Goal: Task Accomplishment & Management: Manage account settings

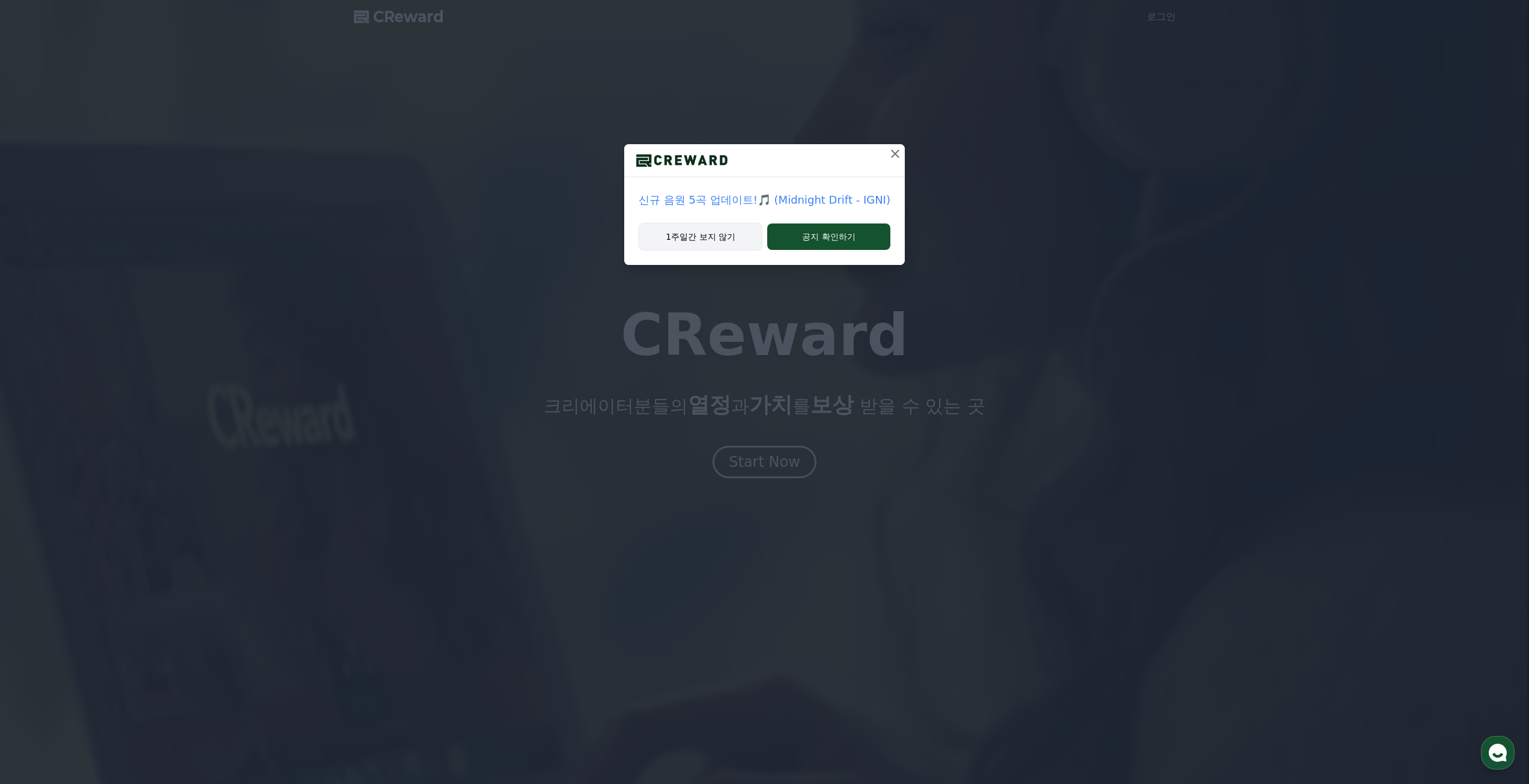
click at [725, 239] on button "1주일간 보지 않기" at bounding box center [701, 237] width 124 height 28
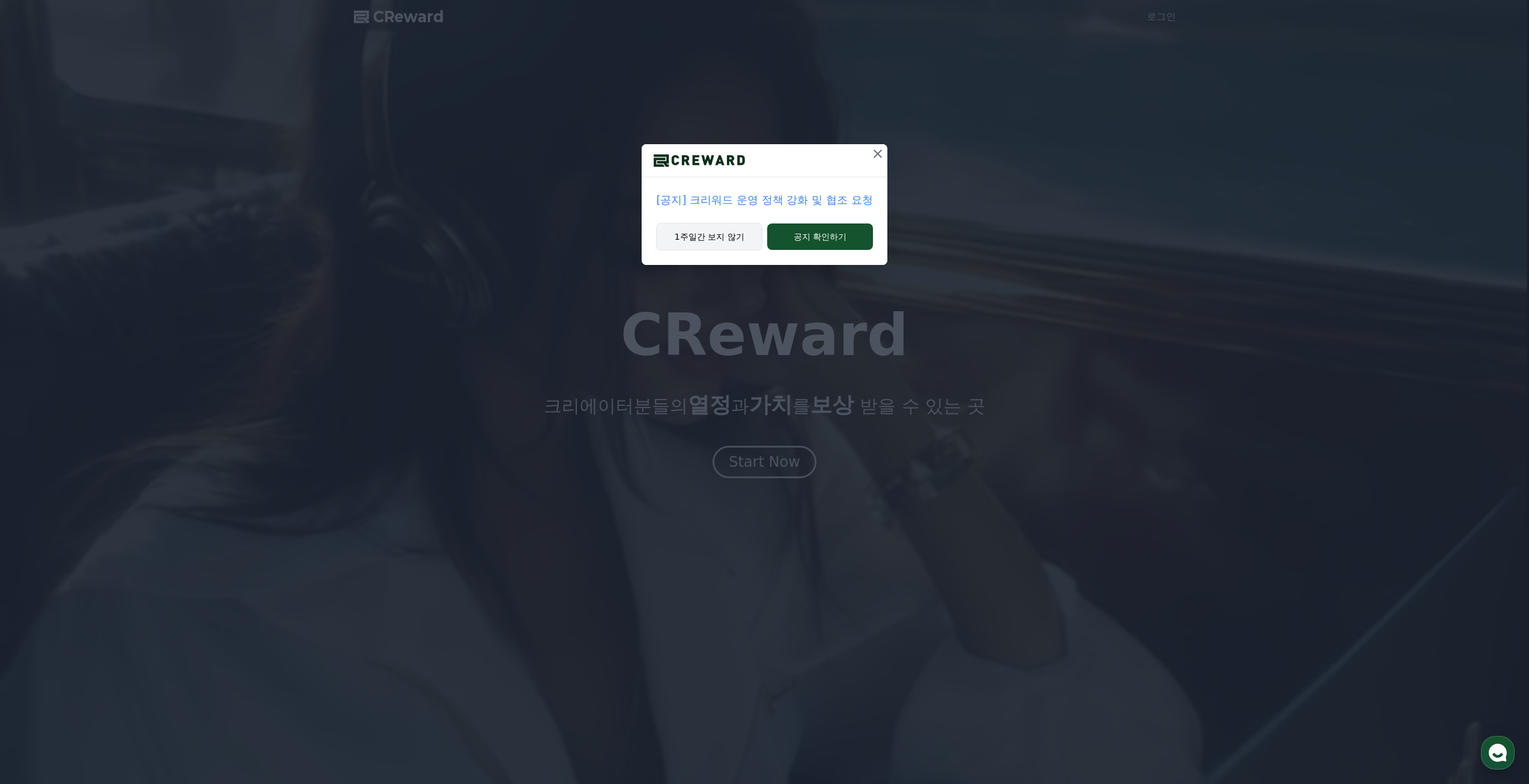
click at [715, 235] on button "1주일간 보지 않기" at bounding box center [709, 237] width 107 height 28
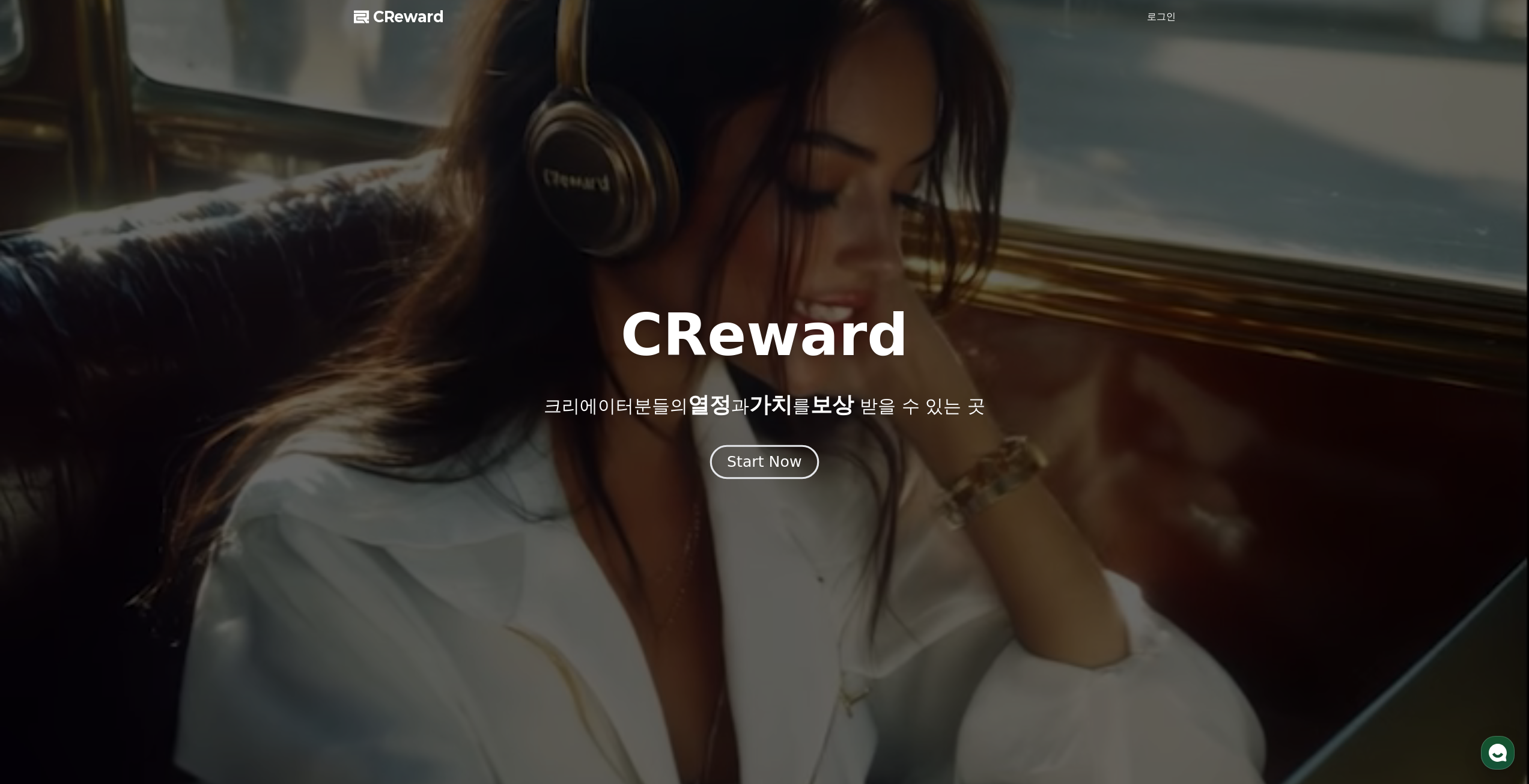
click at [743, 471] on div "Start Now" at bounding box center [764, 462] width 75 height 20
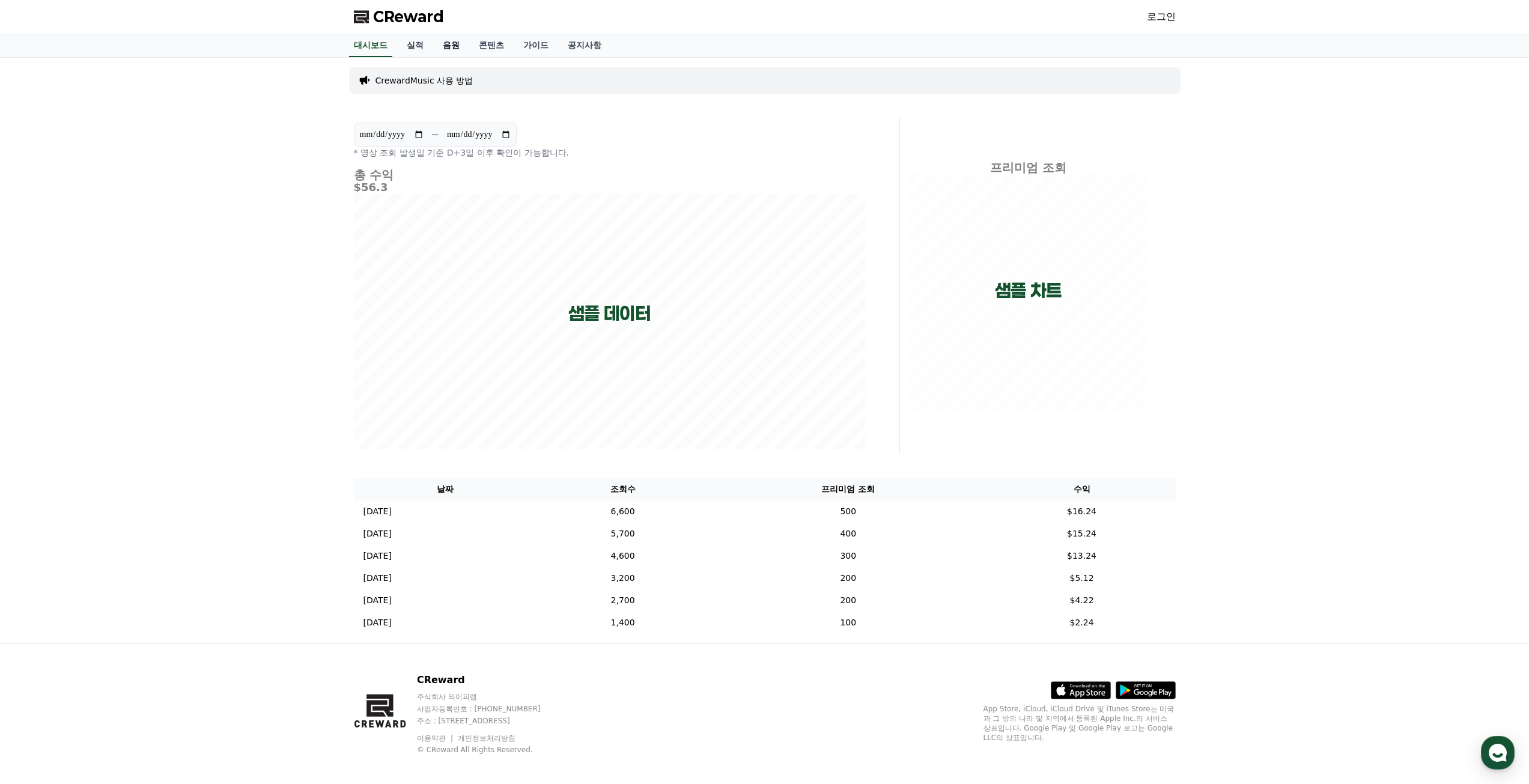
click at [448, 50] on link "음원" at bounding box center [451, 45] width 36 height 23
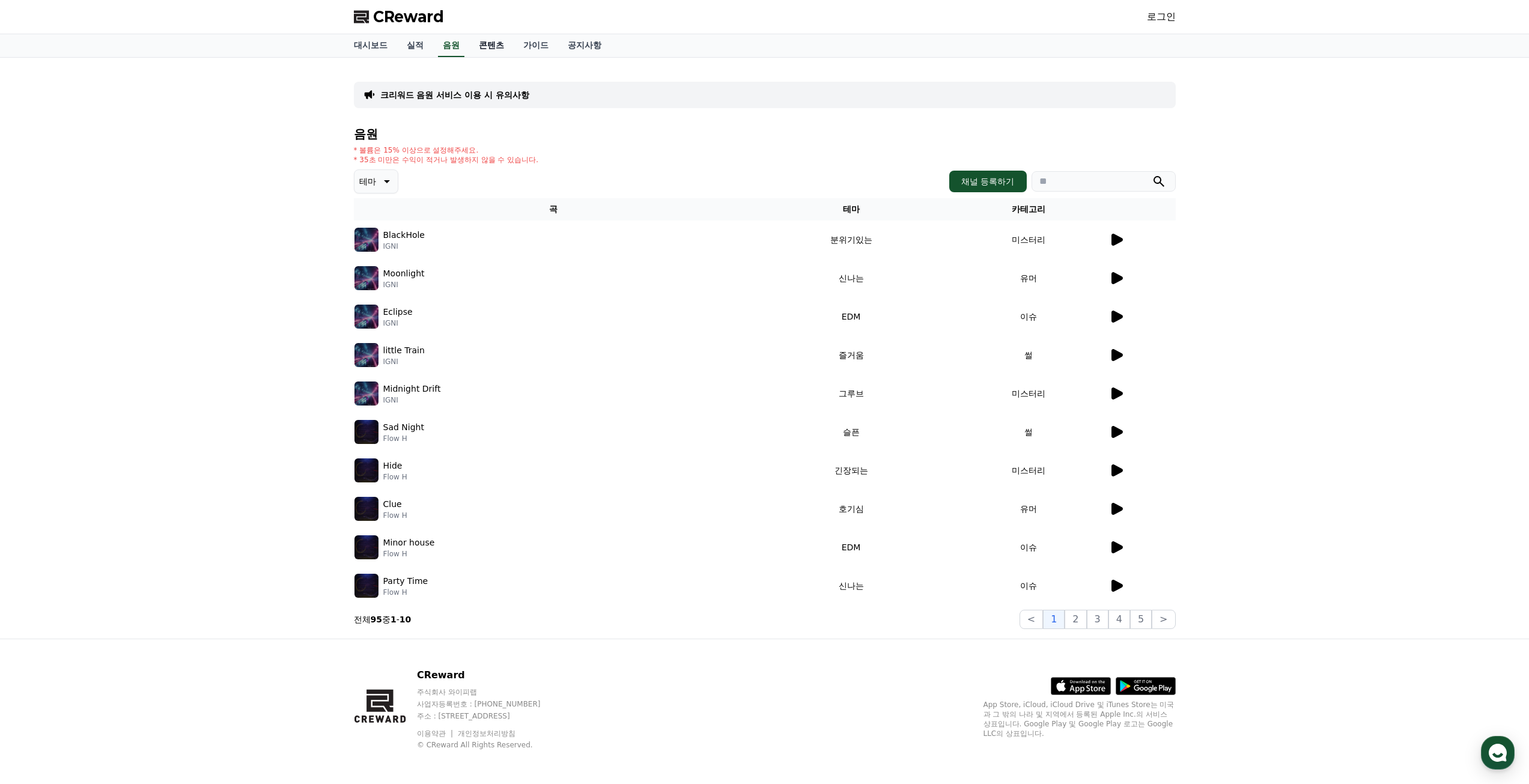
click at [489, 49] on link "콘텐츠" at bounding box center [492, 45] width 45 height 23
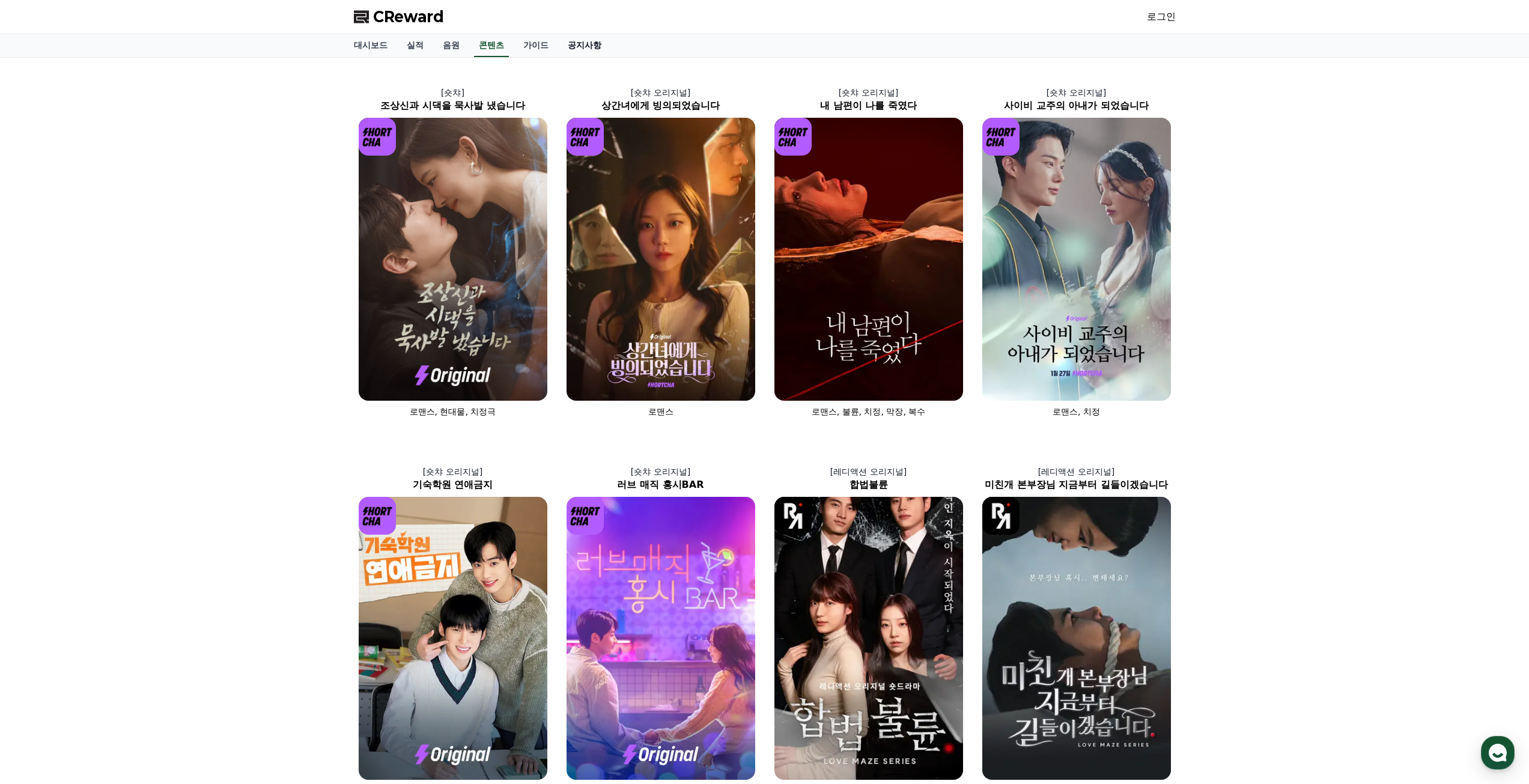
click at [578, 45] on link "공지사항" at bounding box center [584, 45] width 53 height 23
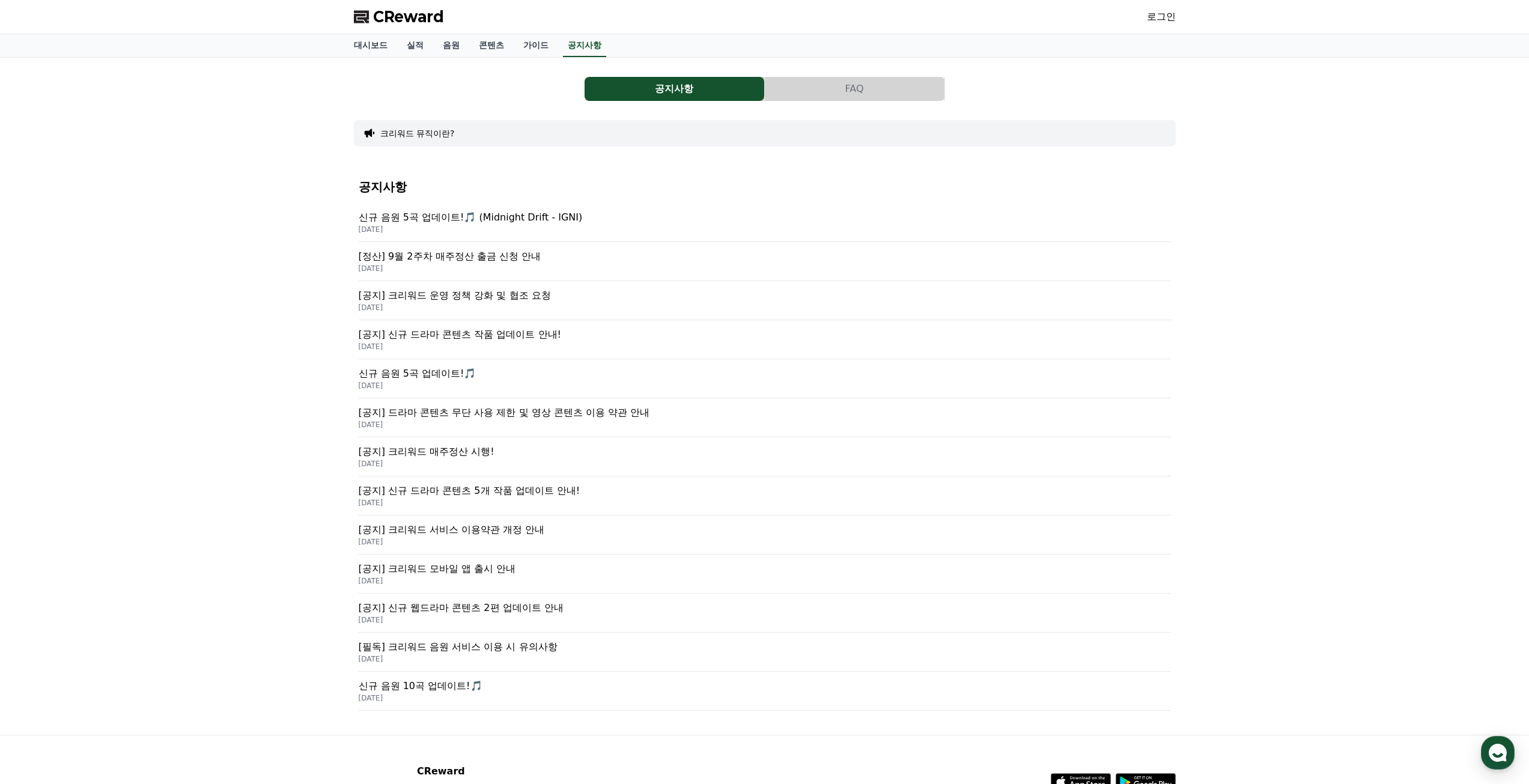
click at [442, 254] on p "[정산] 9월 2주차 매주정산 출금 신청 안내" at bounding box center [765, 256] width 812 height 15
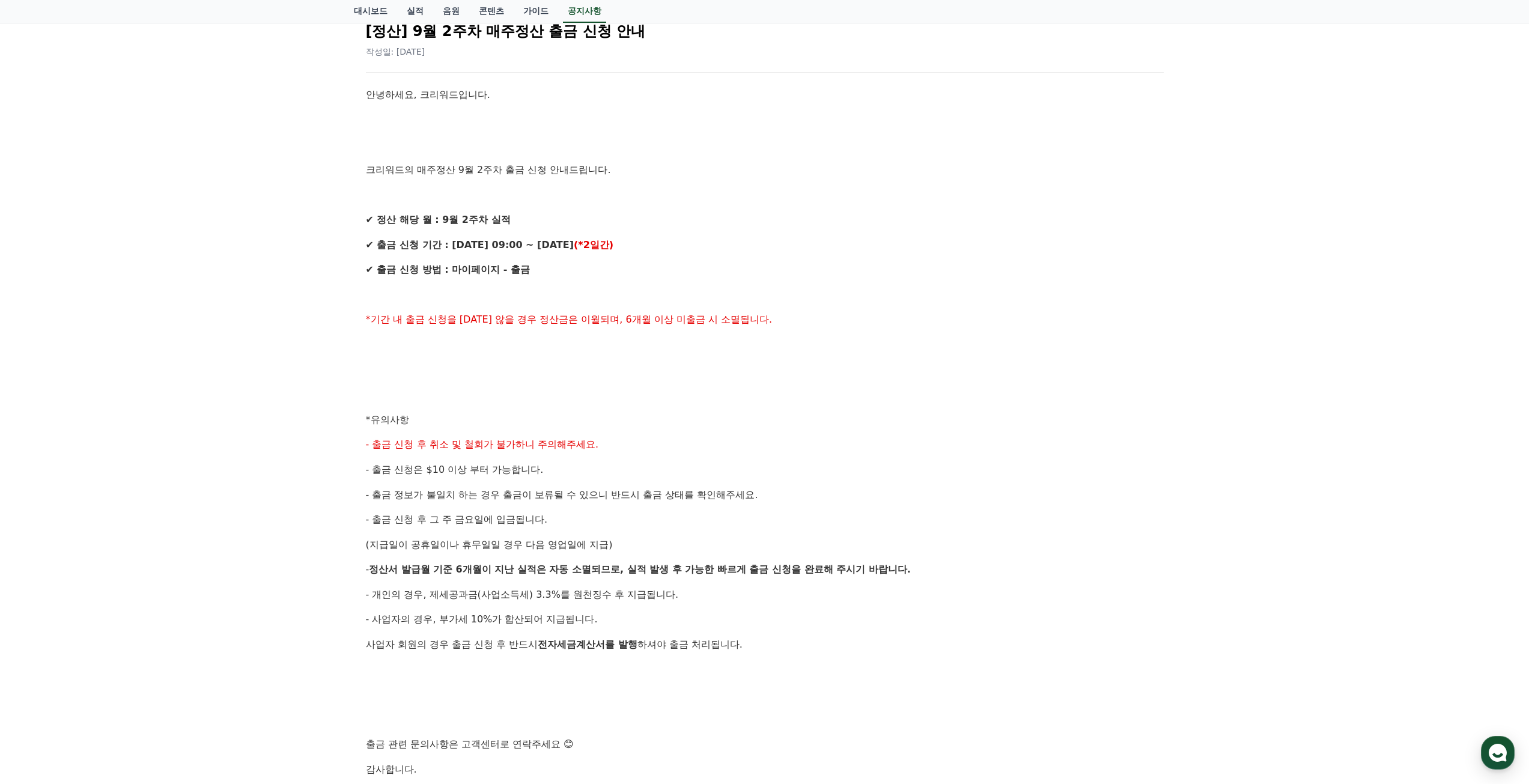
scroll to position [180, 0]
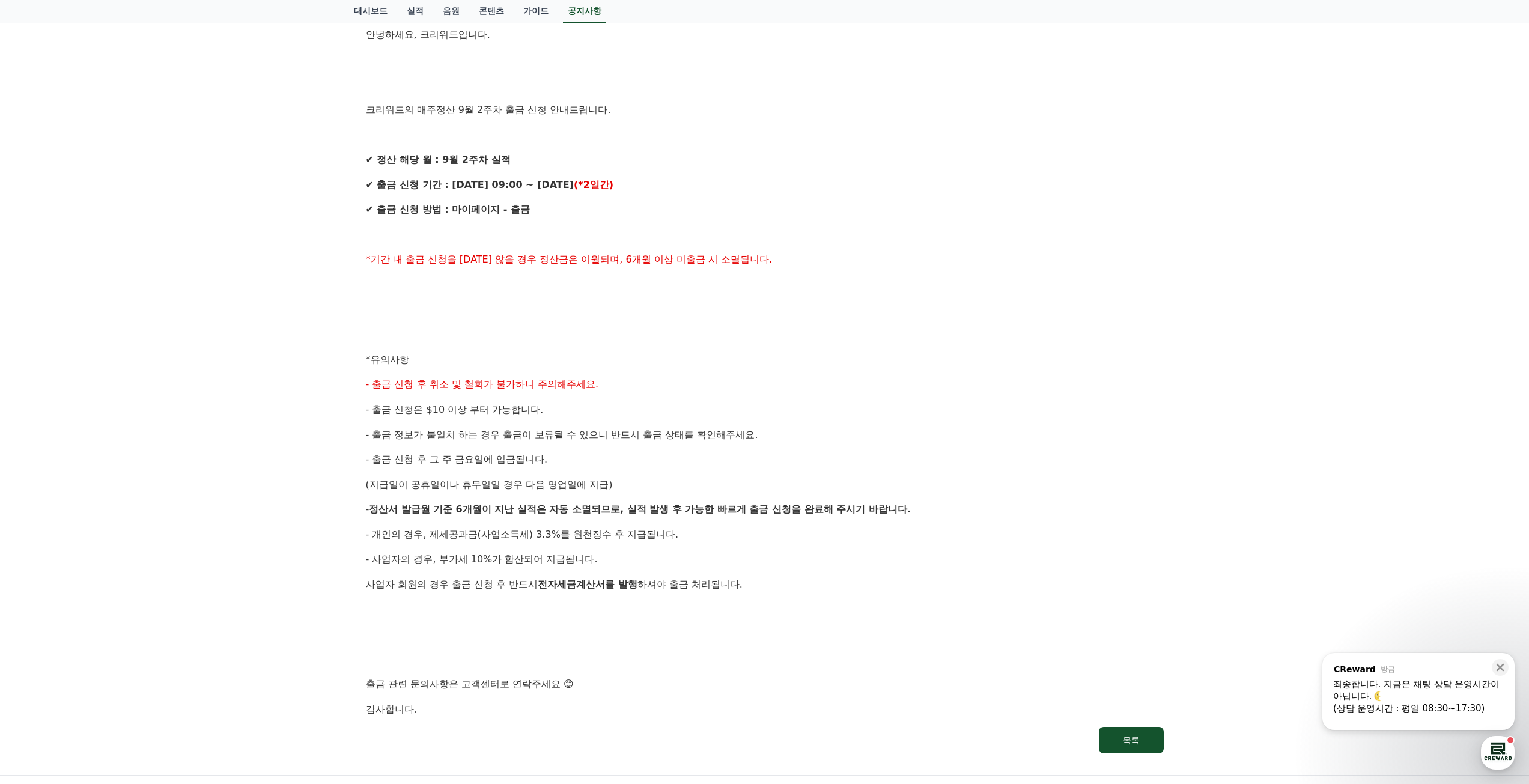
click at [1406, 705] on div "(상담 운영시간 : 평일 08:30~17:30)" at bounding box center [1418, 707] width 171 height 12
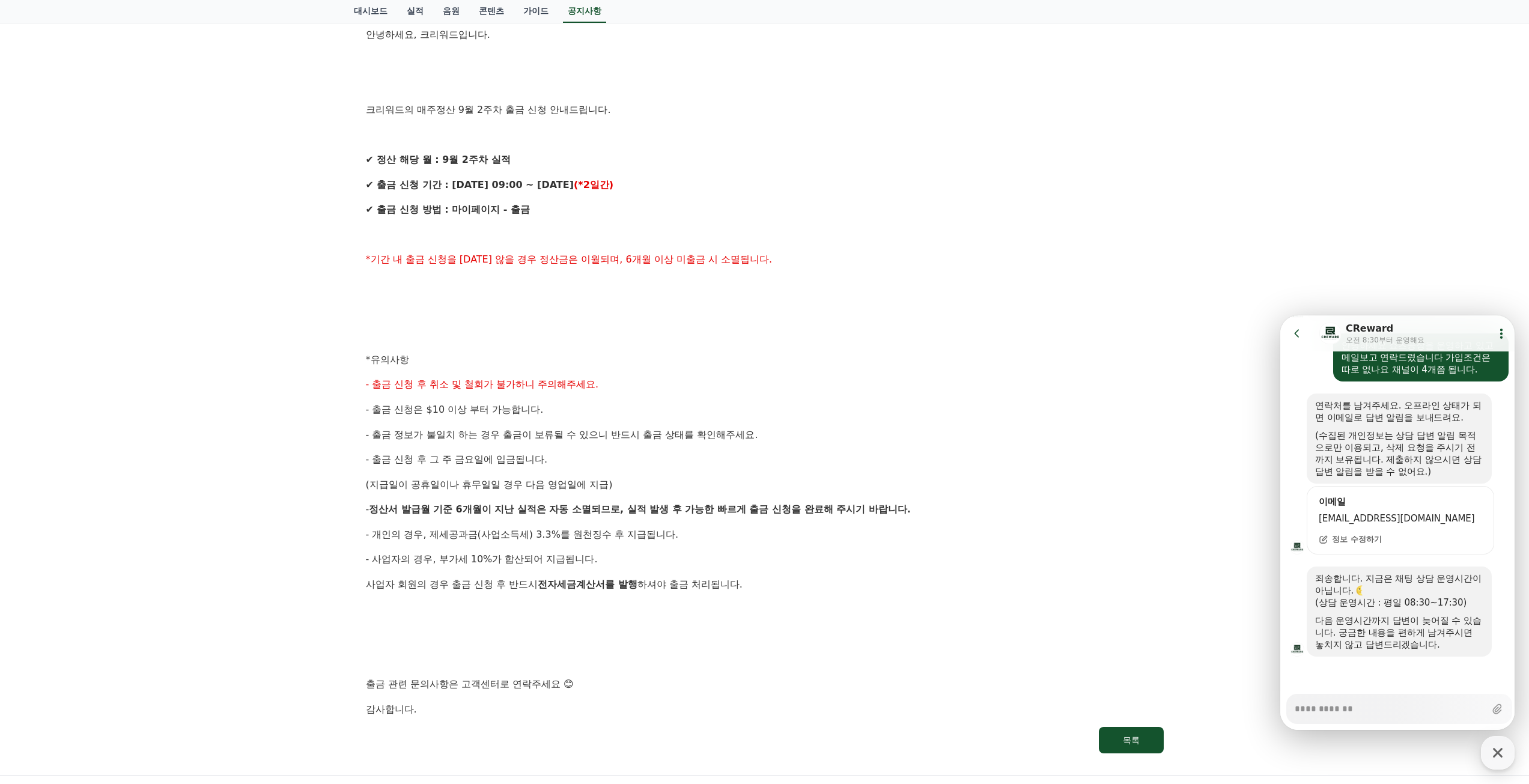
scroll to position [240, 0]
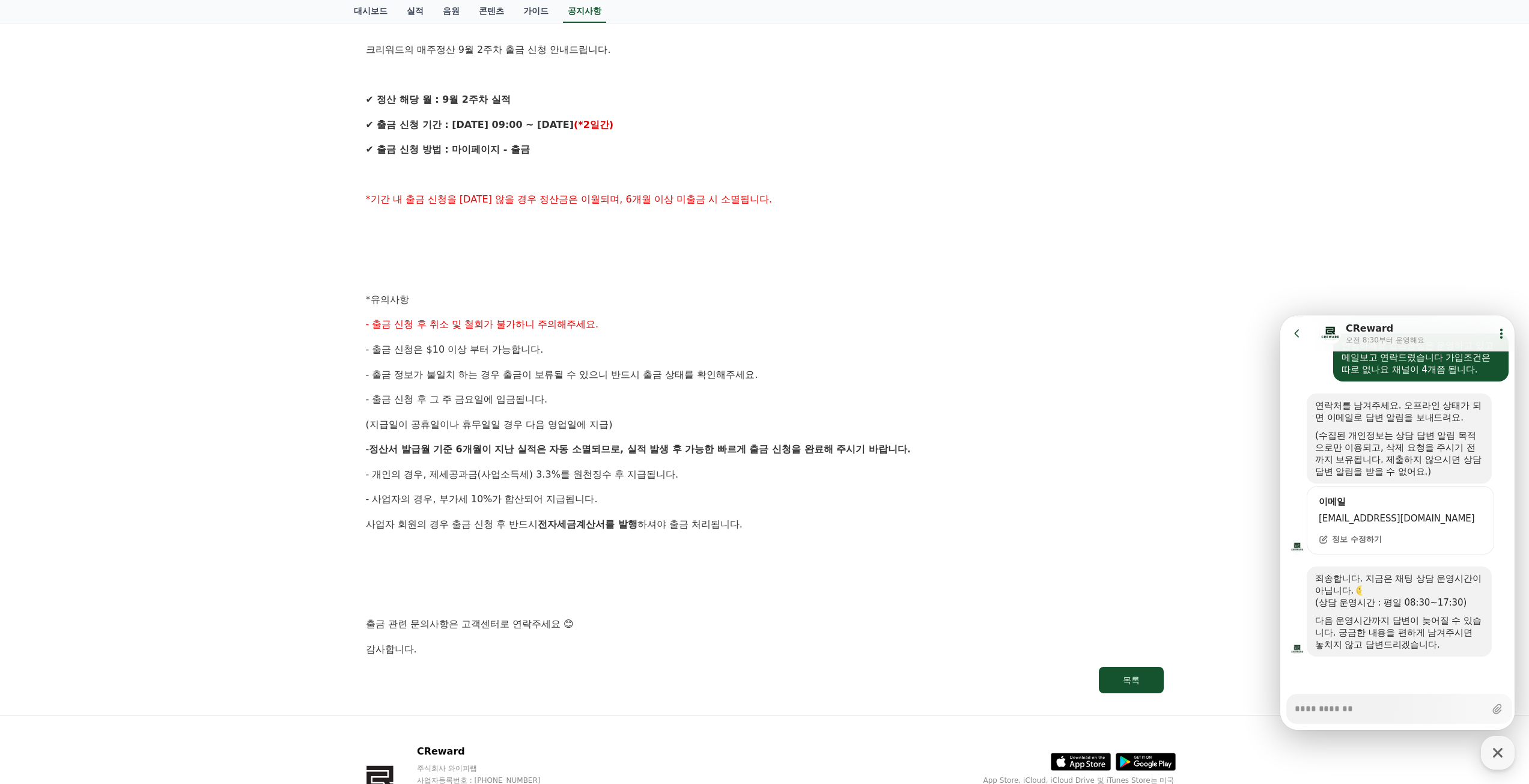
type textarea "*"
click at [1137, 397] on p "- 출금 신청 후 그 주 금요일에 입금됩니다." at bounding box center [764, 399] width 798 height 15
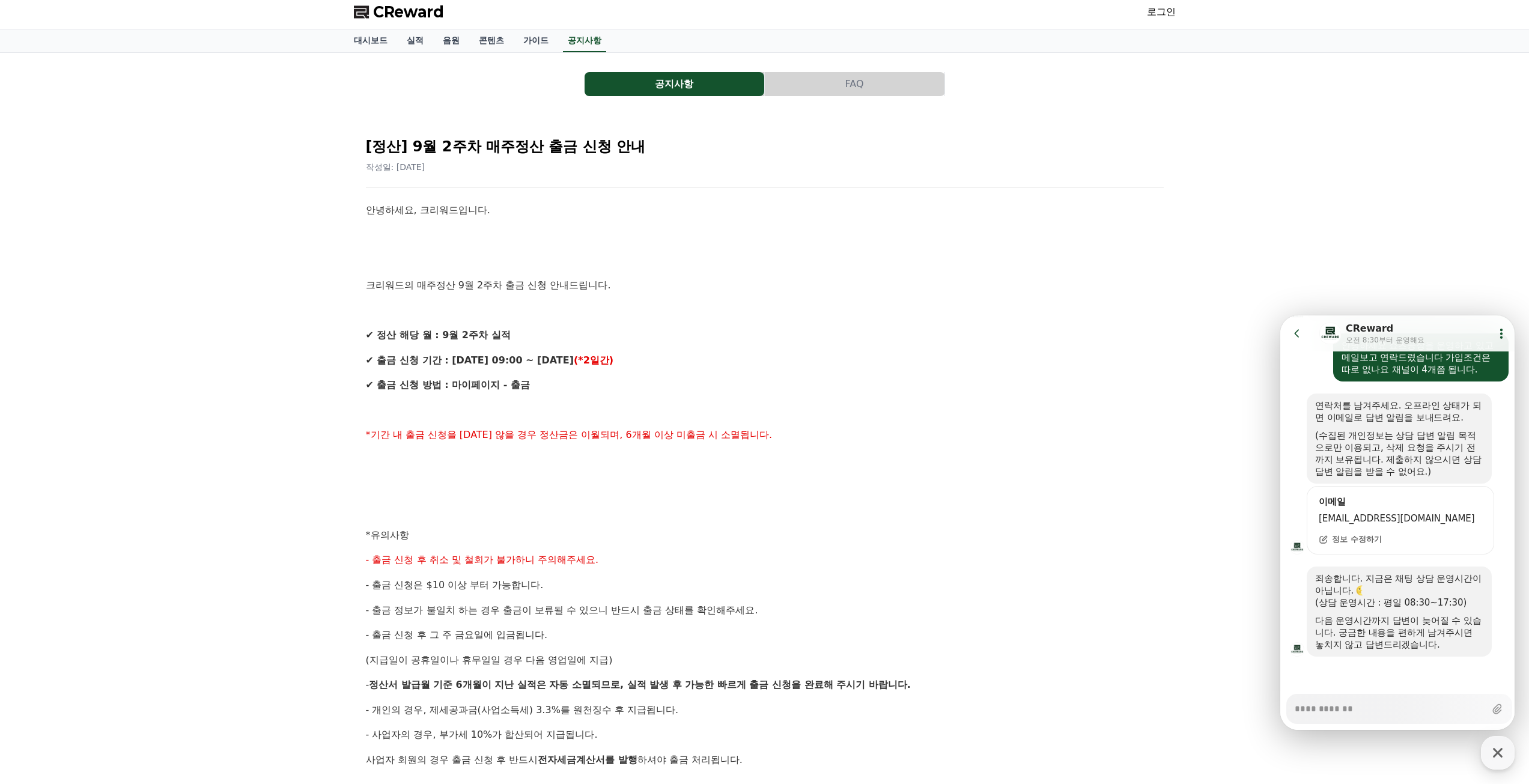
scroll to position [0, 0]
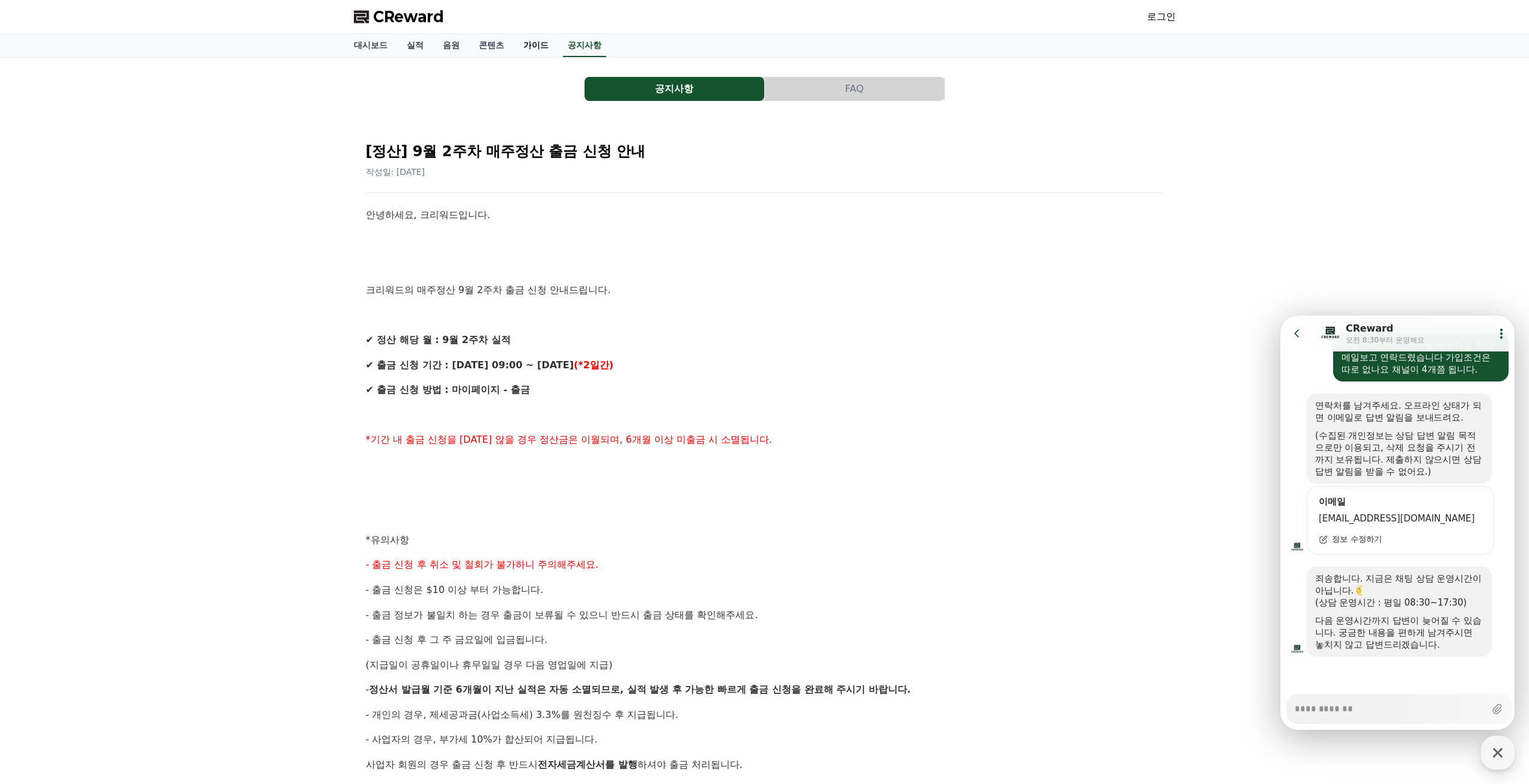
click at [535, 50] on link "가이드" at bounding box center [536, 45] width 45 height 23
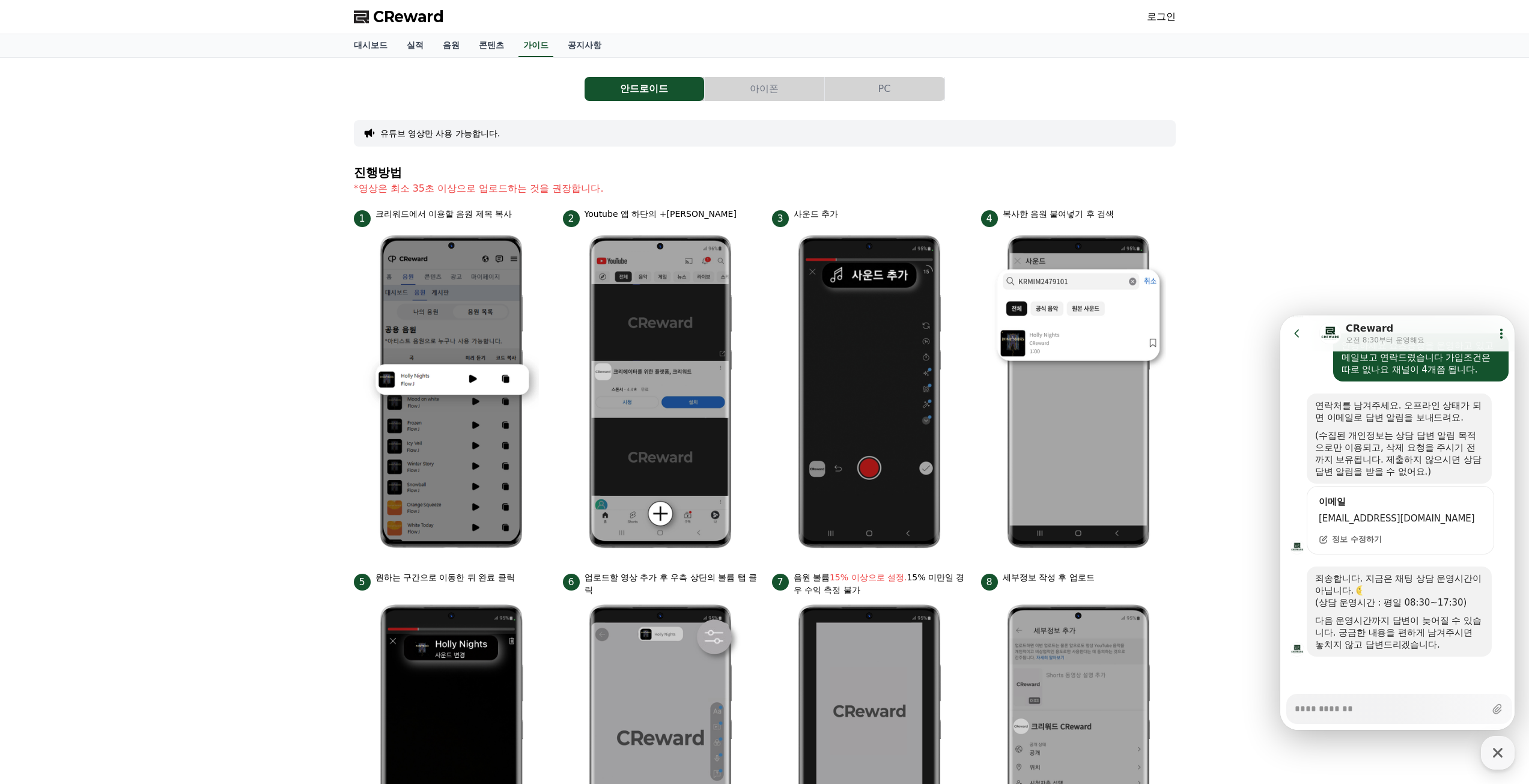
click at [511, 42] on link "콘텐츠" at bounding box center [492, 45] width 45 height 23
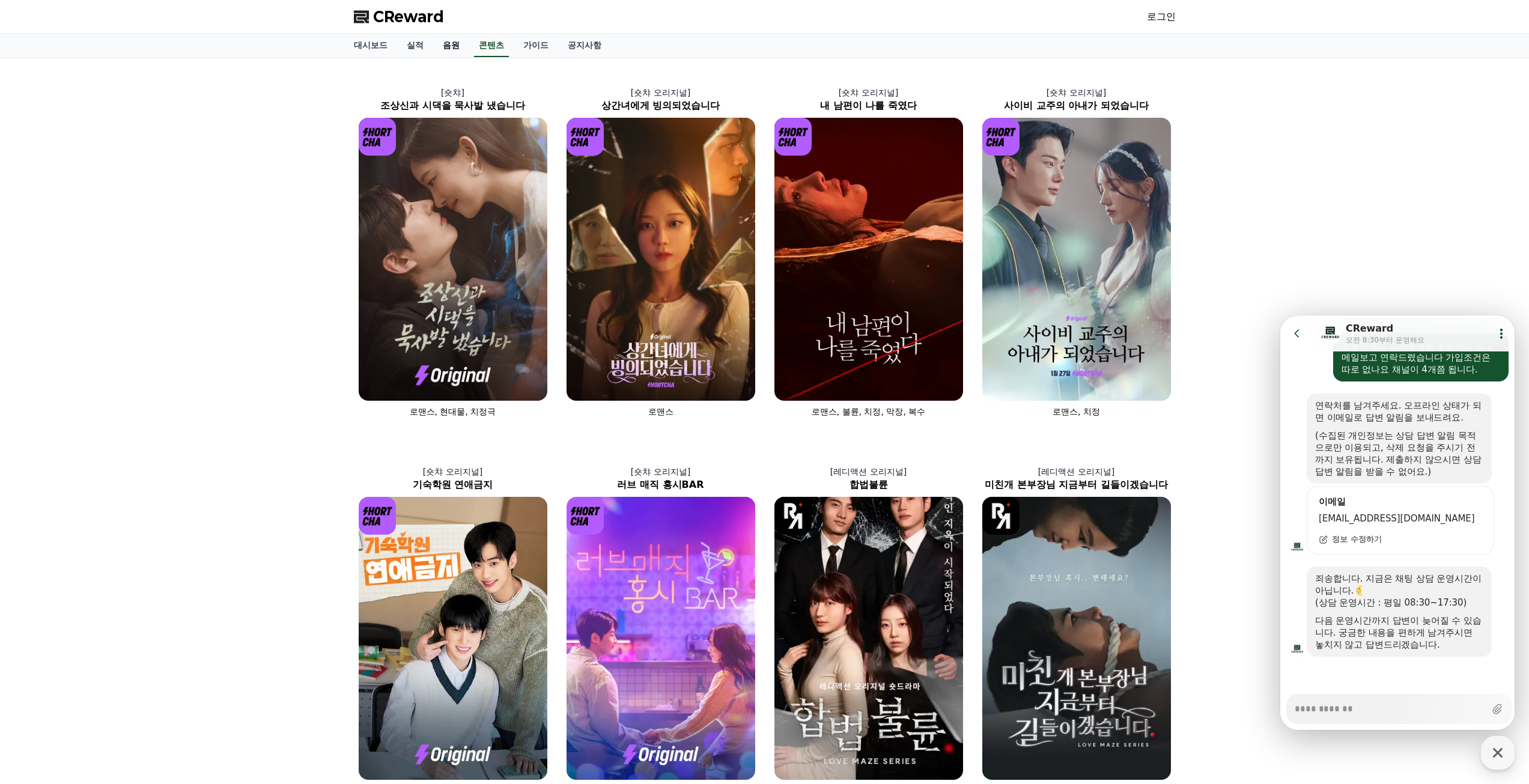
click at [456, 50] on link "음원" at bounding box center [451, 45] width 36 height 23
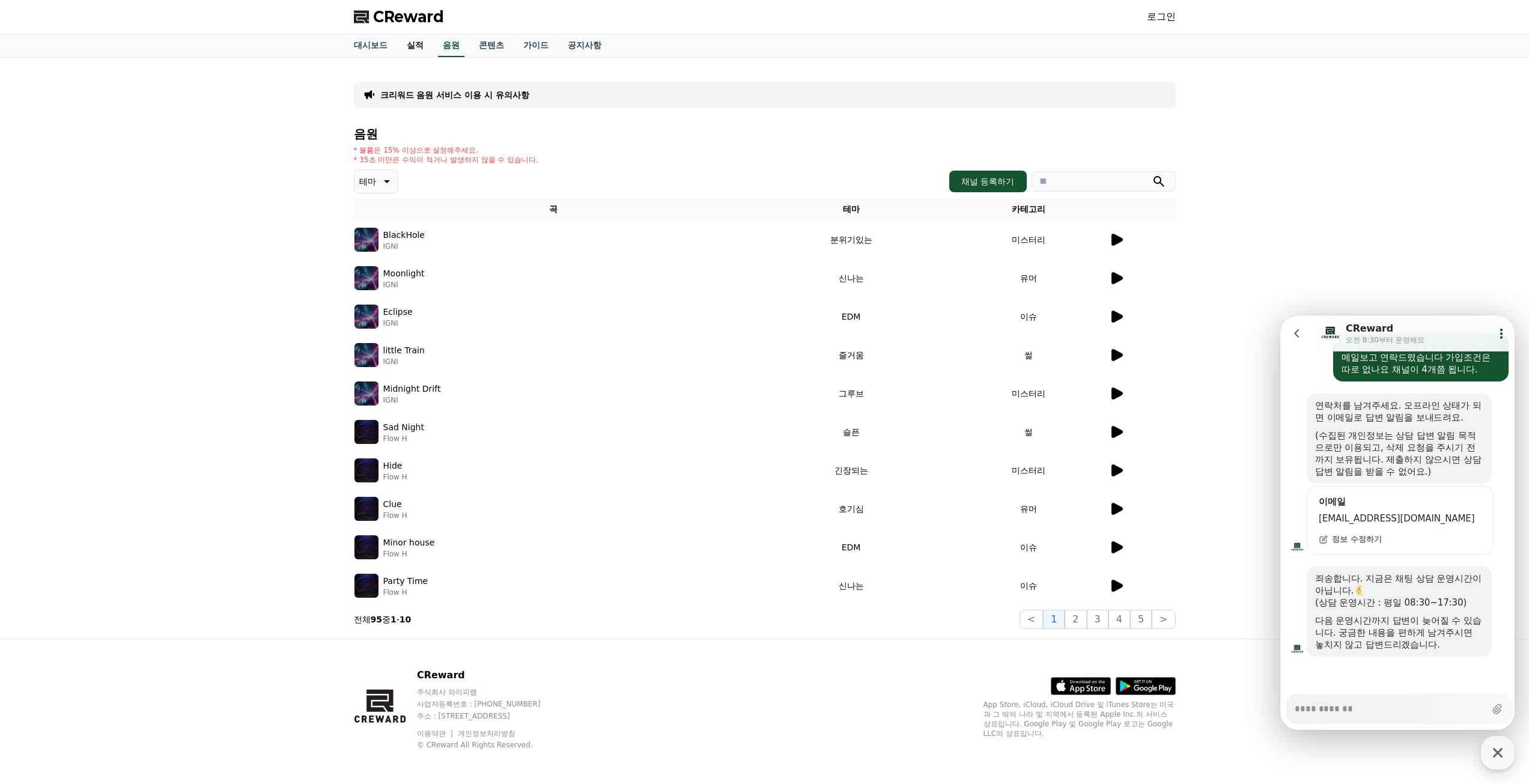
click at [420, 45] on link "실적" at bounding box center [415, 45] width 36 height 23
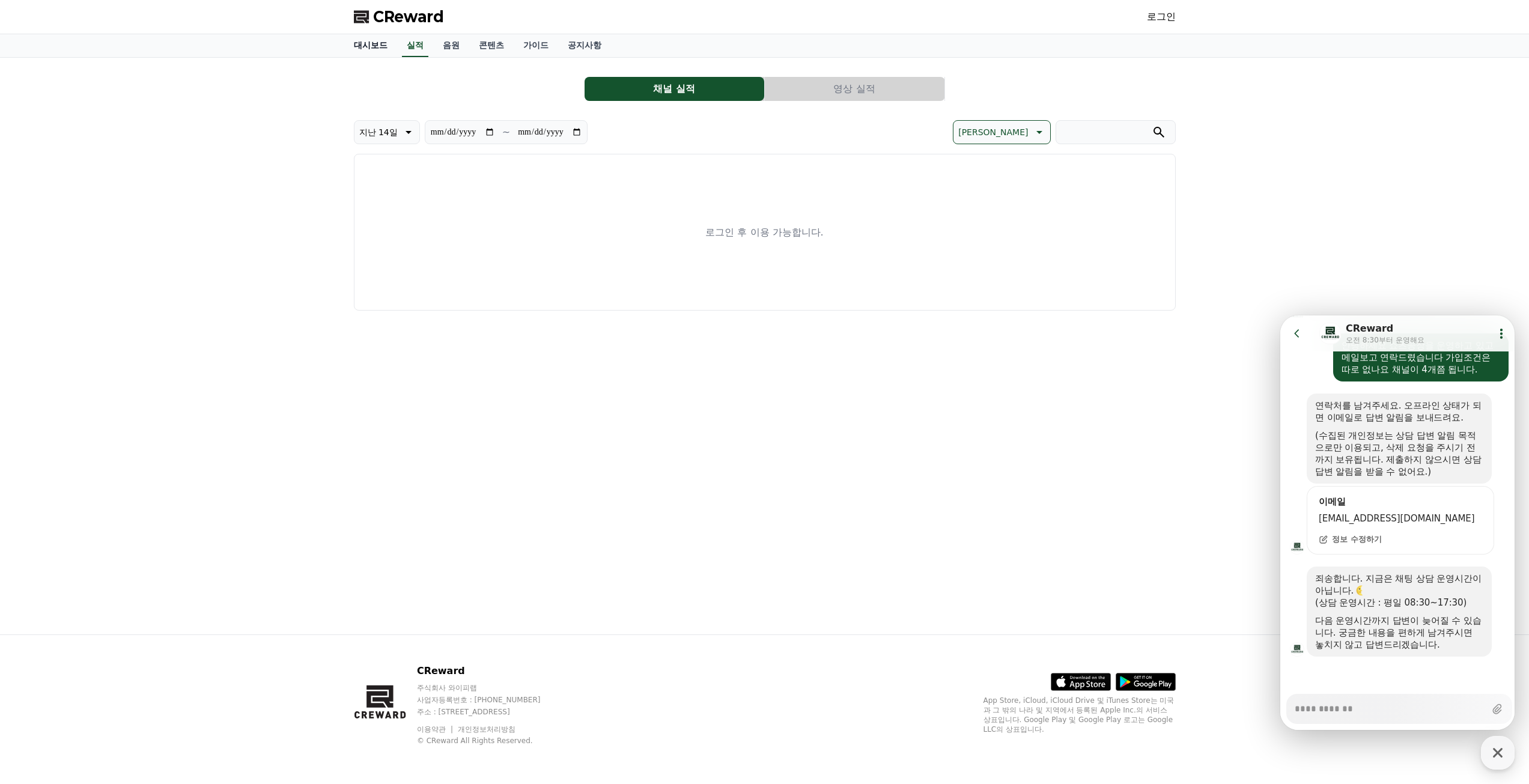
click at [366, 49] on link "대시보드" at bounding box center [371, 45] width 53 height 23
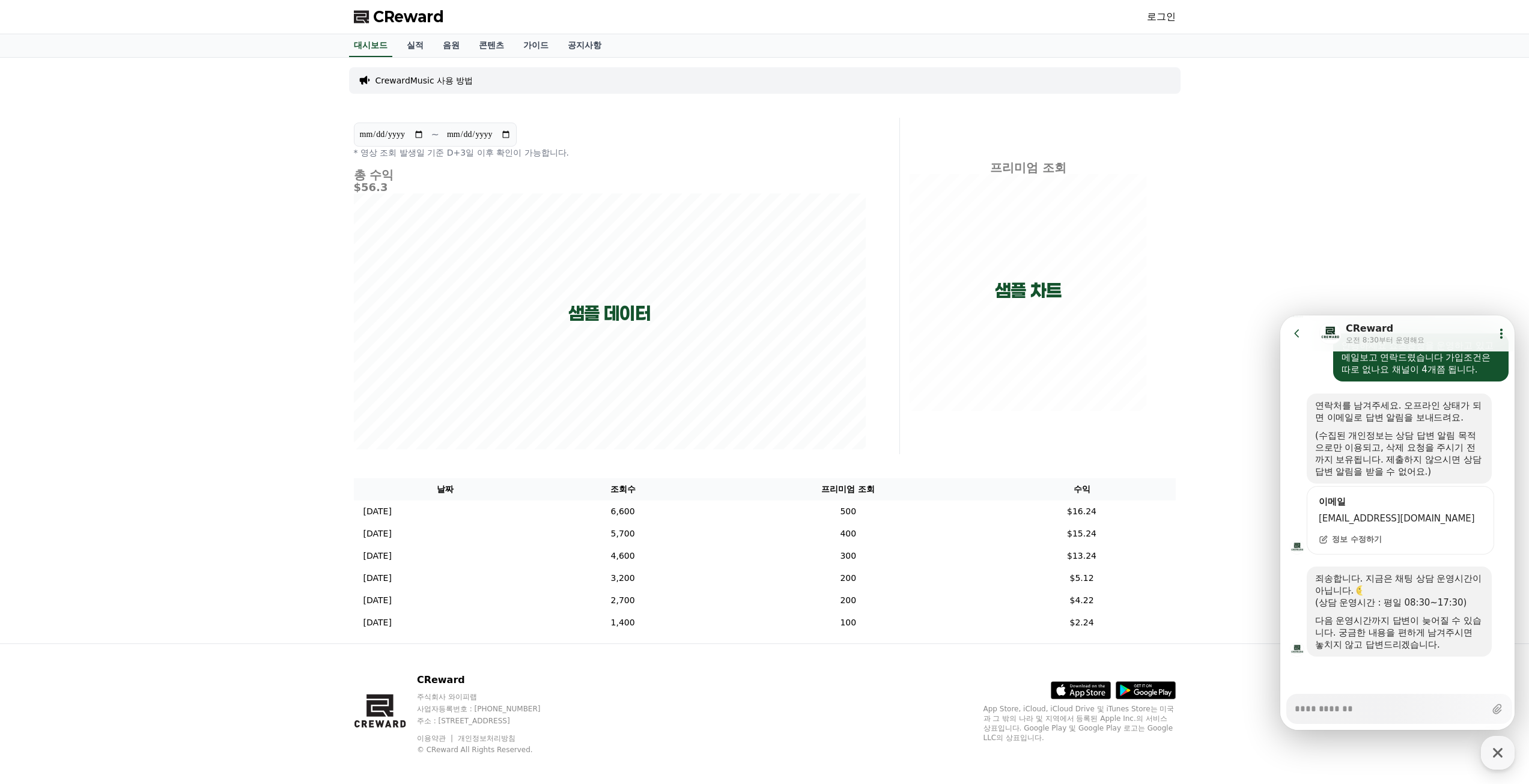
click at [1167, 11] on link "로그인" at bounding box center [1161, 17] width 29 height 15
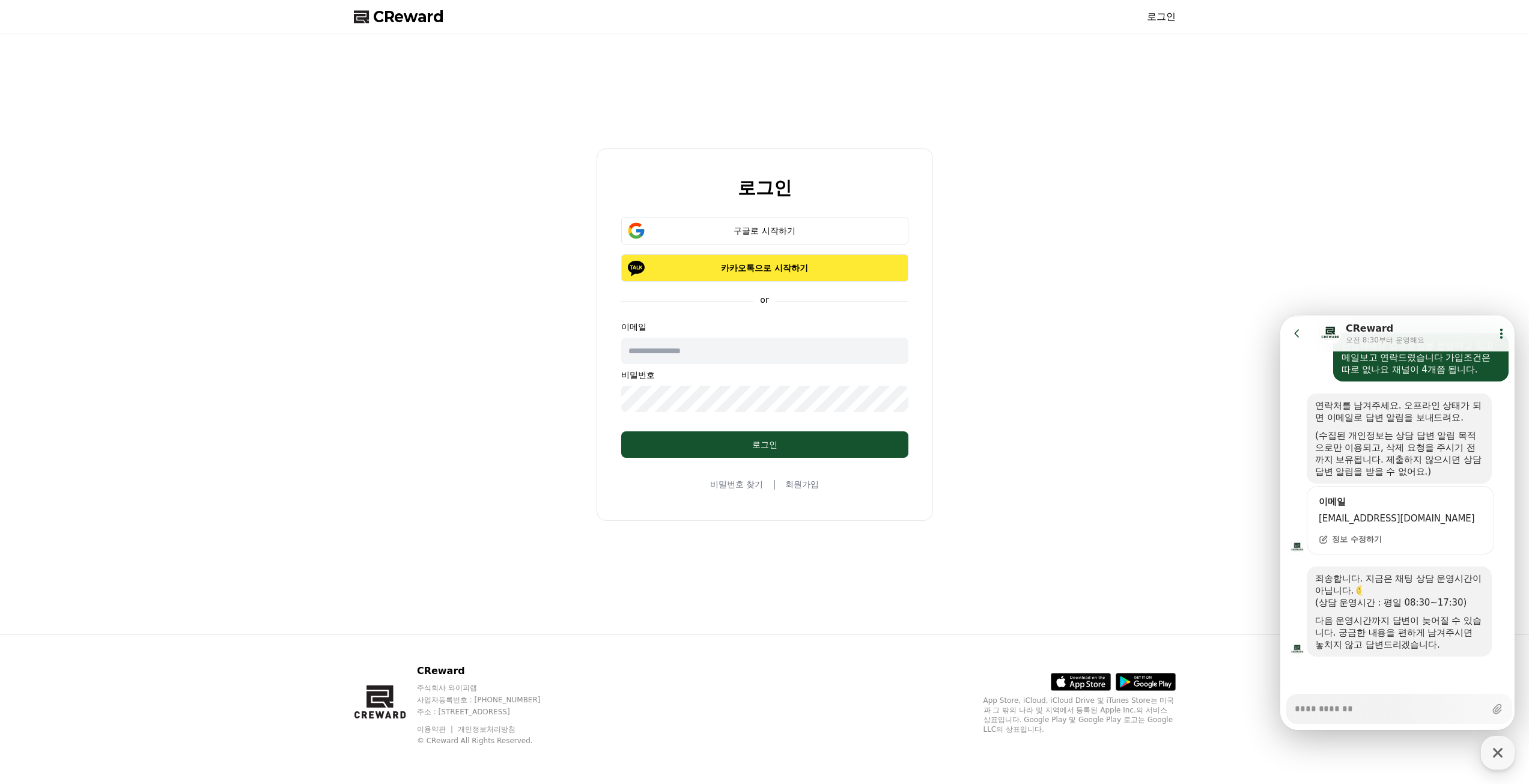
click at [796, 265] on p "카카오톡으로 시작하기" at bounding box center [765, 267] width 252 height 12
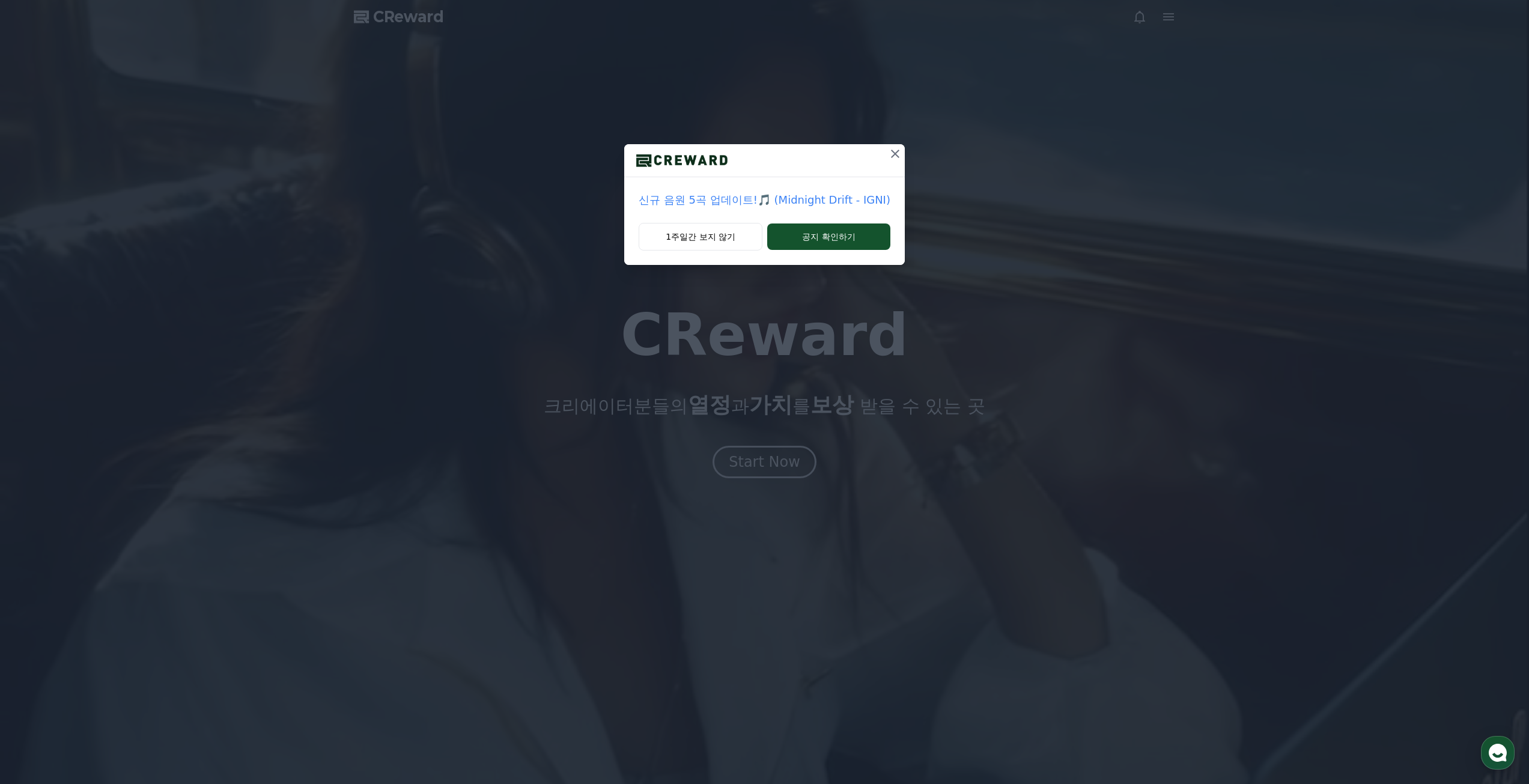
click at [890, 154] on icon at bounding box center [895, 153] width 15 height 15
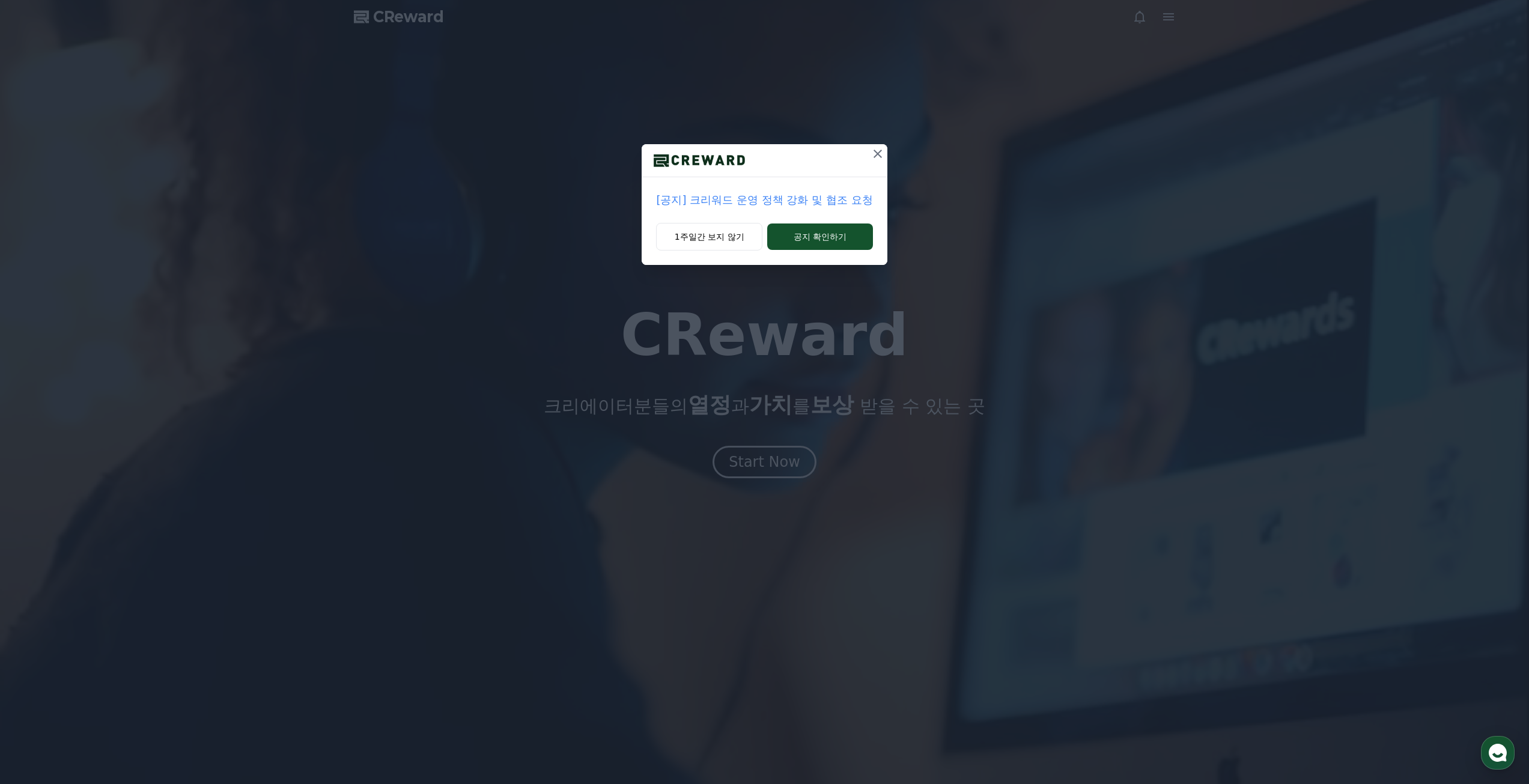
click at [878, 159] on icon at bounding box center [878, 153] width 15 height 15
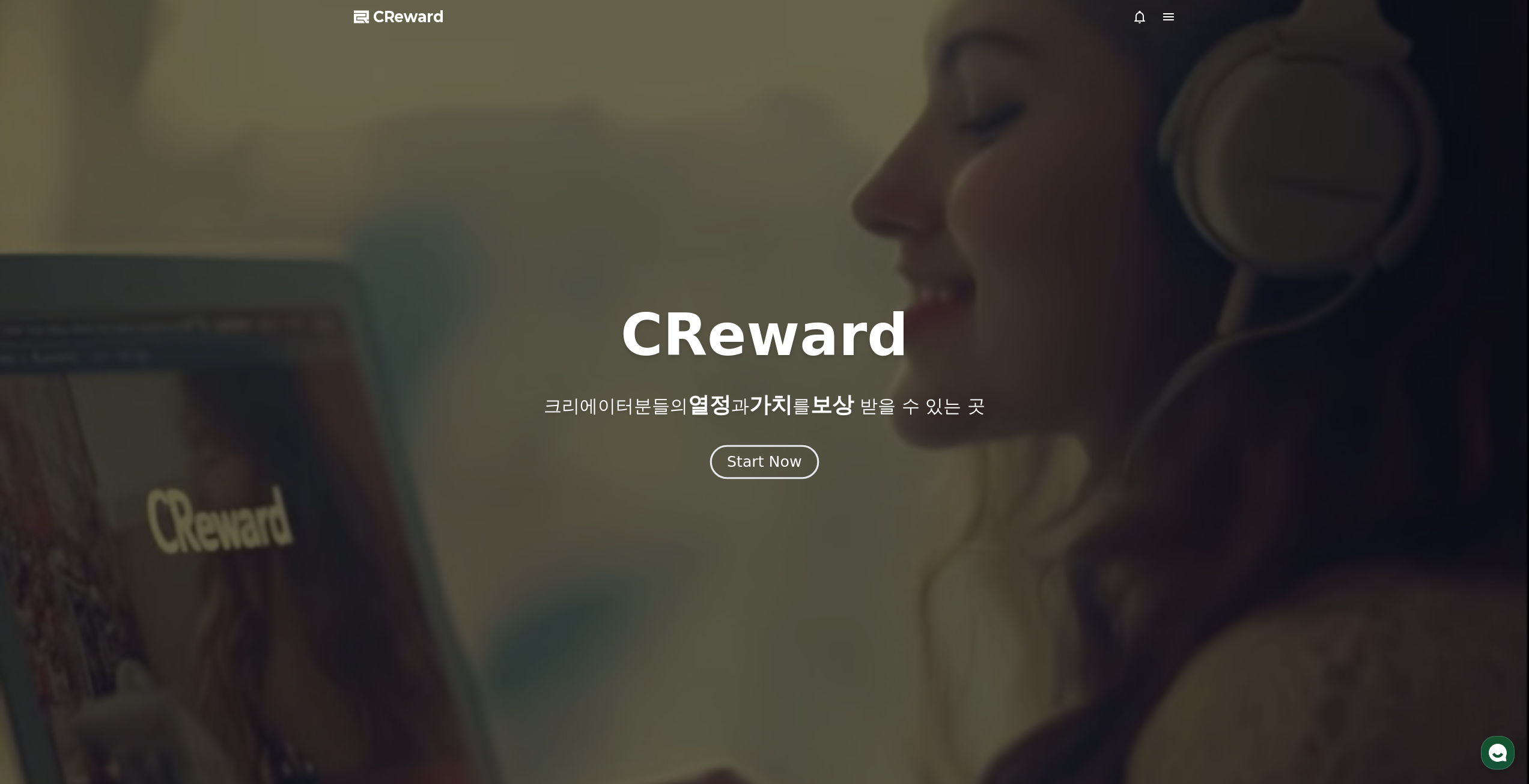
click at [771, 475] on button "Start Now" at bounding box center [764, 461] width 109 height 34
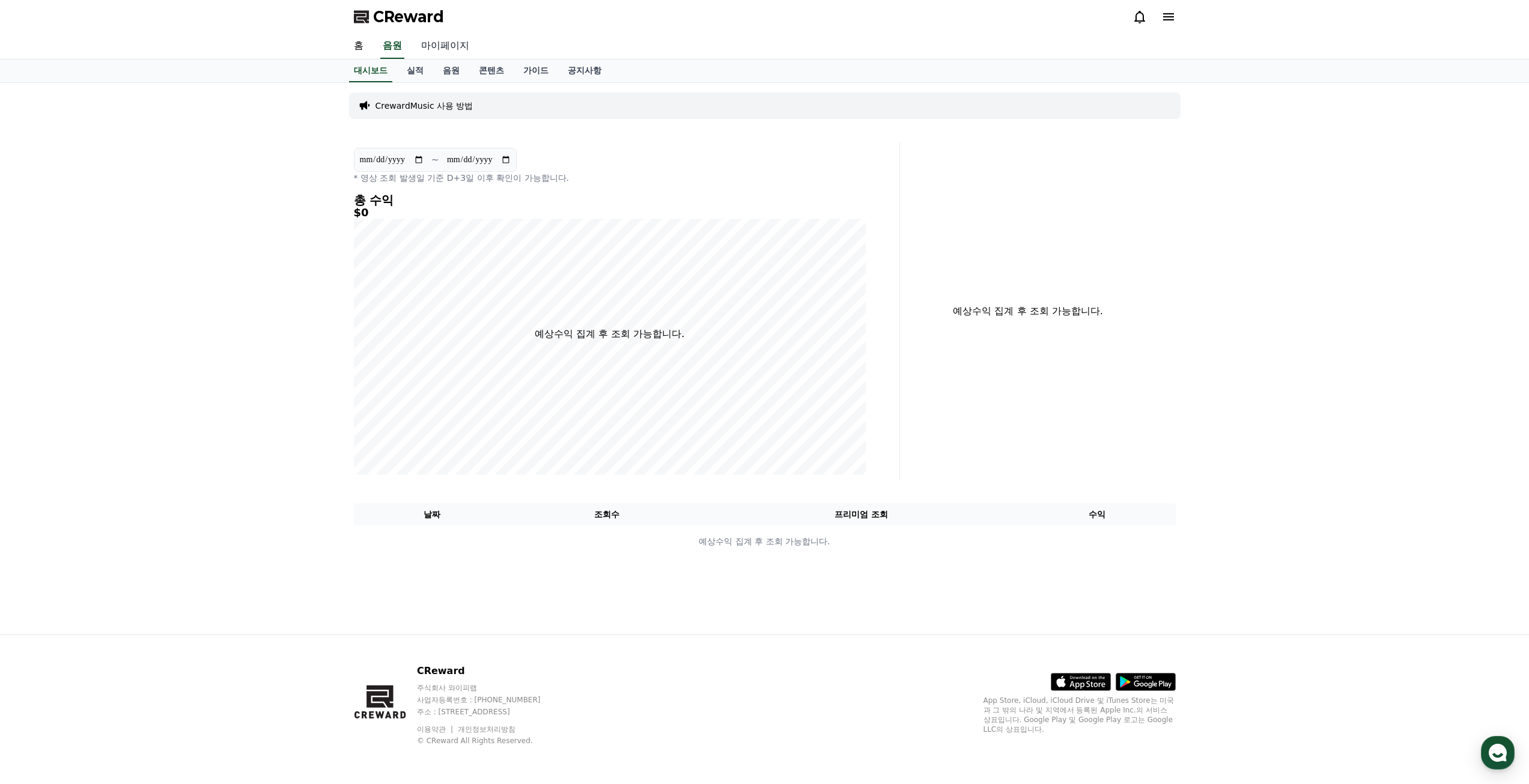
click at [438, 44] on link "마이페이지" at bounding box center [445, 46] width 68 height 25
select select "**********"
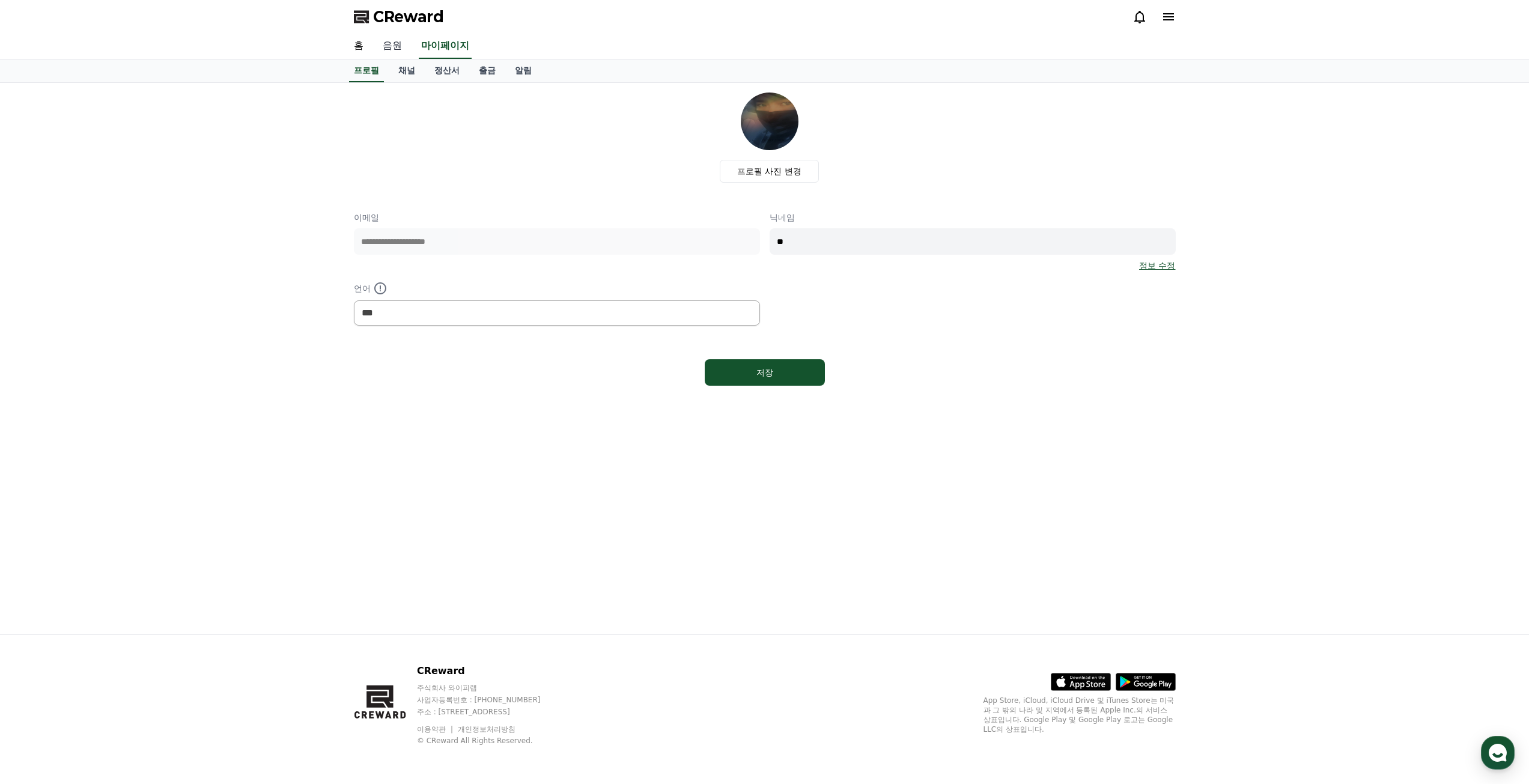
click at [402, 54] on link "음원" at bounding box center [392, 46] width 38 height 25
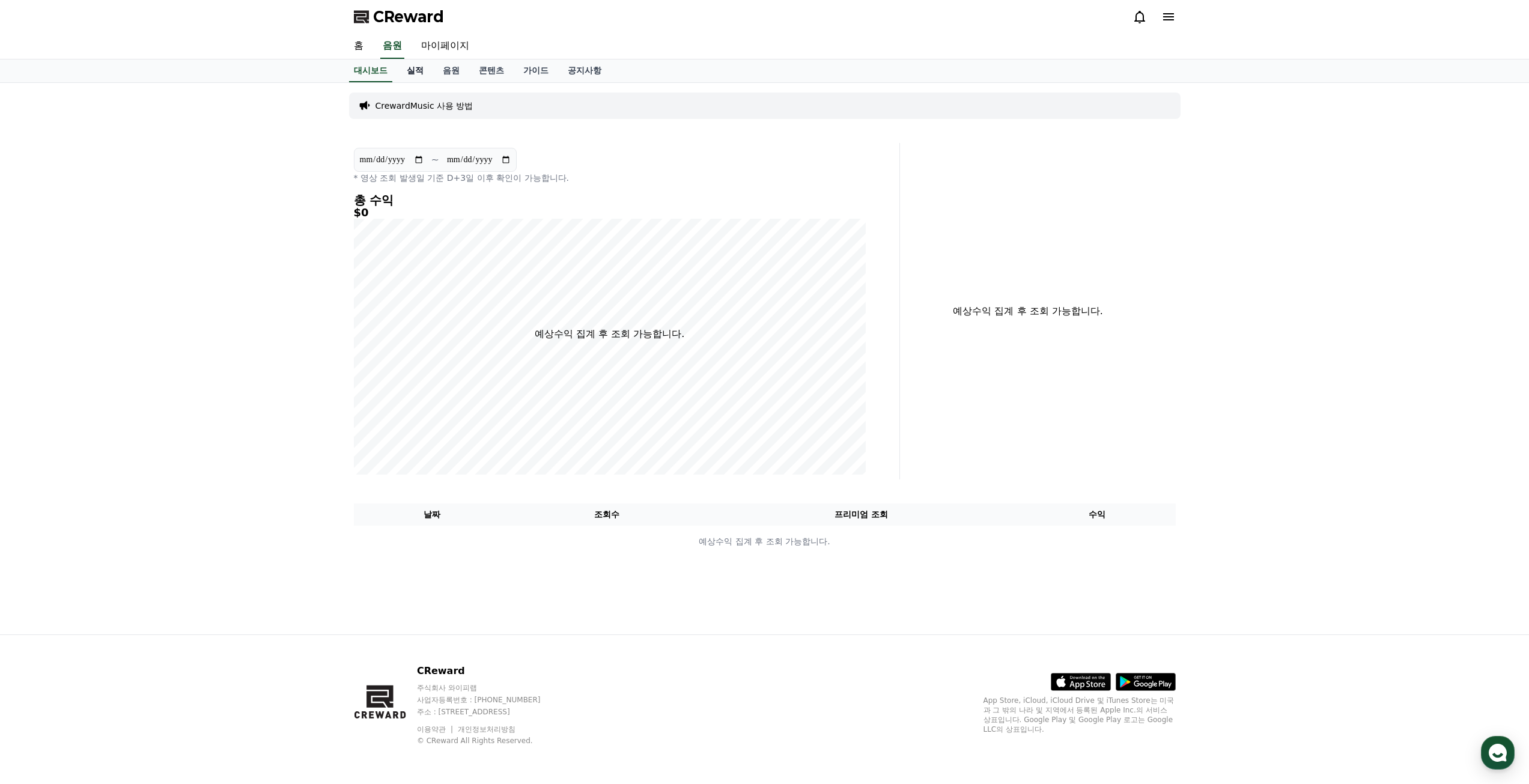
click at [426, 72] on link "실적" at bounding box center [415, 70] width 36 height 23
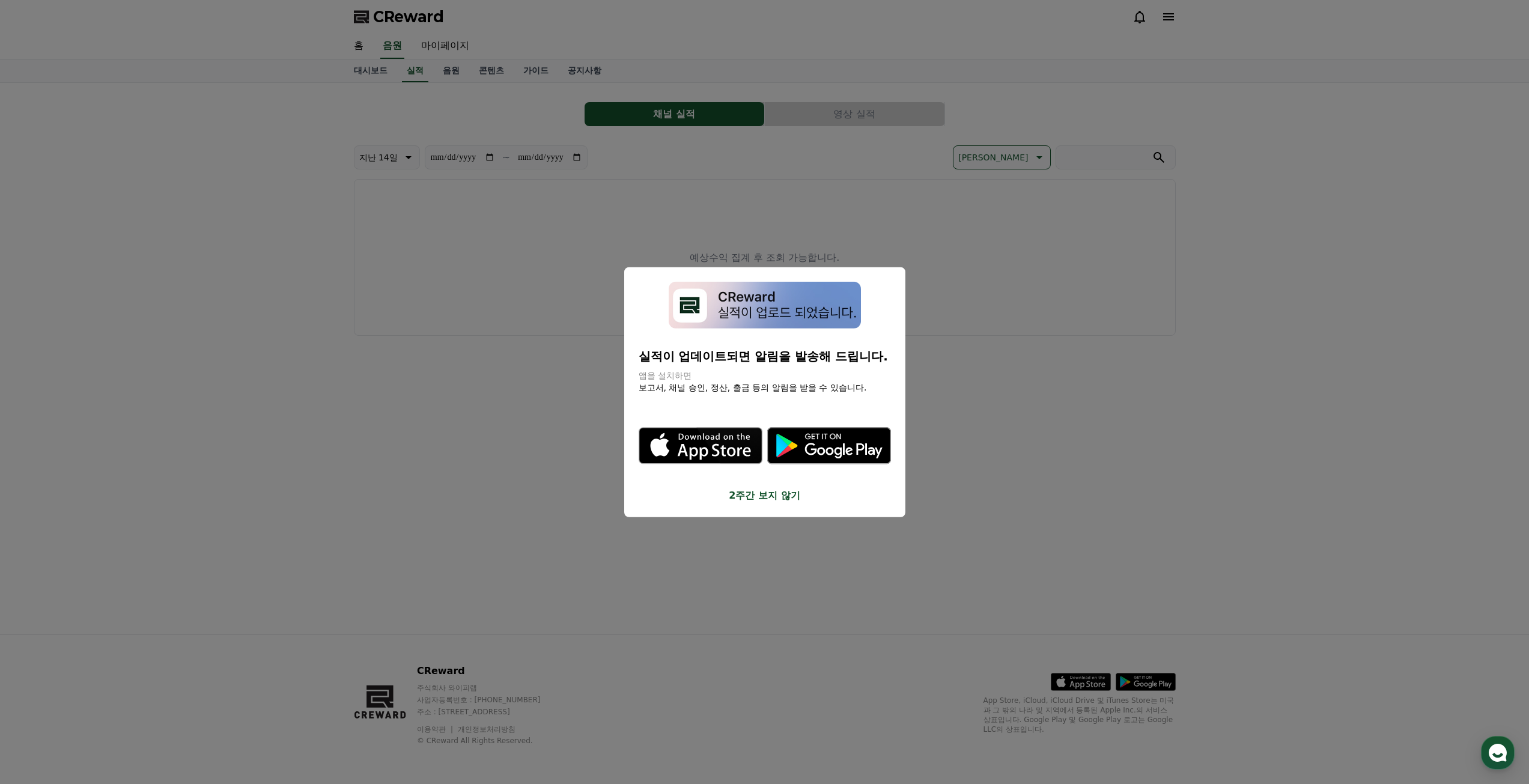
click at [600, 190] on button "close modal" at bounding box center [764, 392] width 1529 height 784
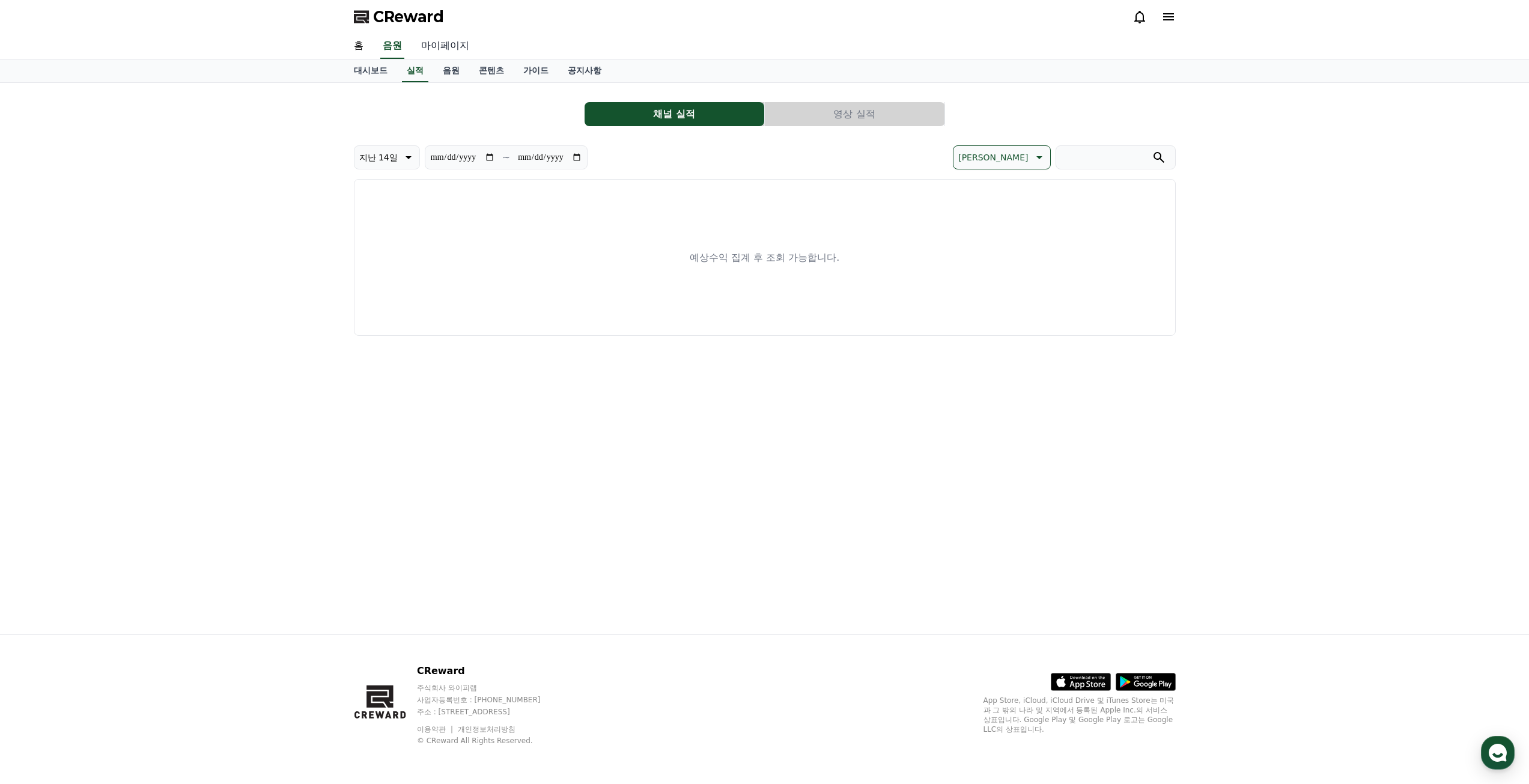
click at [439, 45] on link "마이페이지" at bounding box center [445, 46] width 68 height 25
select select "**********"
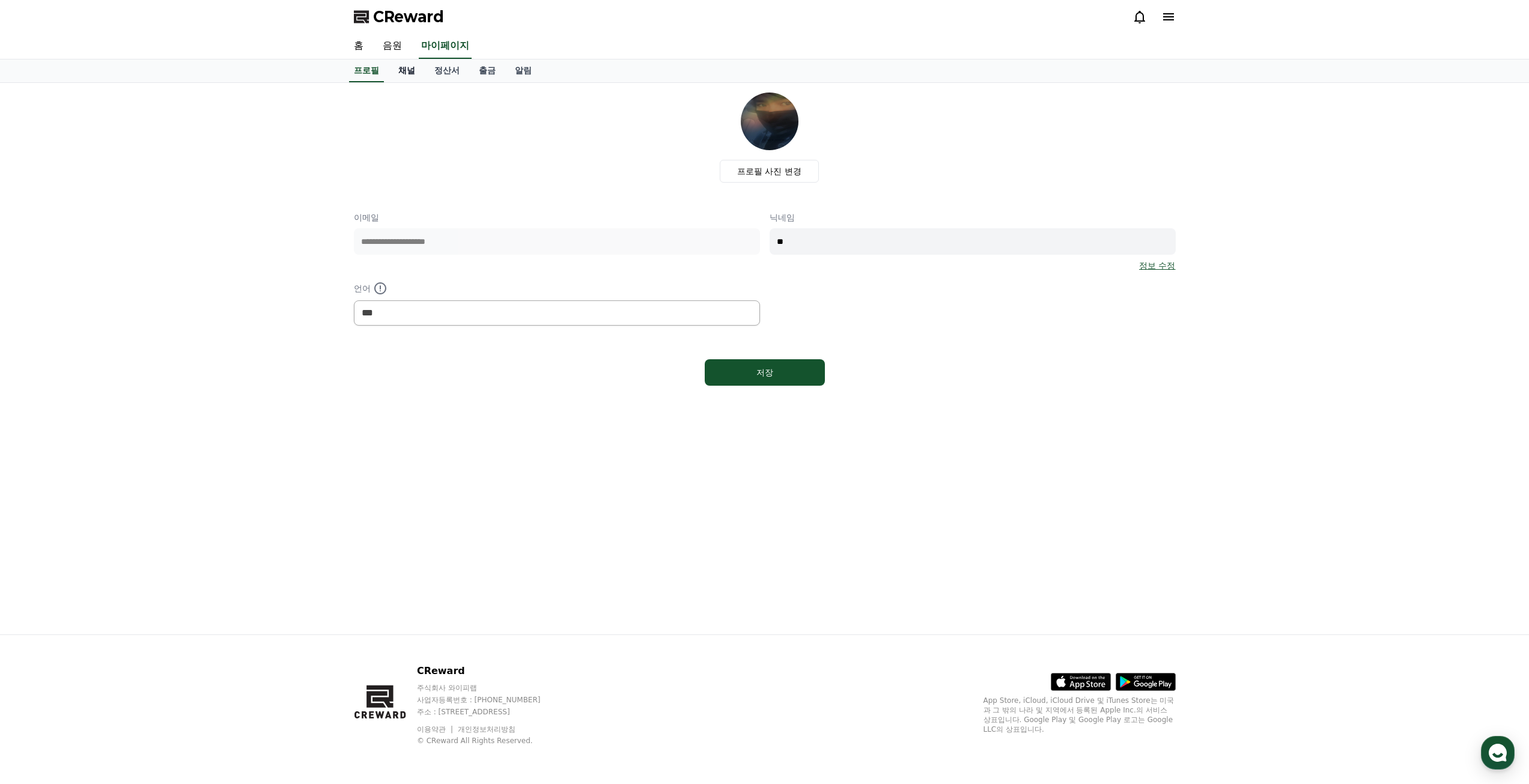
click at [408, 78] on link "채널" at bounding box center [407, 70] width 36 height 23
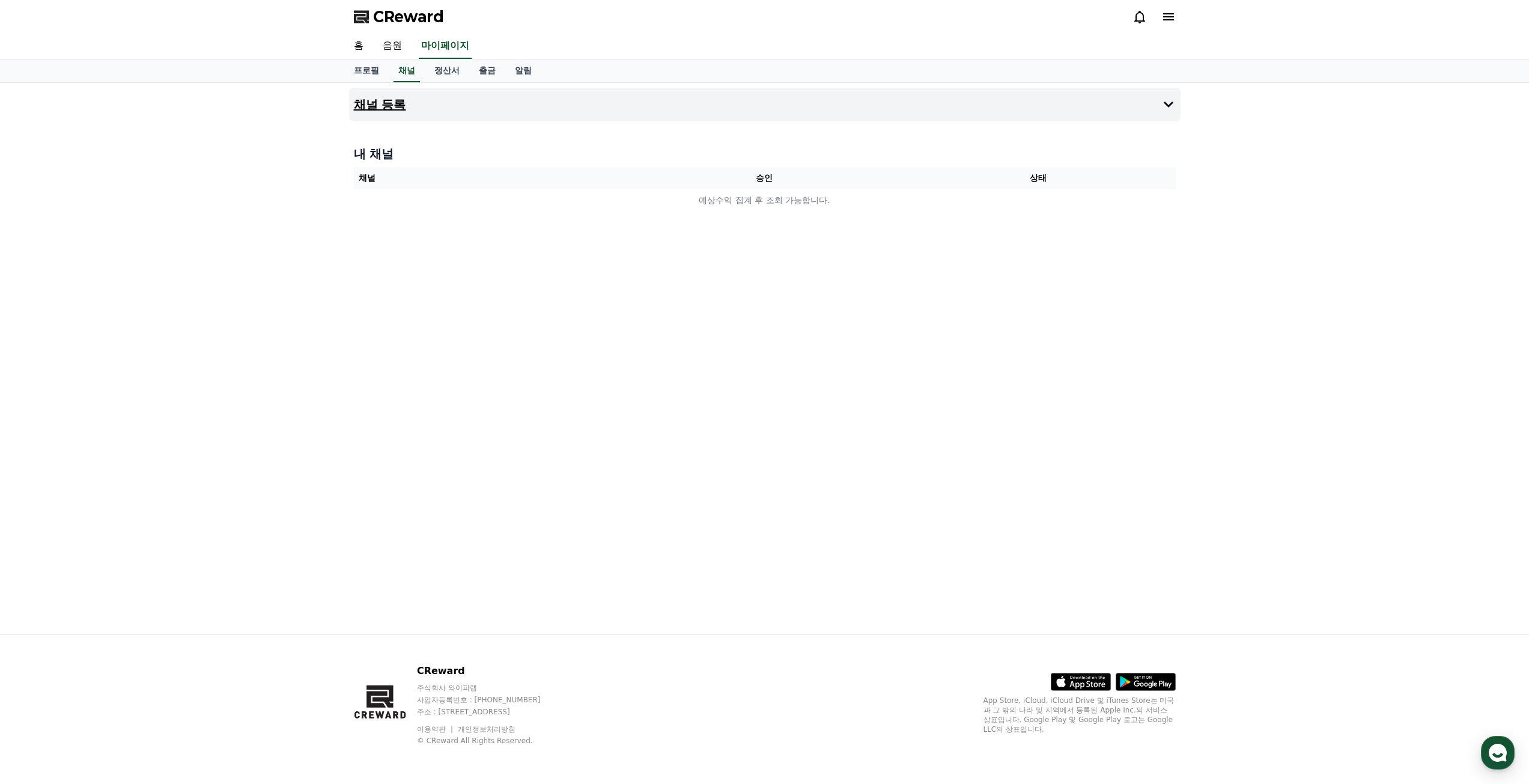
click at [1161, 109] on icon at bounding box center [1168, 104] width 15 height 15
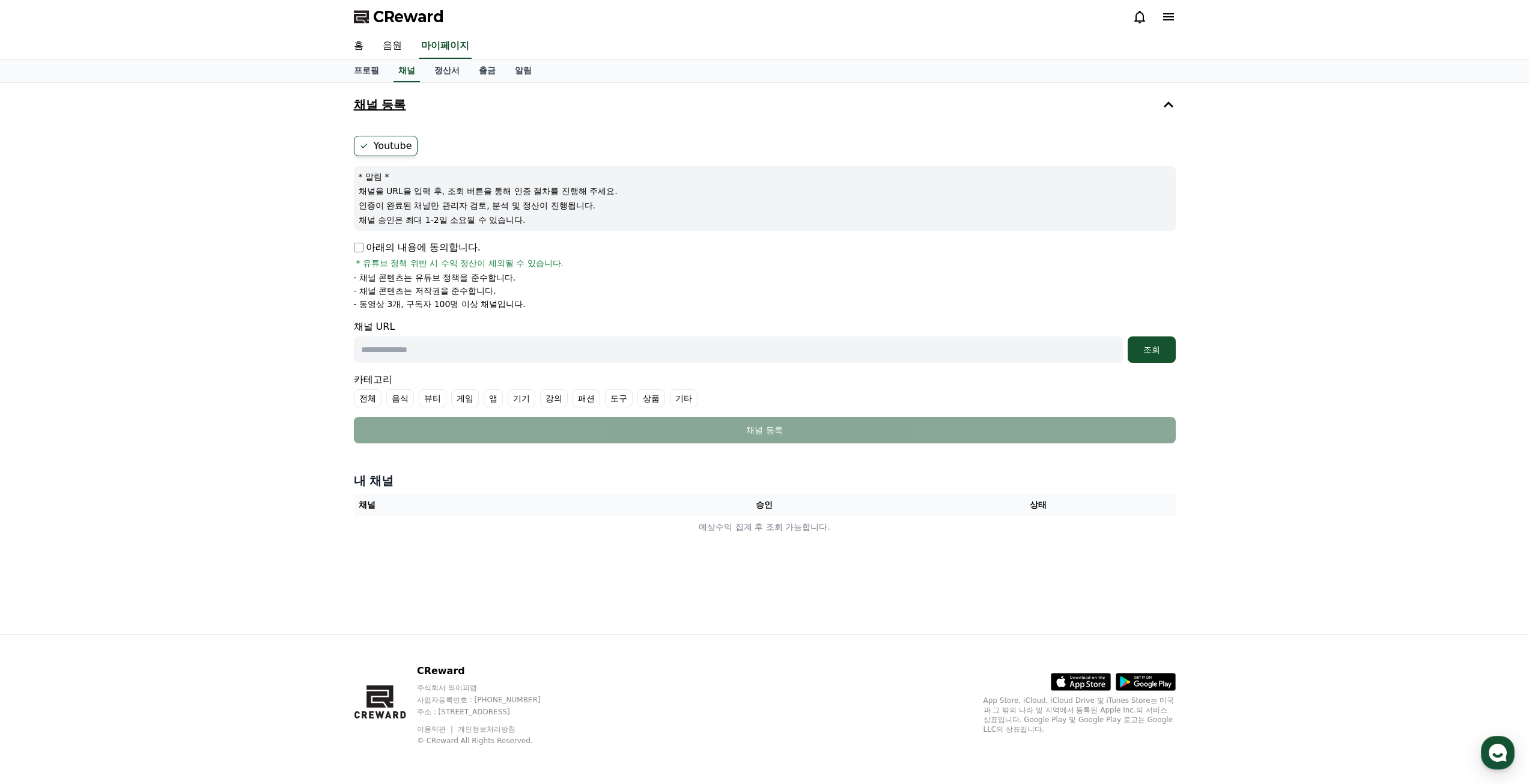
click at [388, 355] on input "text" at bounding box center [738, 350] width 769 height 26
paste input "**********"
type input "**********"
click at [1165, 345] on div "조회" at bounding box center [1151, 349] width 38 height 12
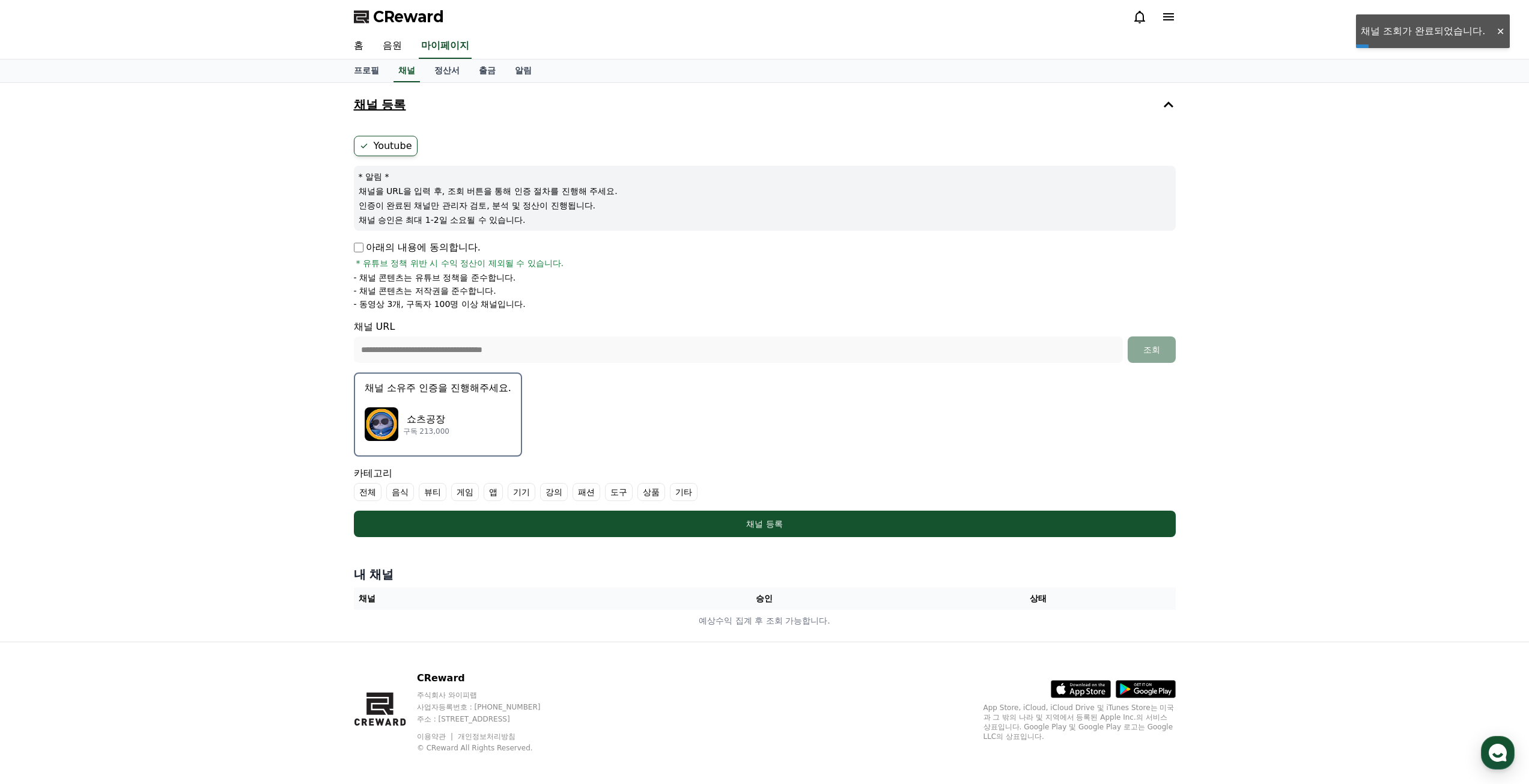
click at [488, 430] on div "쇼츠공장 구독 213,000" at bounding box center [438, 423] width 146 height 48
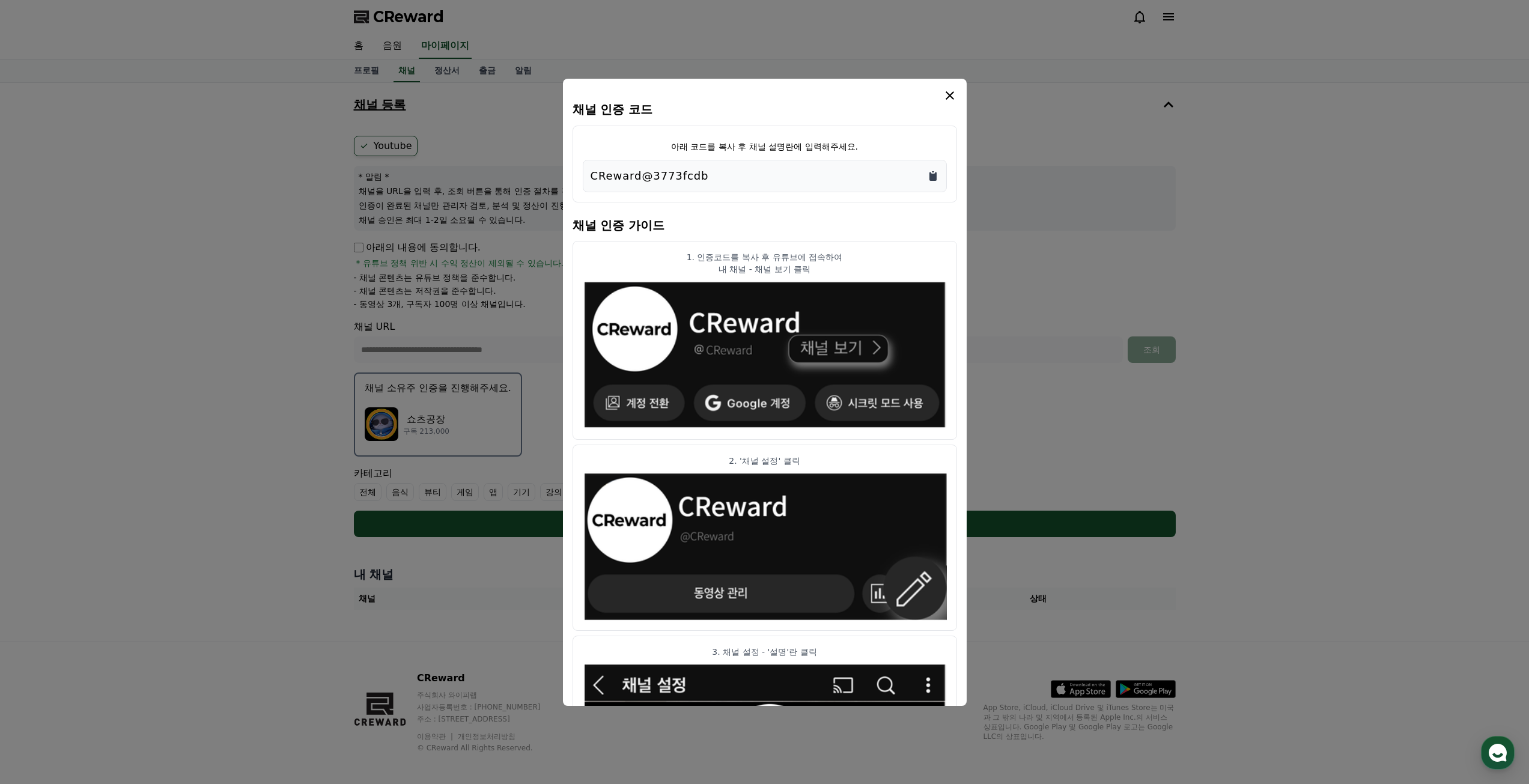
click at [934, 180] on icon "Copy to clipboard" at bounding box center [933, 176] width 7 height 9
click at [952, 91] on icon "modal" at bounding box center [949, 95] width 15 height 15
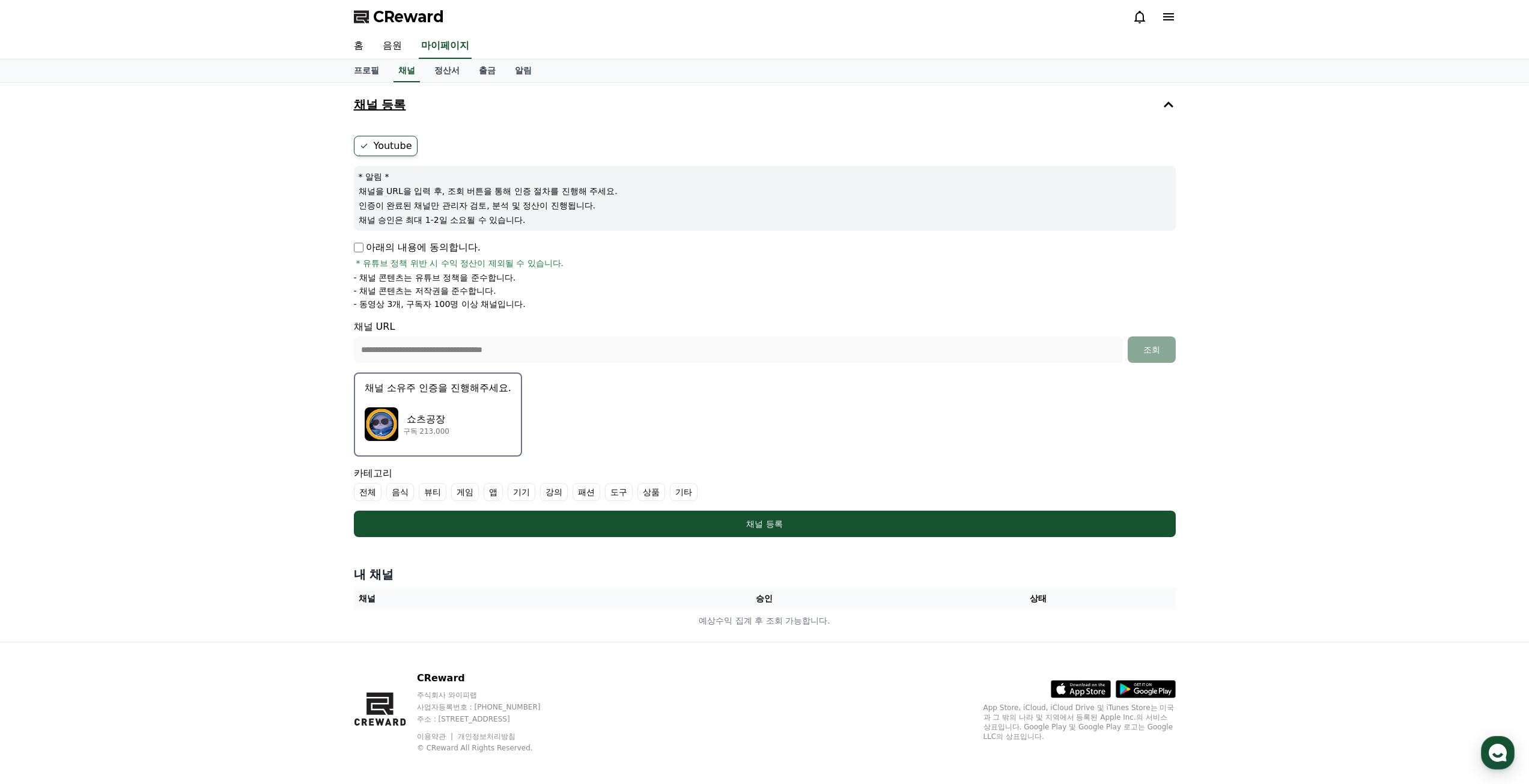
drag, startPoint x: 824, startPoint y: 522, endPoint x: 674, endPoint y: 429, distance: 176.5
click at [844, 404] on form "**********" at bounding box center [765, 336] width 822 height 401
click at [366, 488] on label "전체" at bounding box center [368, 492] width 28 height 18
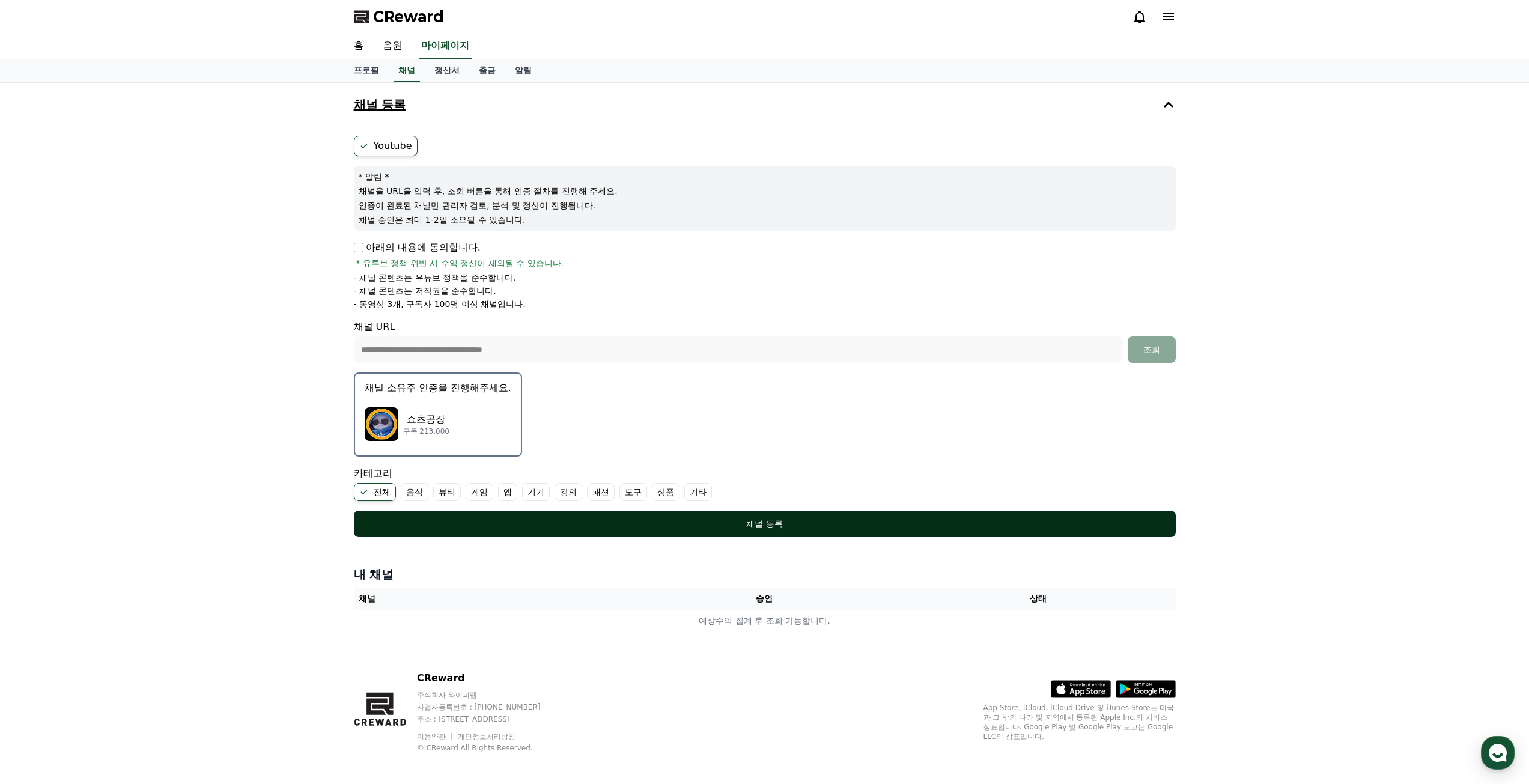
click at [609, 527] on div "채널 등록" at bounding box center [765, 523] width 774 height 12
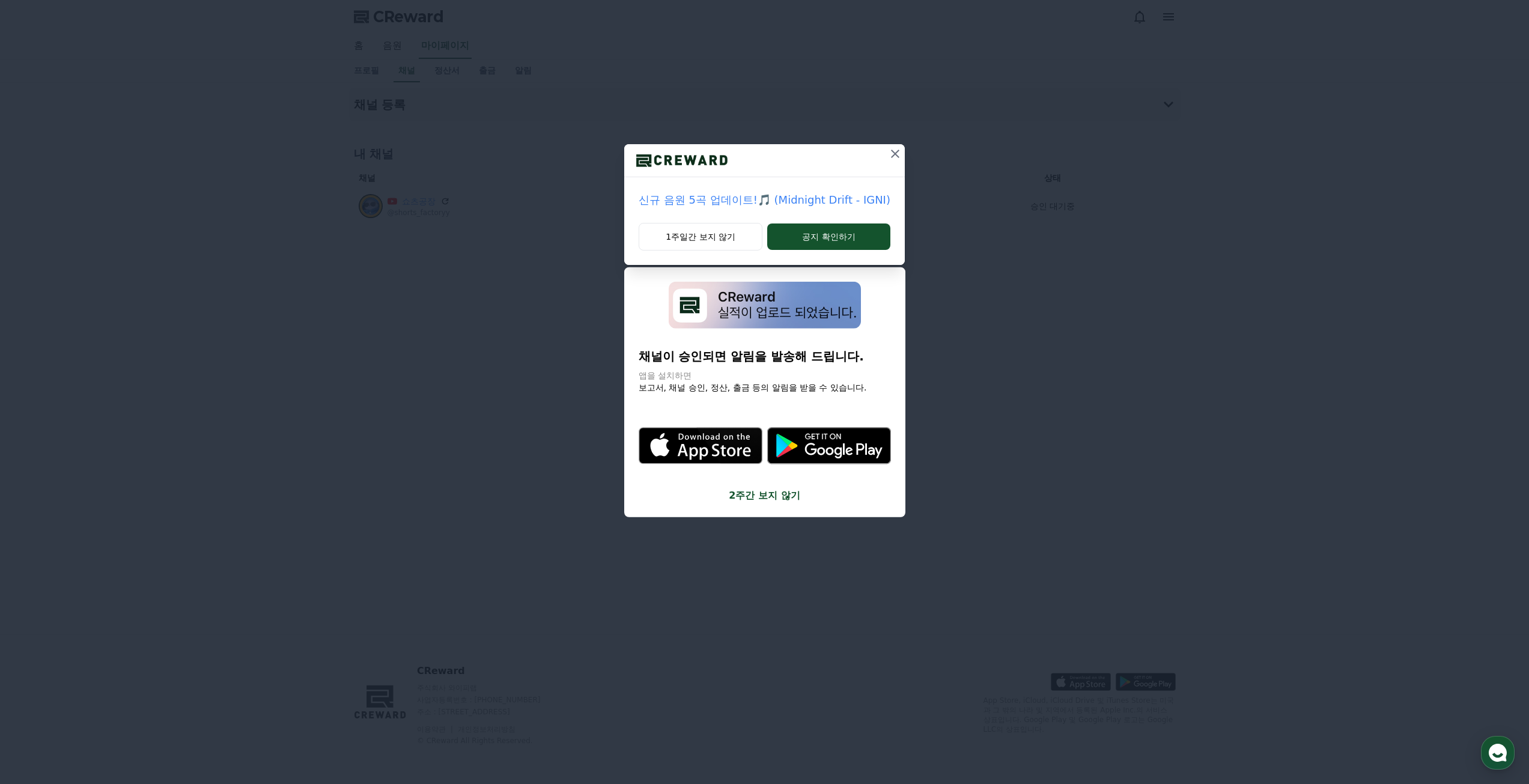
click at [894, 150] on icon at bounding box center [895, 153] width 15 height 15
click at [878, 156] on icon at bounding box center [878, 153] width 15 height 15
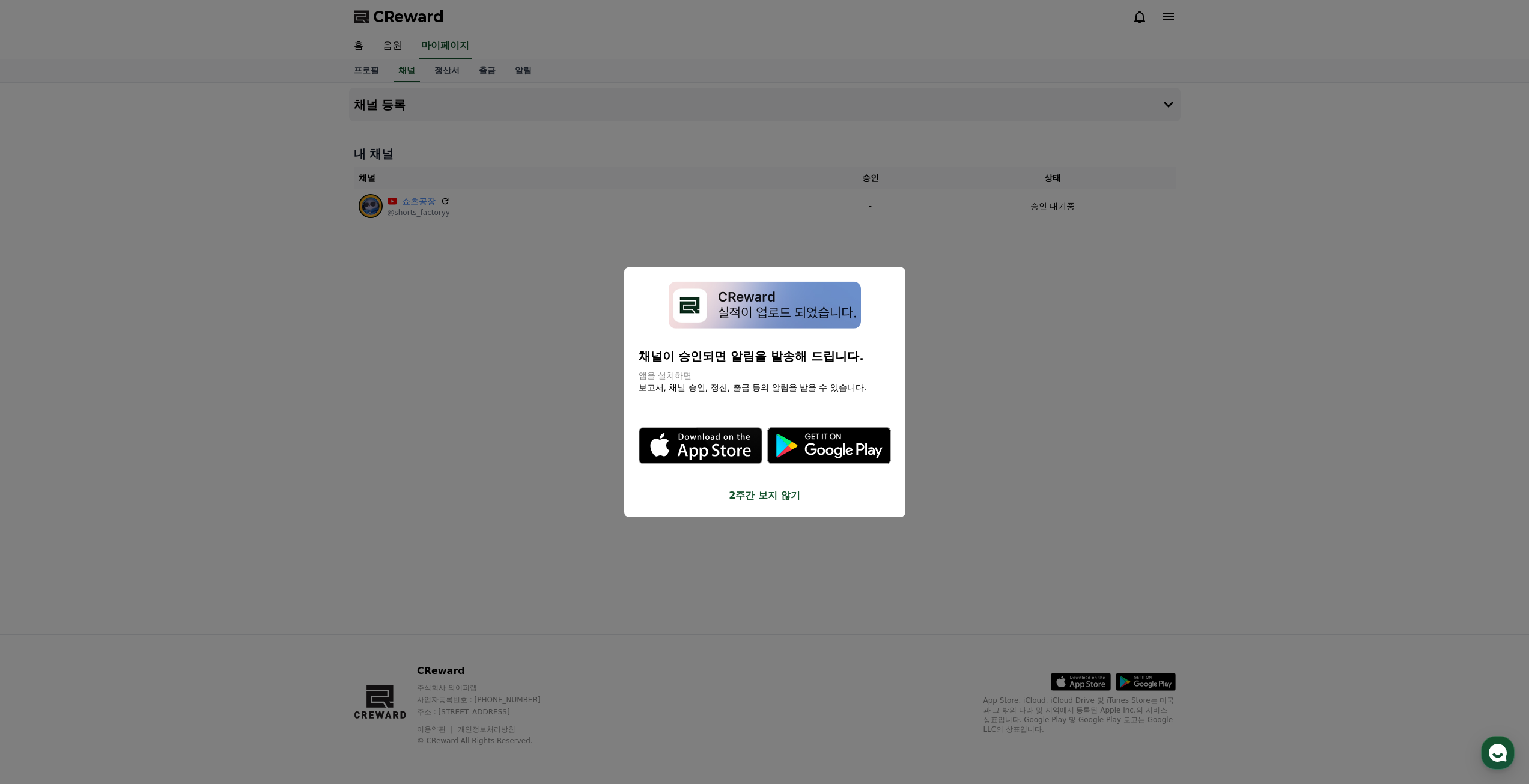
click at [736, 499] on button "2주간 보지 않기" at bounding box center [765, 495] width 252 height 15
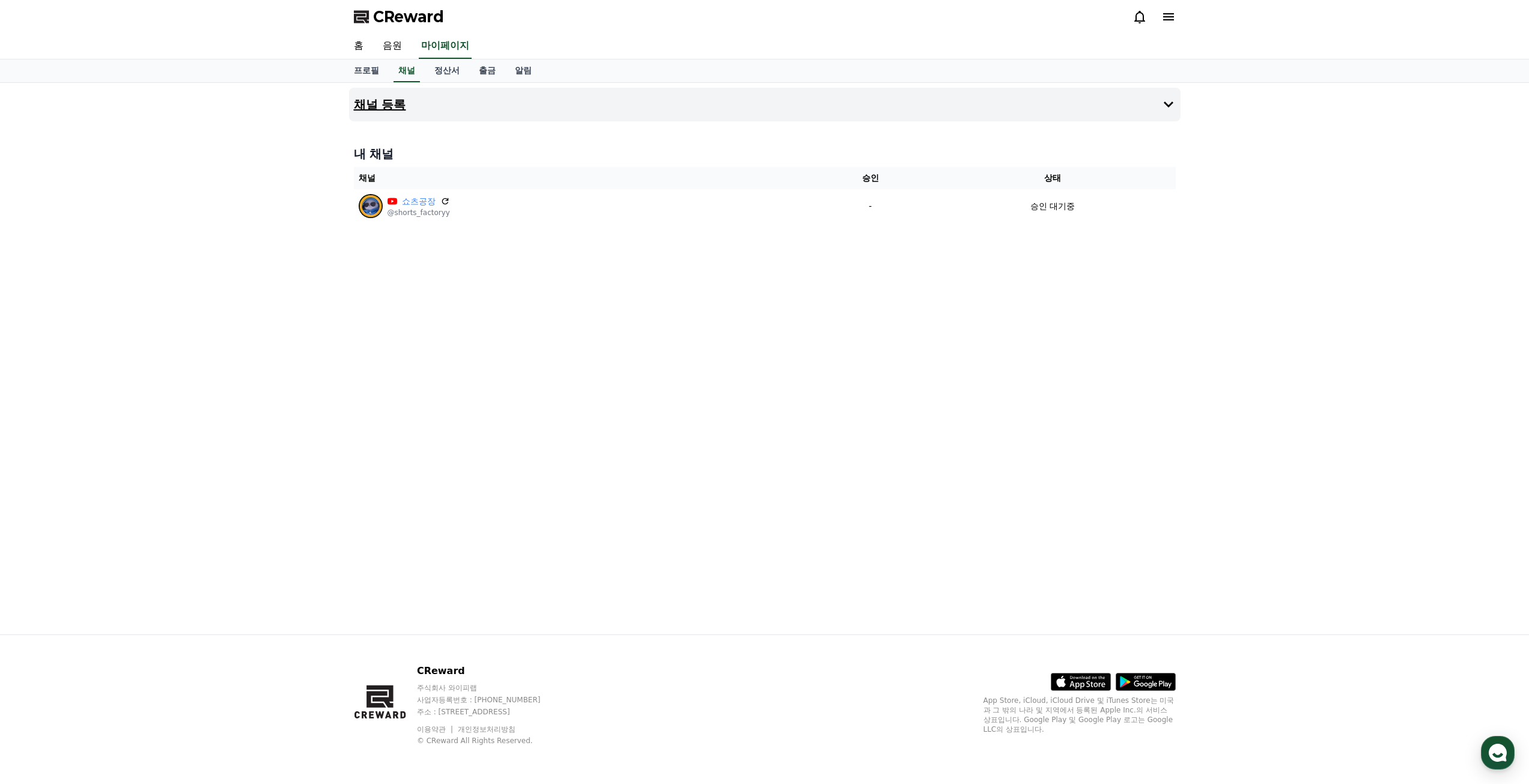
click at [391, 109] on h4 "채널 등록" at bounding box center [380, 104] width 52 height 13
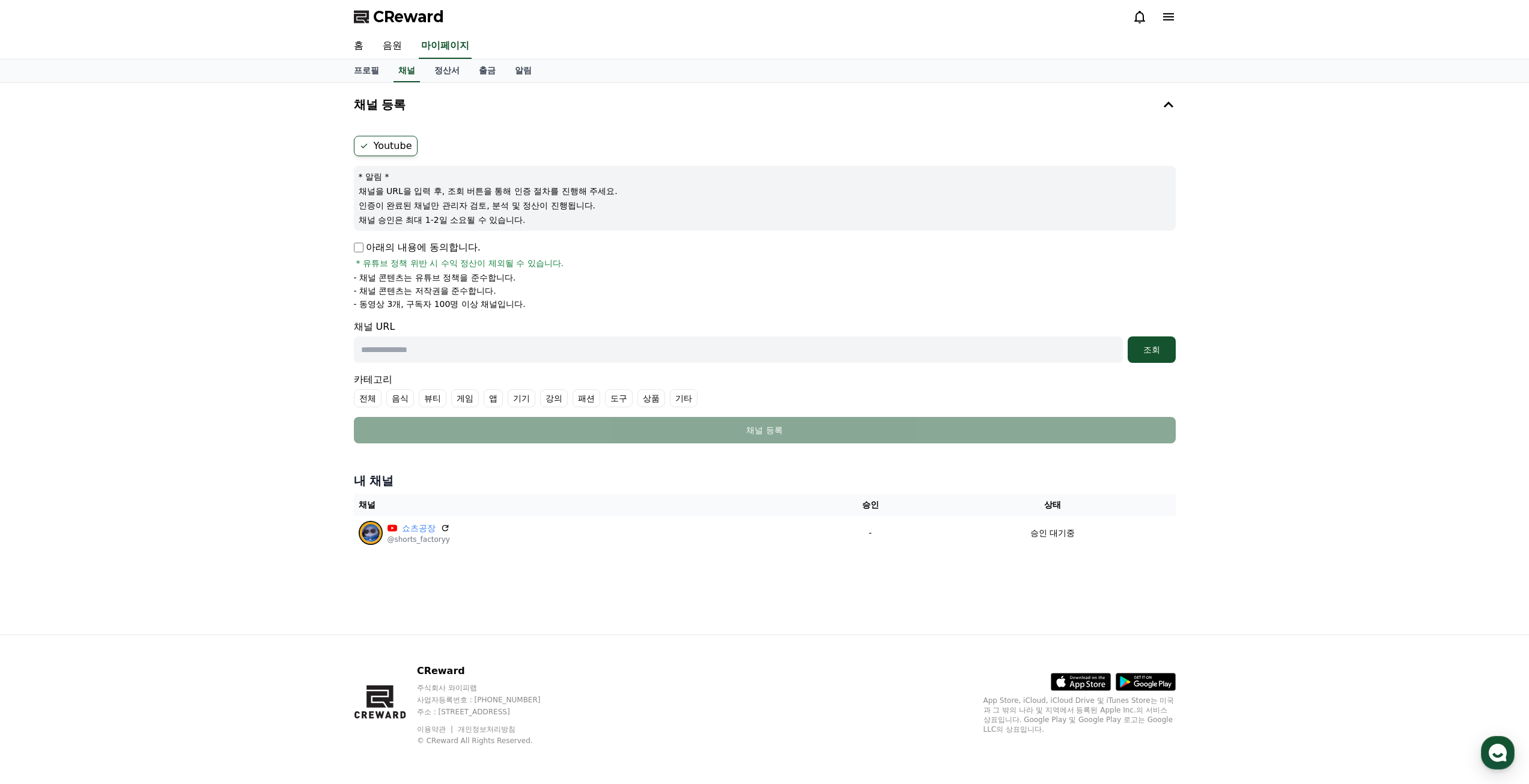
click at [384, 349] on input "text" at bounding box center [738, 350] width 769 height 26
click at [583, 312] on form "Youtube * 알림 * 채널을 URL을 입력 후, 조회 버튼을 통해 인증 절차를 진행해 주세요. 인증이 완료된 채널만 관리자 검토, 분석 …" at bounding box center [765, 290] width 822 height 308
click at [492, 343] on input "text" at bounding box center [738, 350] width 769 height 26
paste input "**********"
type input "**********"
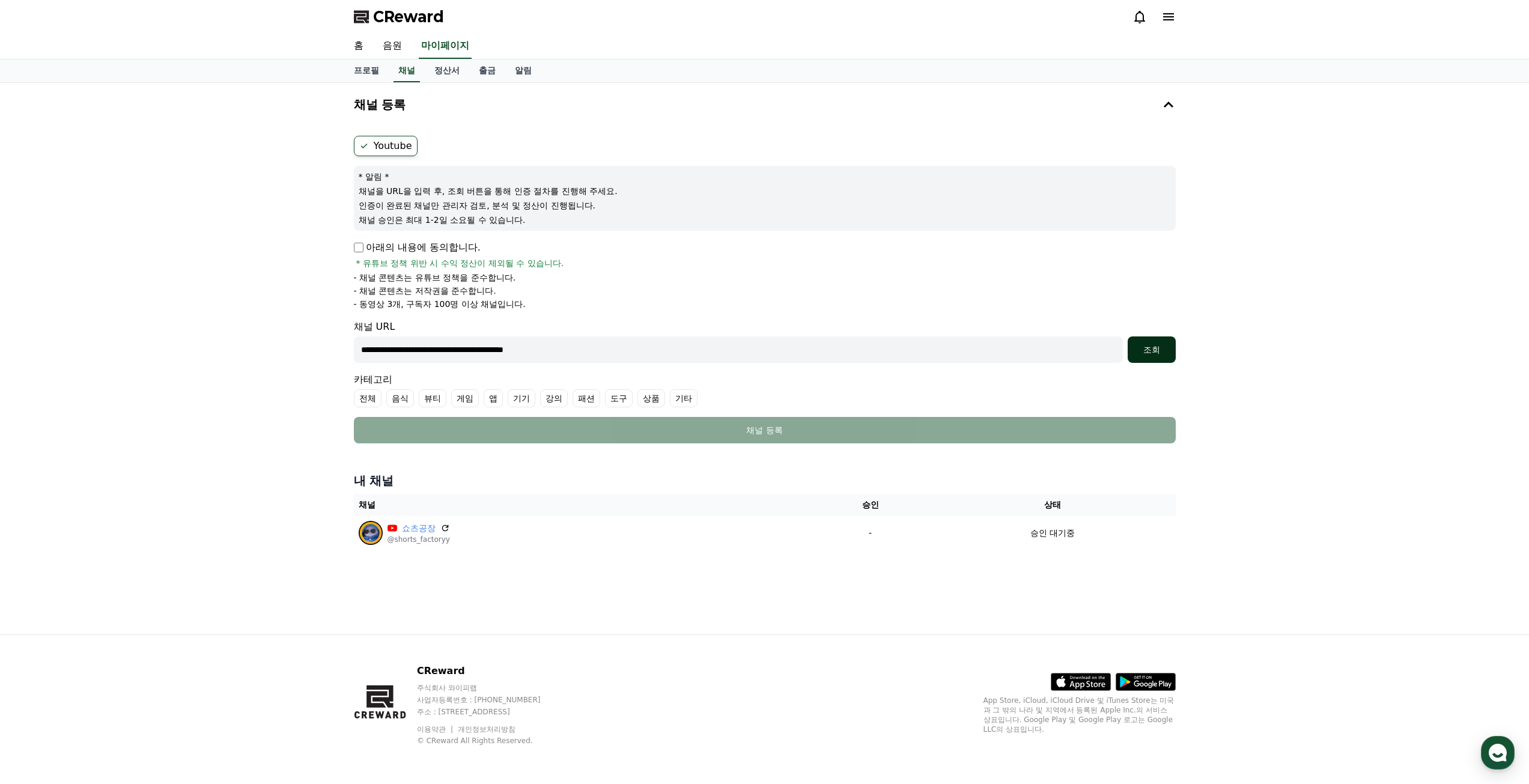
click at [1146, 350] on div "조회" at bounding box center [1151, 349] width 38 height 12
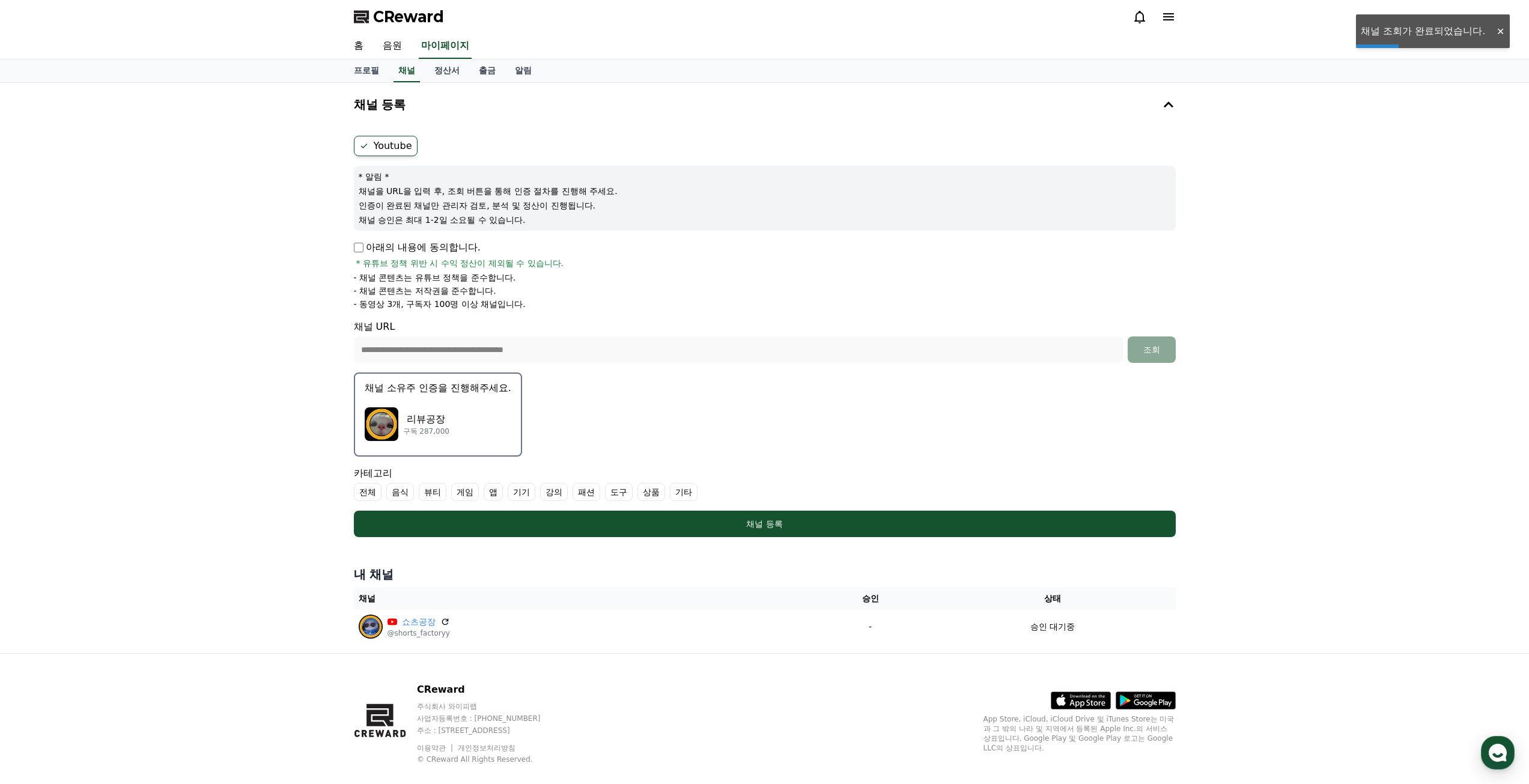
click at [478, 421] on div "리뷰공장 구독 287,000" at bounding box center [438, 423] width 146 height 48
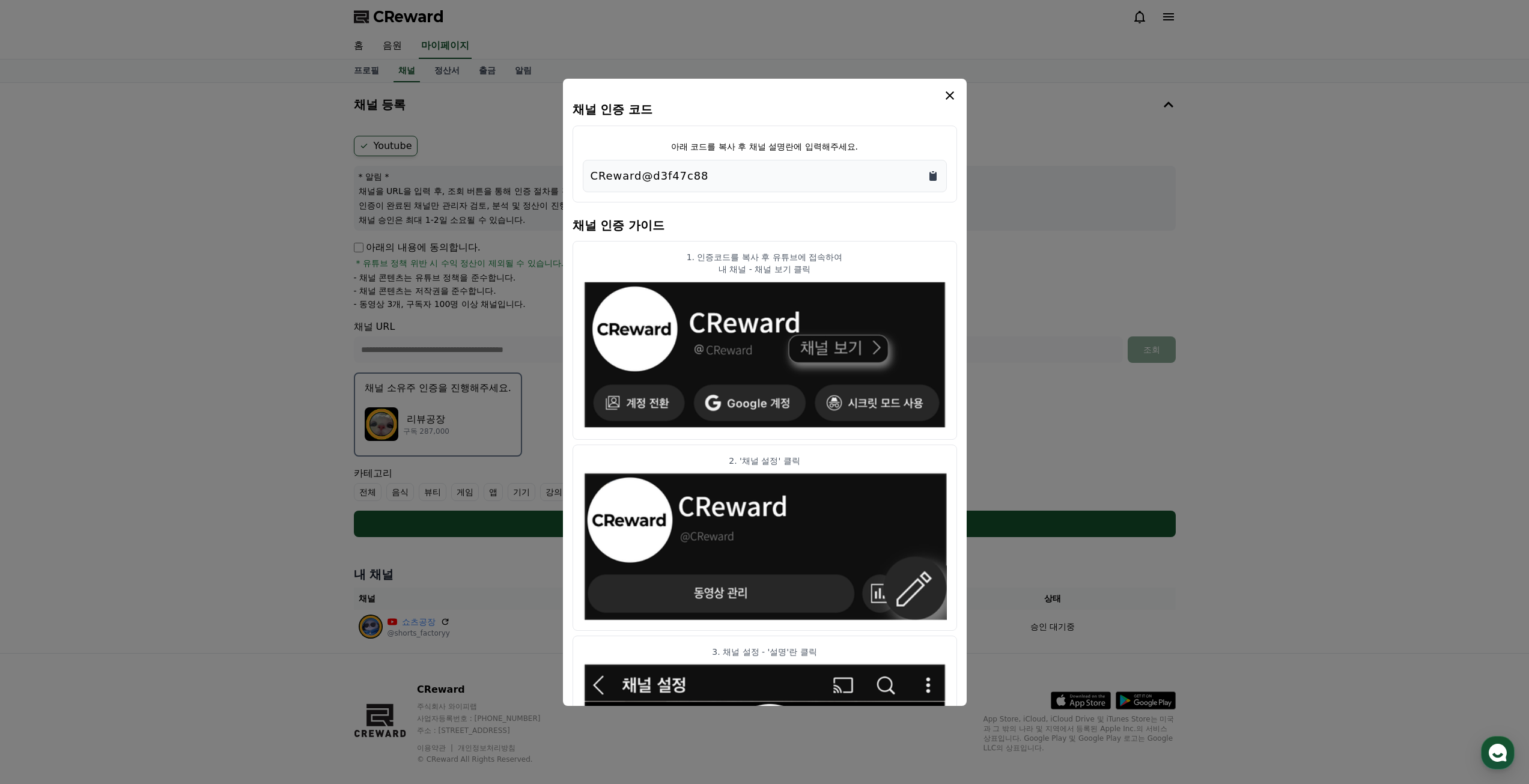
click at [940, 177] on div "CReward@d3f47c88" at bounding box center [765, 175] width 364 height 33
click at [933, 175] on icon "Copy to clipboard" at bounding box center [933, 176] width 7 height 9
click at [950, 90] on icon "modal" at bounding box center [949, 95] width 15 height 15
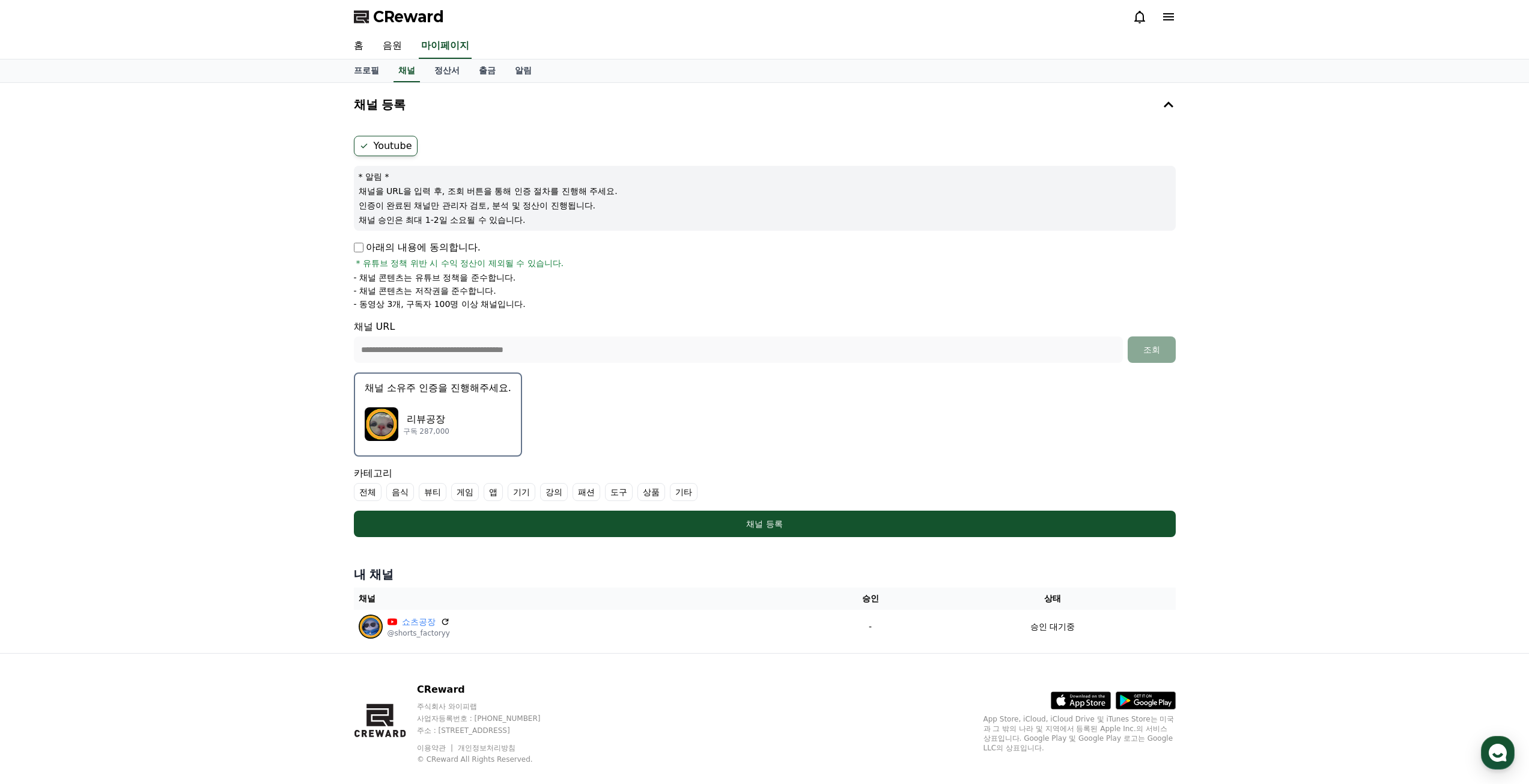
click at [356, 488] on label "전체" at bounding box center [368, 492] width 28 height 18
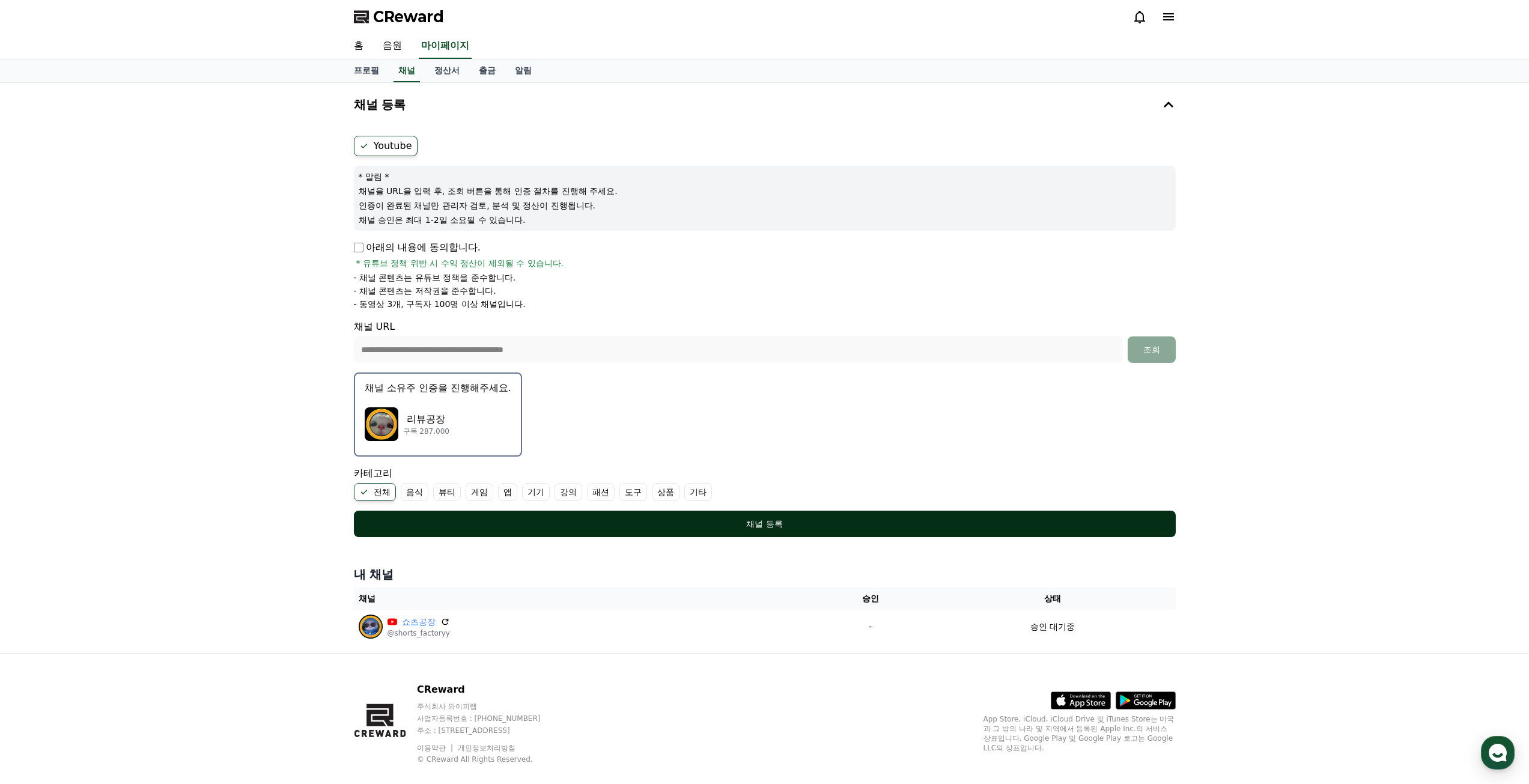
click at [782, 521] on div "채널 등록" at bounding box center [765, 523] width 774 height 12
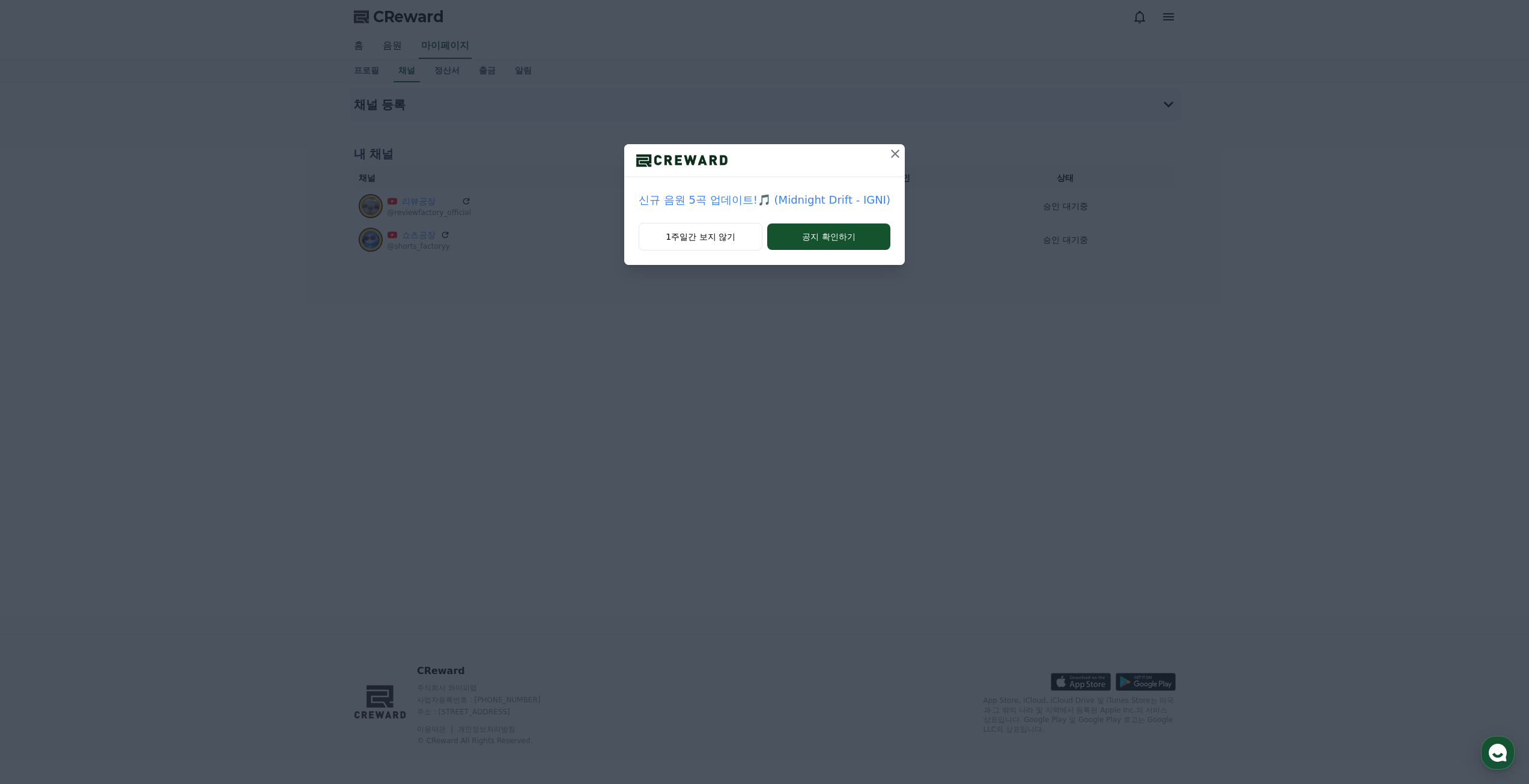
click at [892, 155] on icon at bounding box center [895, 154] width 8 height 8
click at [871, 162] on button at bounding box center [878, 154] width 20 height 19
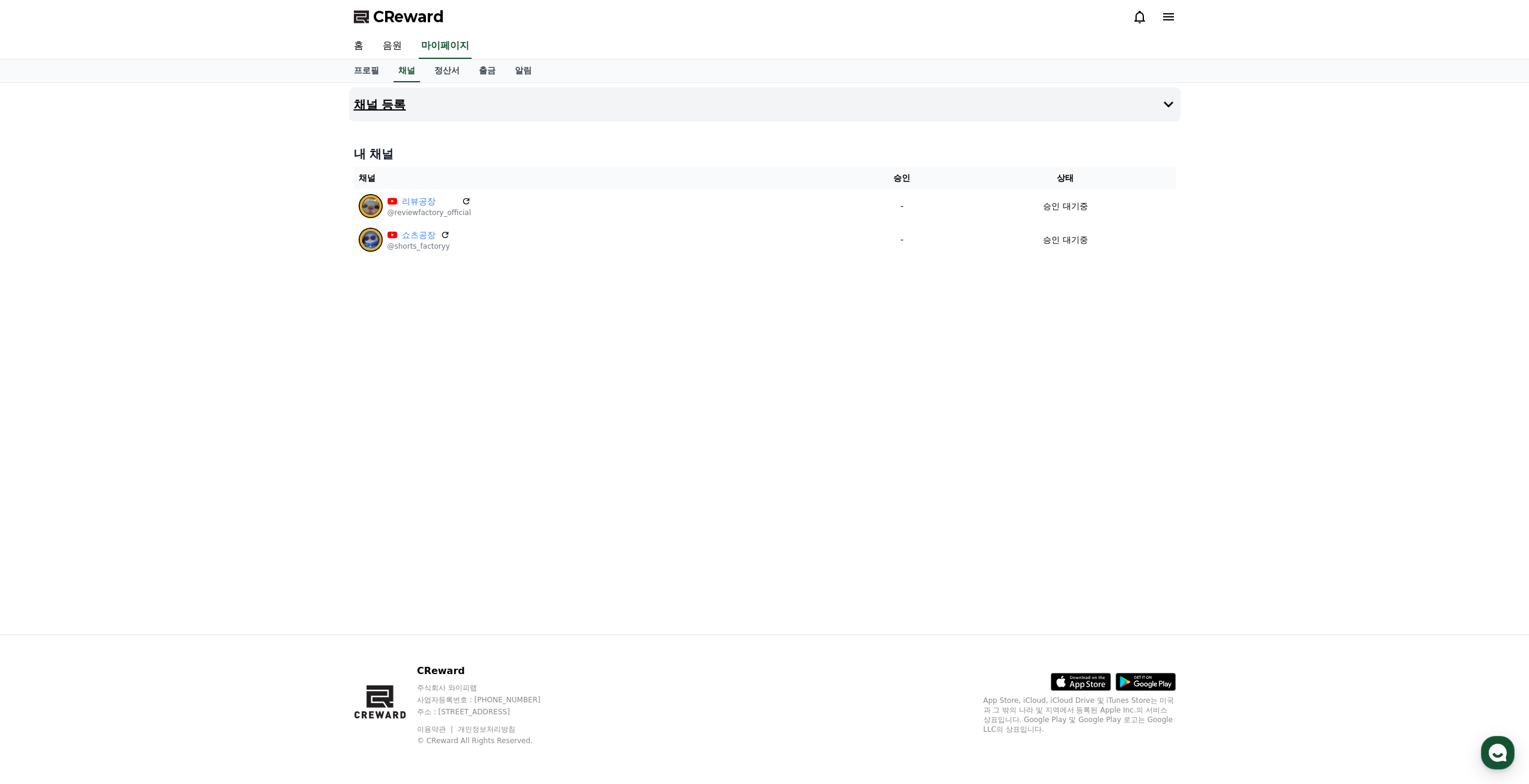
click at [402, 101] on h4 "채널 등록" at bounding box center [380, 104] width 52 height 13
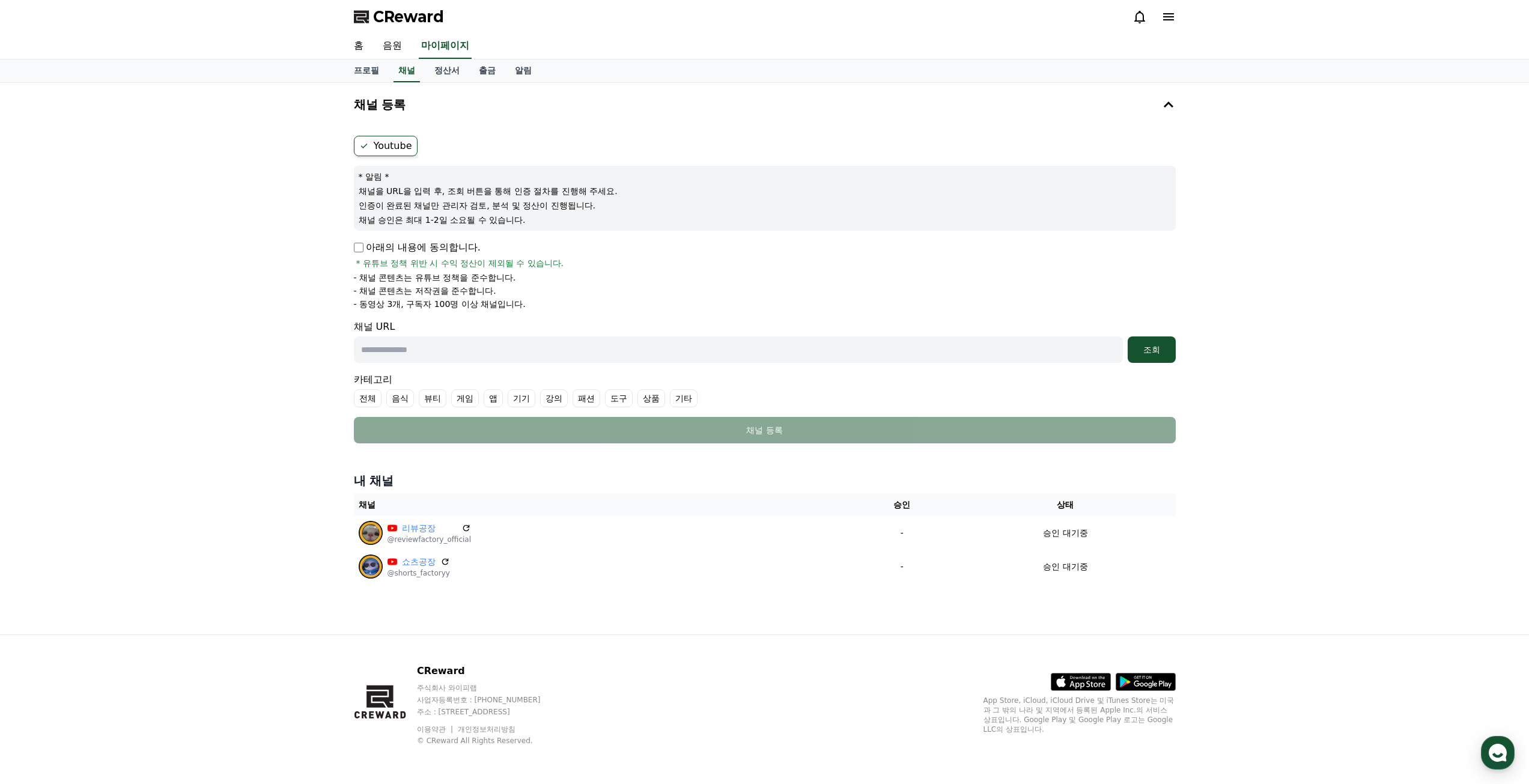
click at [360, 253] on p "아래의 내용에 동의합니다." at bounding box center [417, 247] width 127 height 15
click at [396, 355] on input "text" at bounding box center [738, 350] width 769 height 26
paste input "**********"
type input "**********"
click at [1142, 353] on div "조회" at bounding box center [1151, 349] width 38 height 12
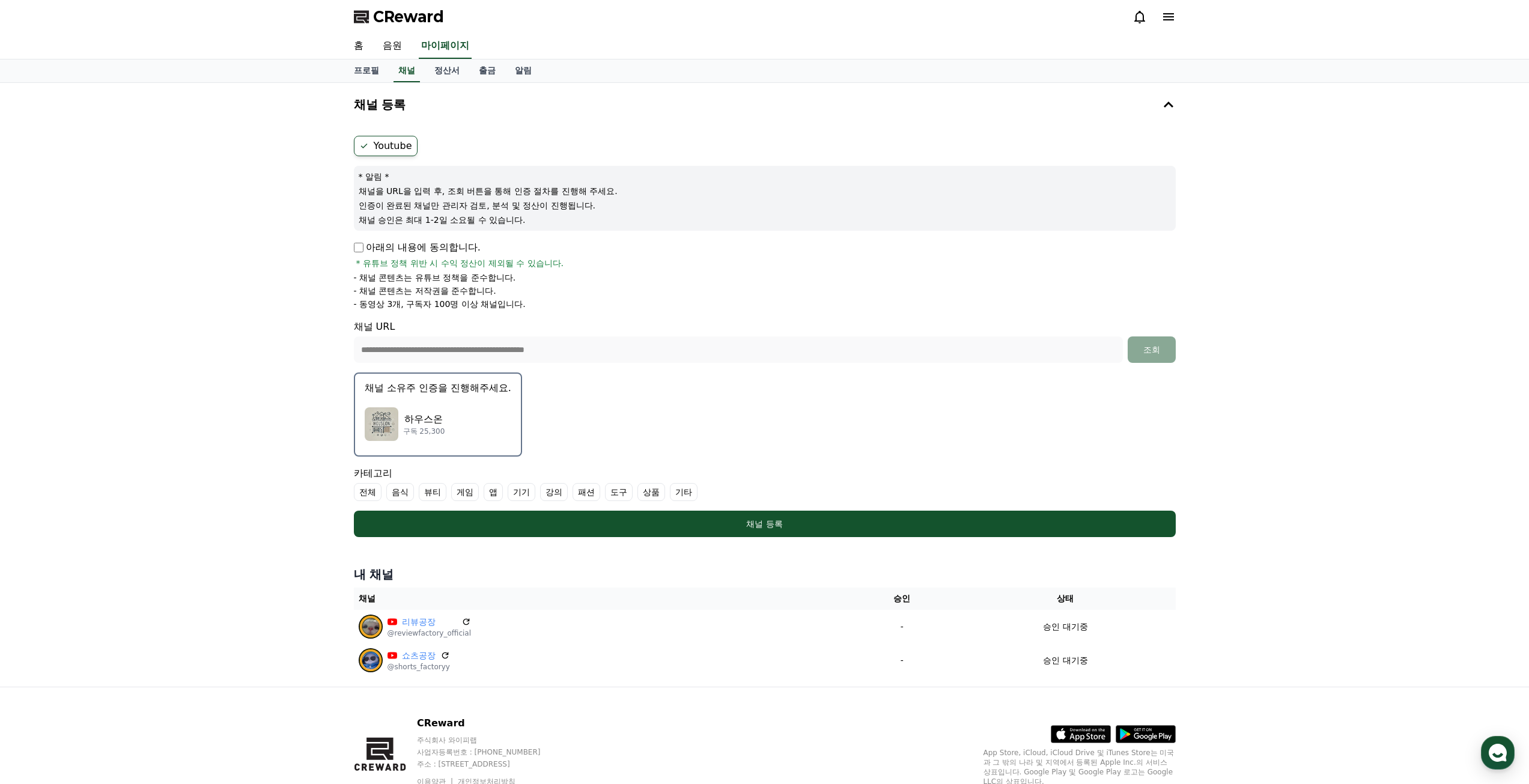
click at [373, 491] on label "전체" at bounding box center [368, 492] width 28 height 18
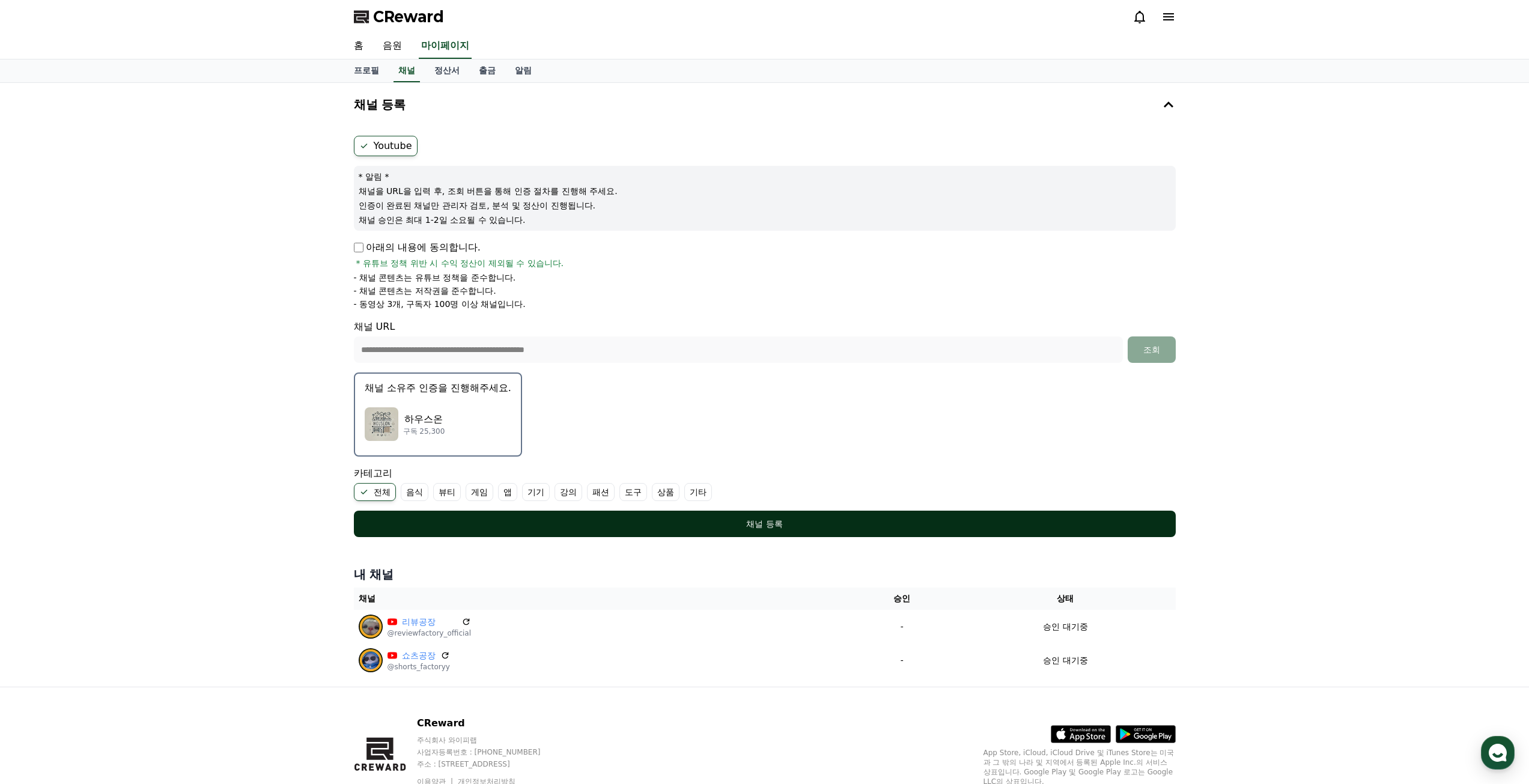
click at [655, 525] on div "채널 등록" at bounding box center [765, 523] width 774 height 12
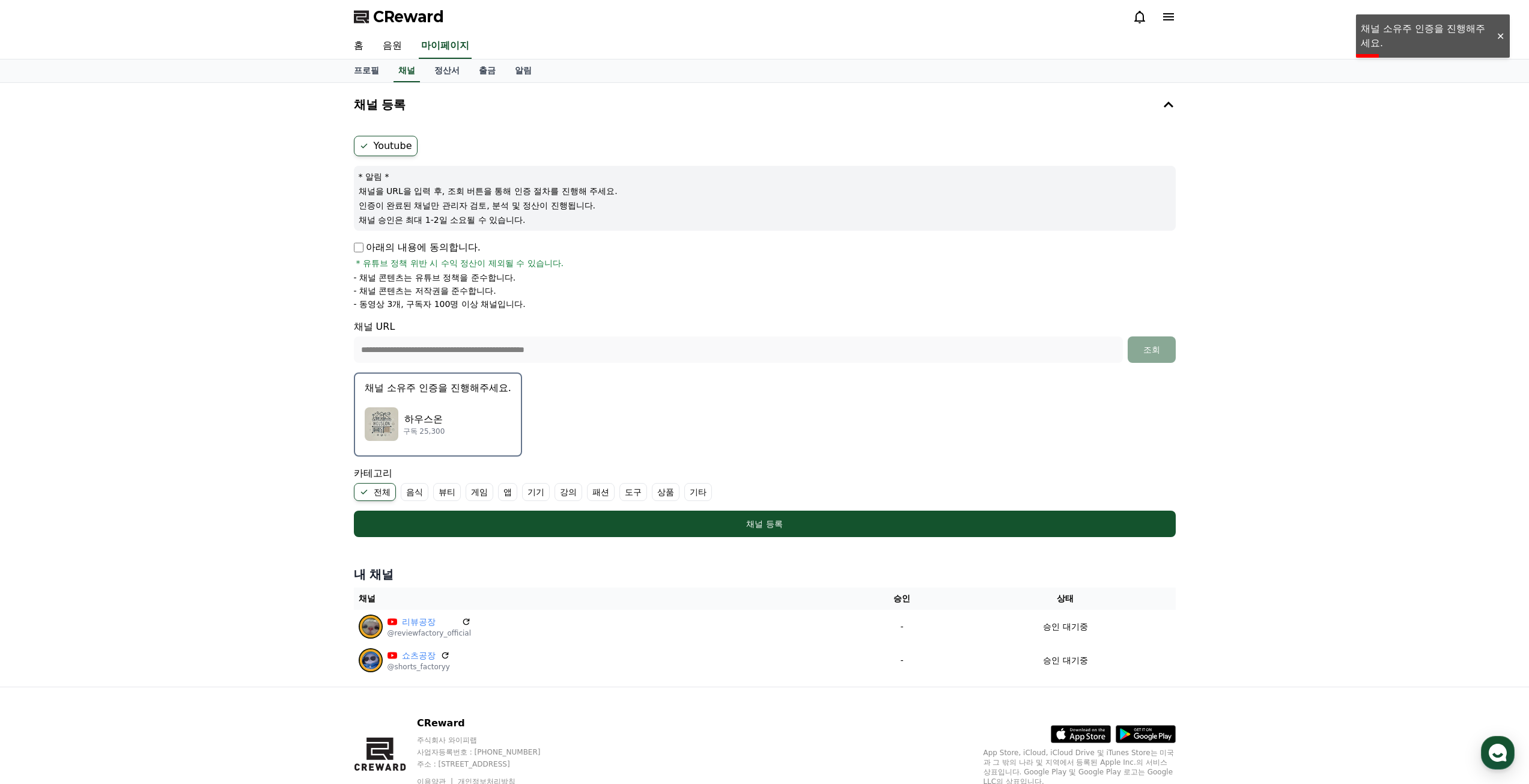
click at [471, 427] on div "[DEMOGRAPHIC_DATA] 구독 25,300" at bounding box center [438, 423] width 146 height 48
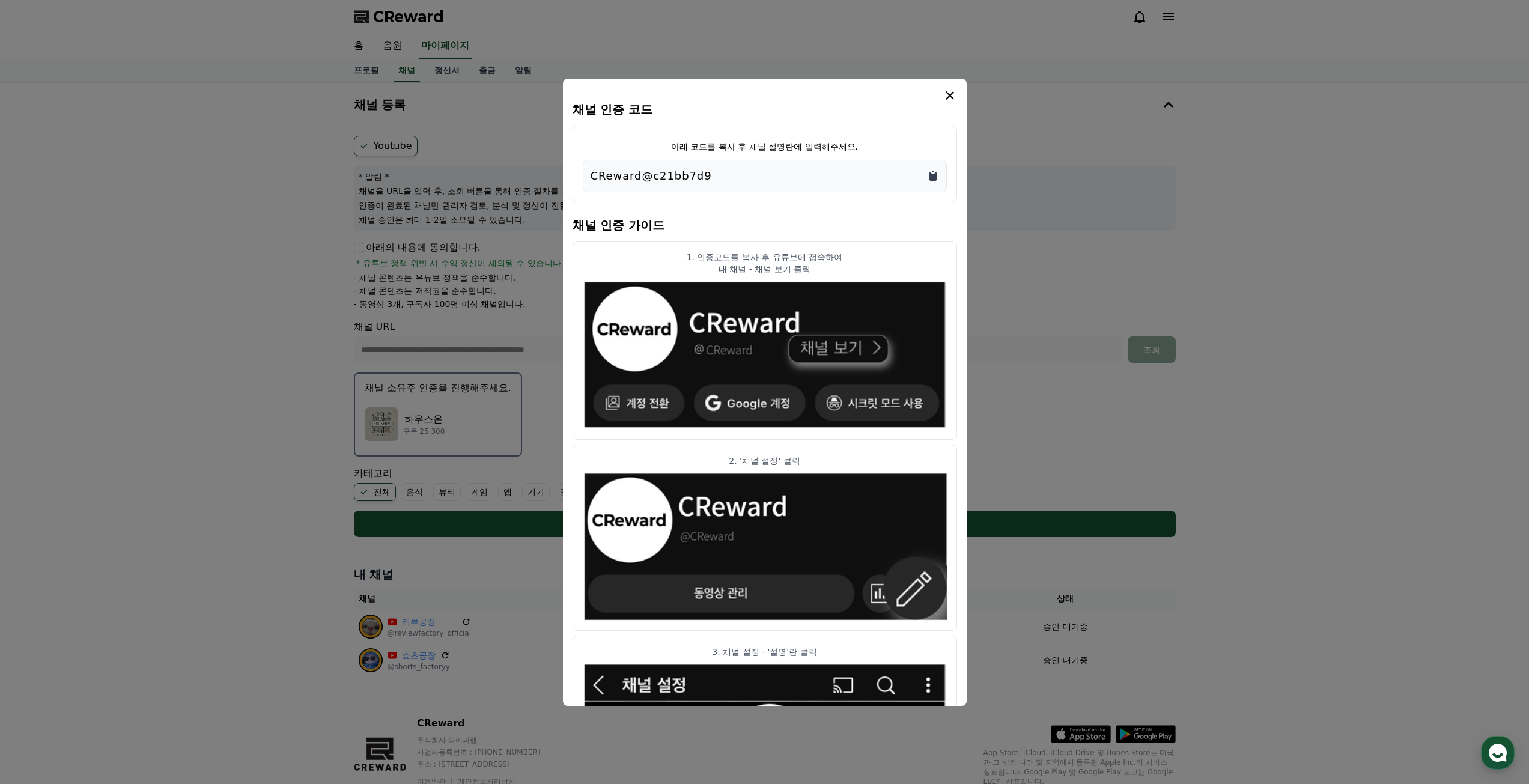
click at [936, 177] on icon "Copy to clipboard" at bounding box center [933, 176] width 7 height 9
click at [953, 95] on icon "modal" at bounding box center [949, 95] width 15 height 15
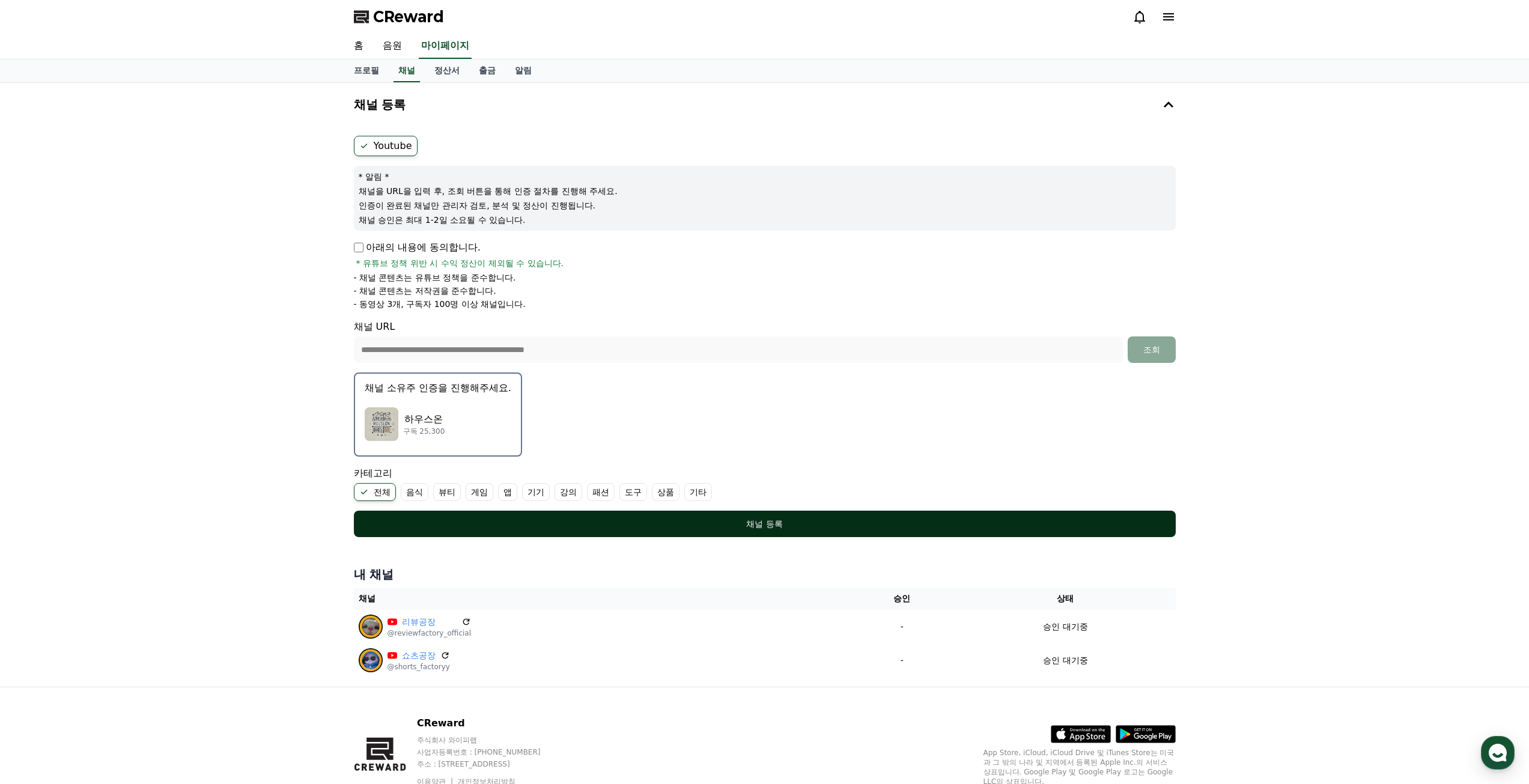
click at [716, 526] on div "채널 등록" at bounding box center [765, 523] width 774 height 12
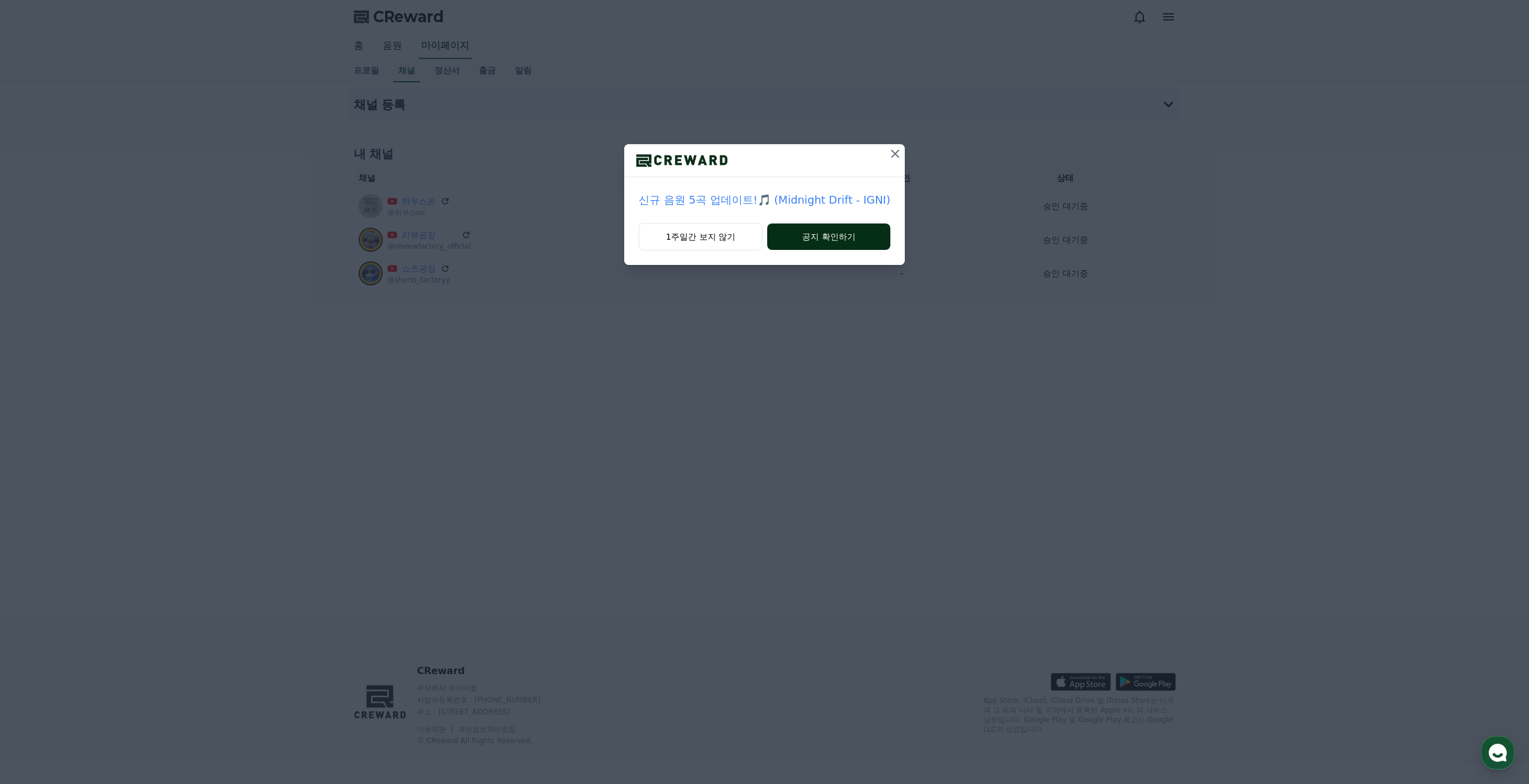
click at [793, 243] on button "공지 확인하기" at bounding box center [828, 237] width 123 height 26
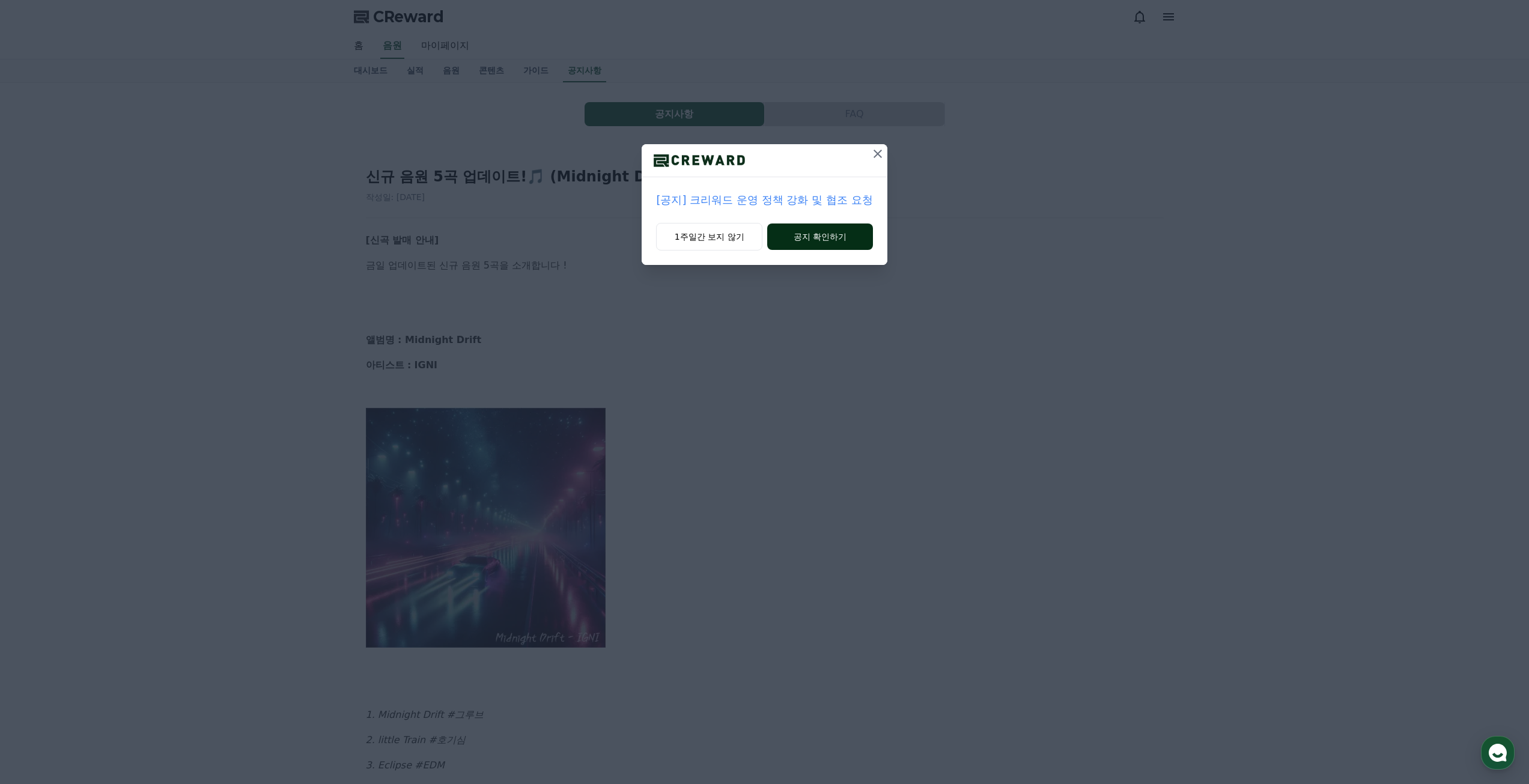
click at [809, 237] on button "공지 확인하기" at bounding box center [819, 237] width 105 height 26
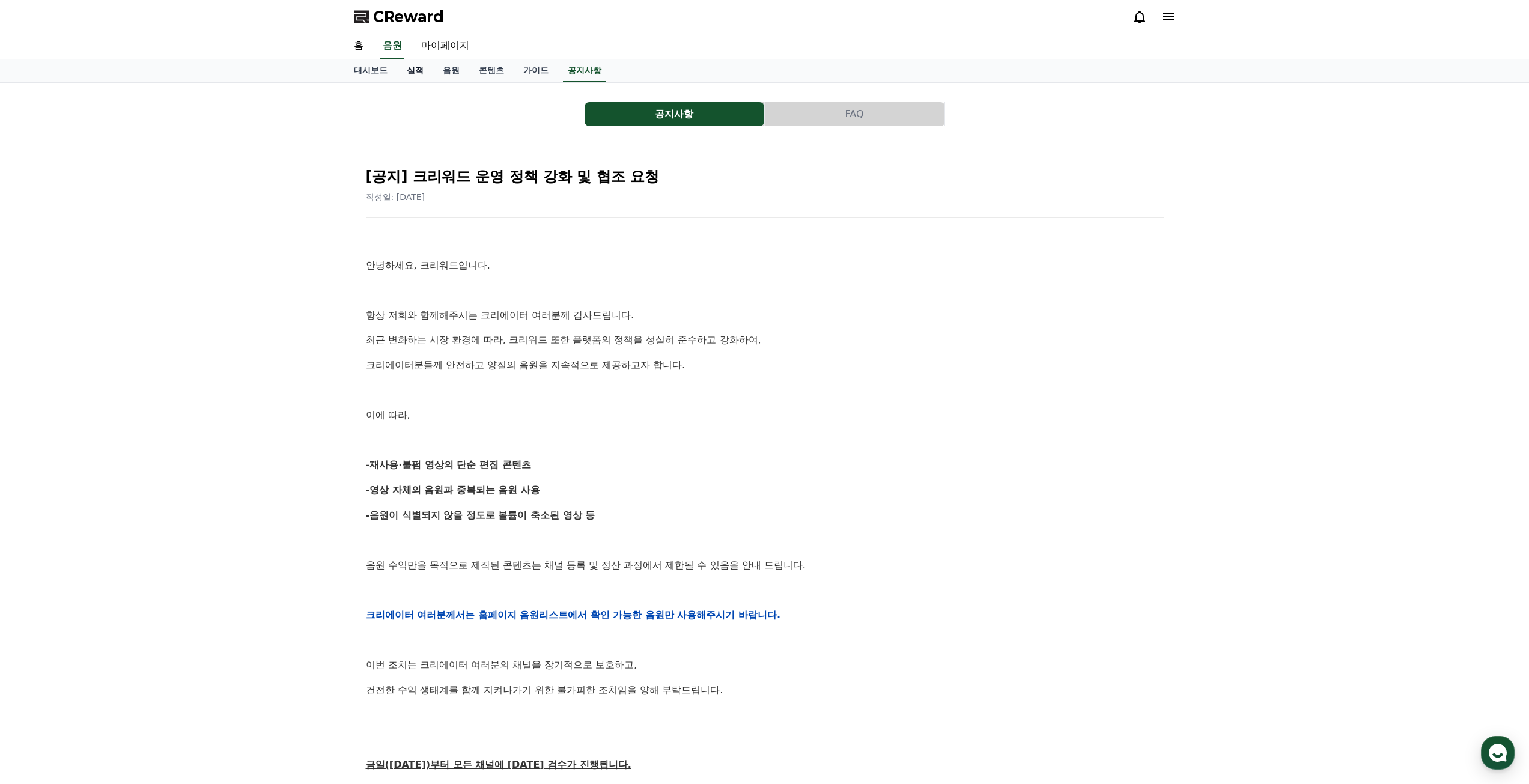
click at [410, 73] on link "실적" at bounding box center [415, 70] width 36 height 23
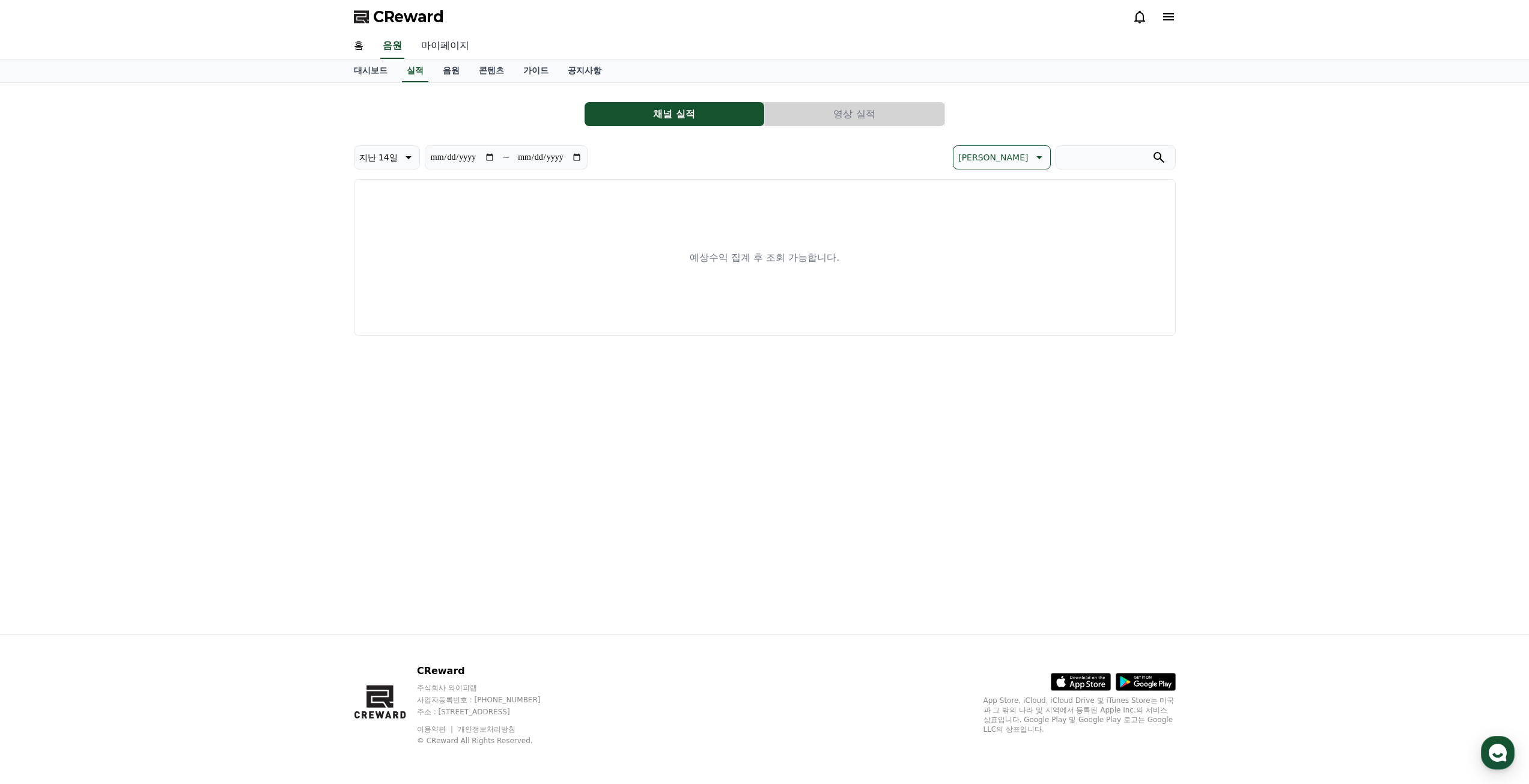
click at [442, 48] on link "마이페이지" at bounding box center [445, 46] width 68 height 25
select select "**********"
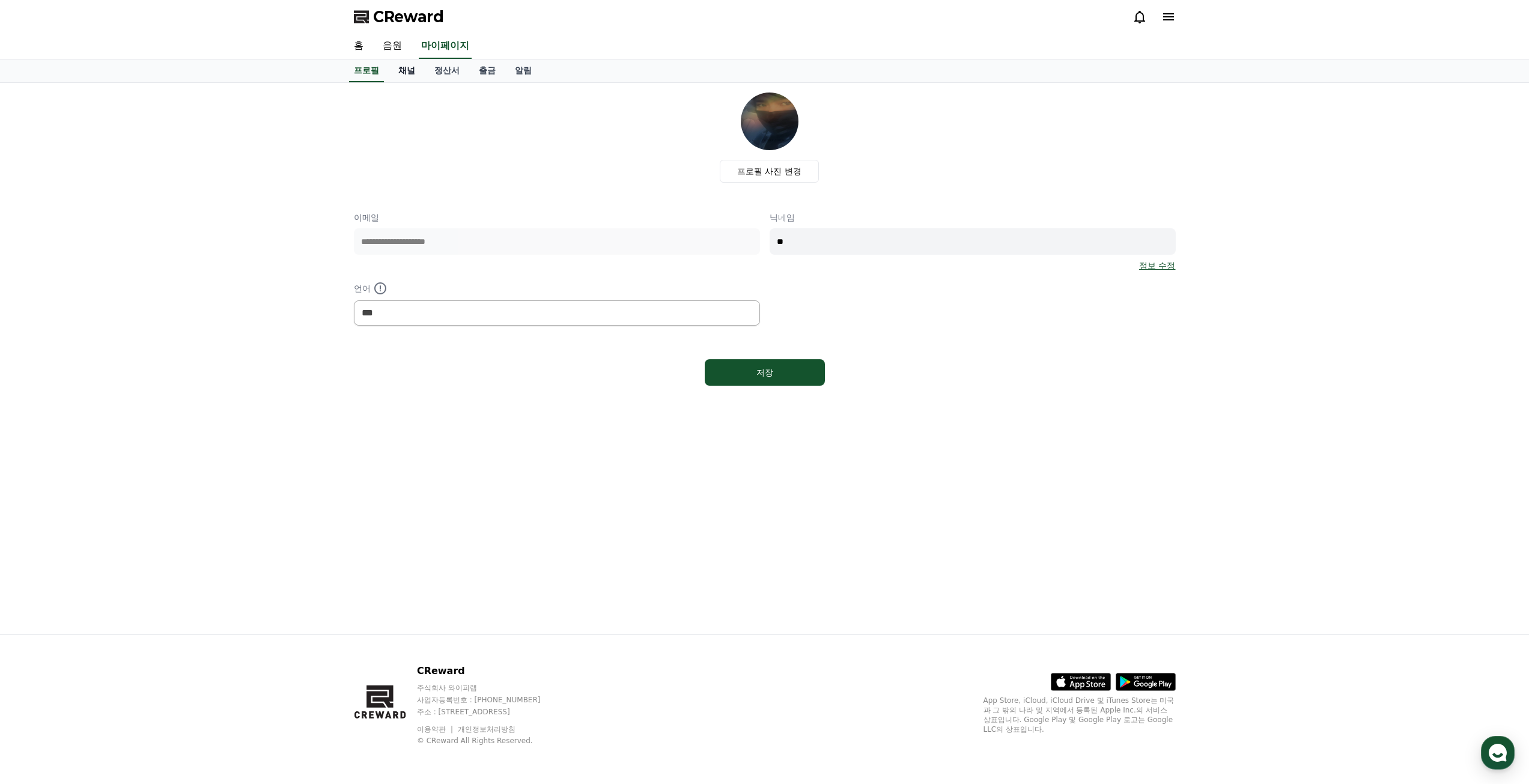
click at [400, 70] on link "채널" at bounding box center [407, 70] width 36 height 23
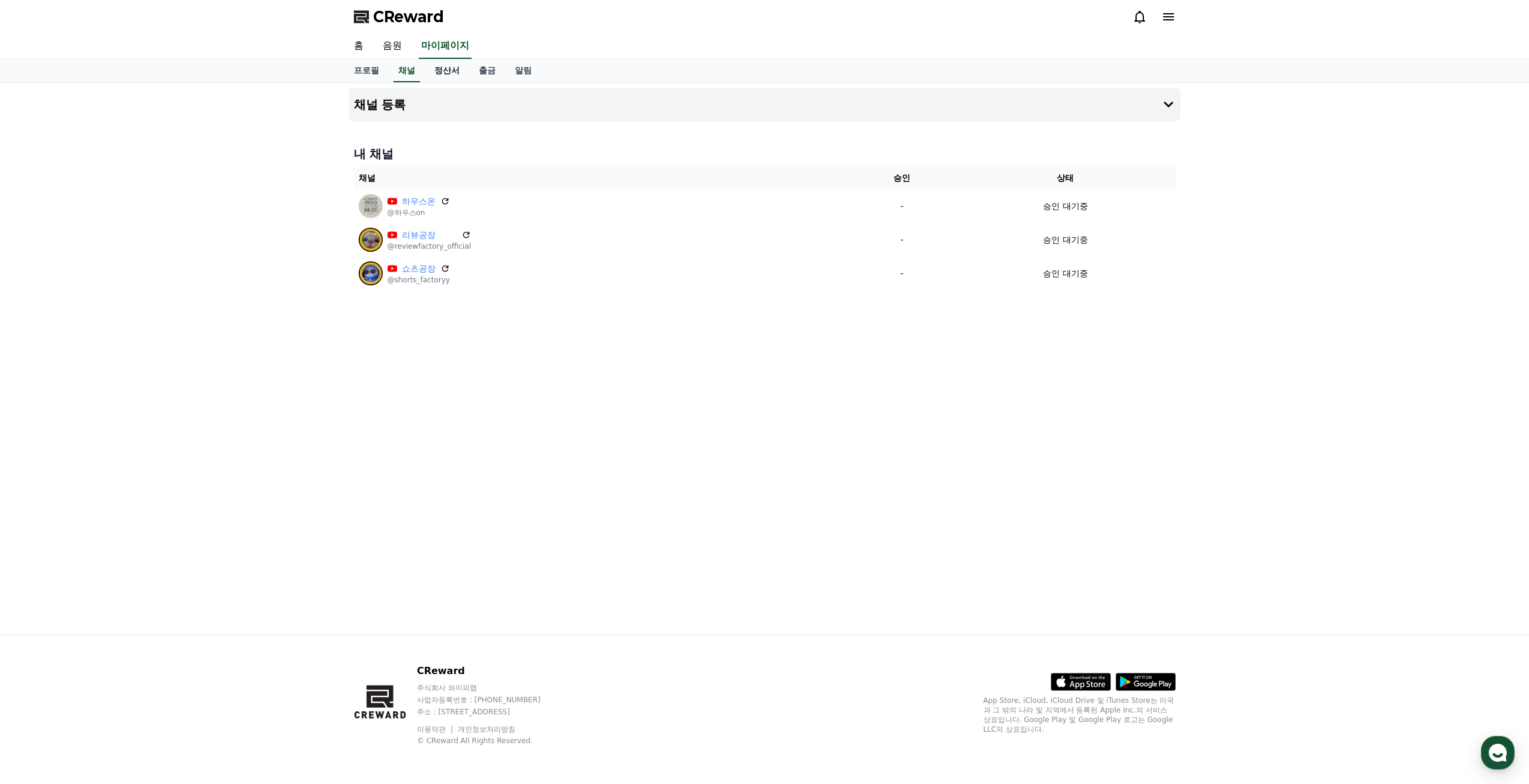
click at [449, 68] on link "정산서" at bounding box center [447, 70] width 45 height 23
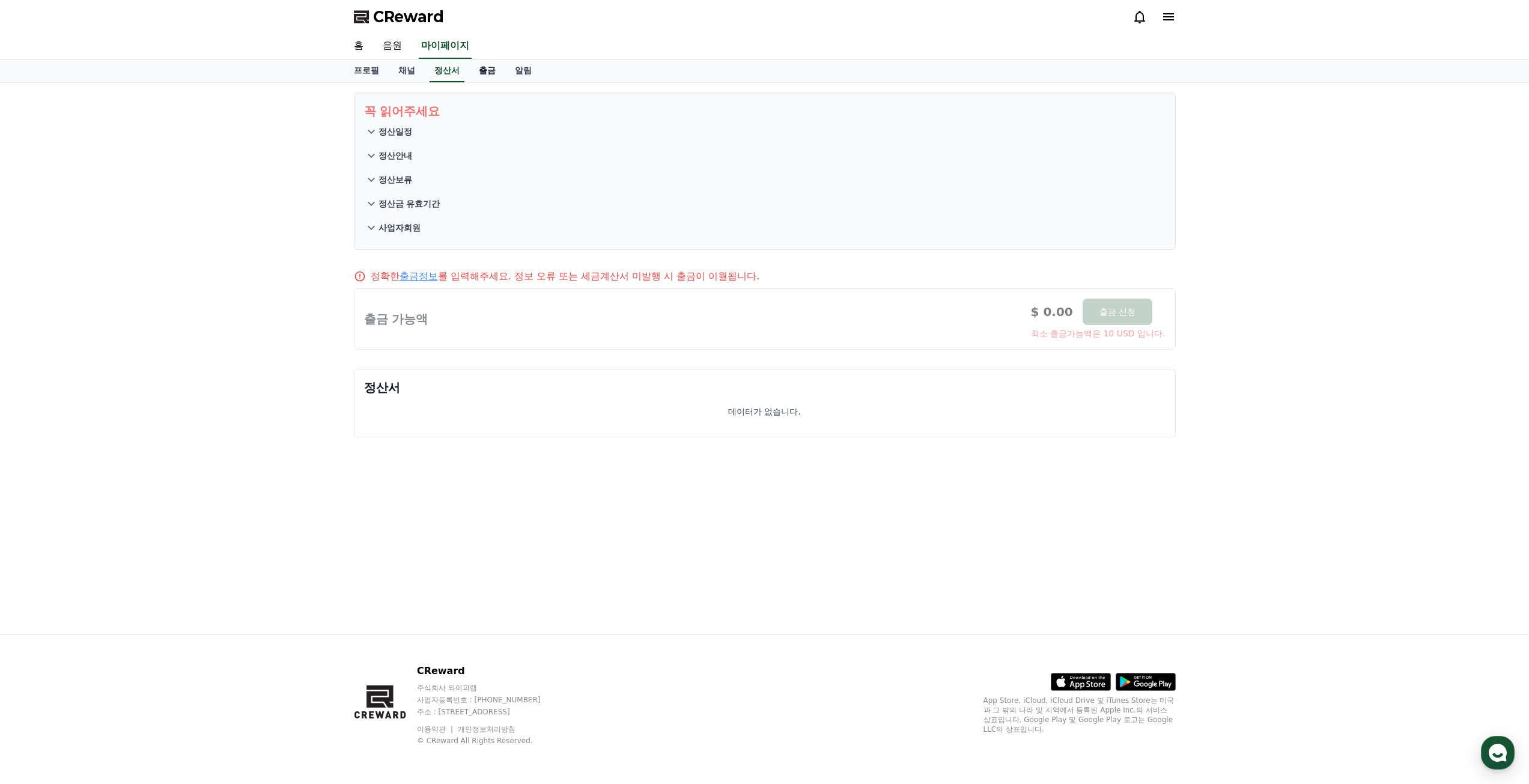
click at [488, 70] on link "출금" at bounding box center [488, 70] width 36 height 23
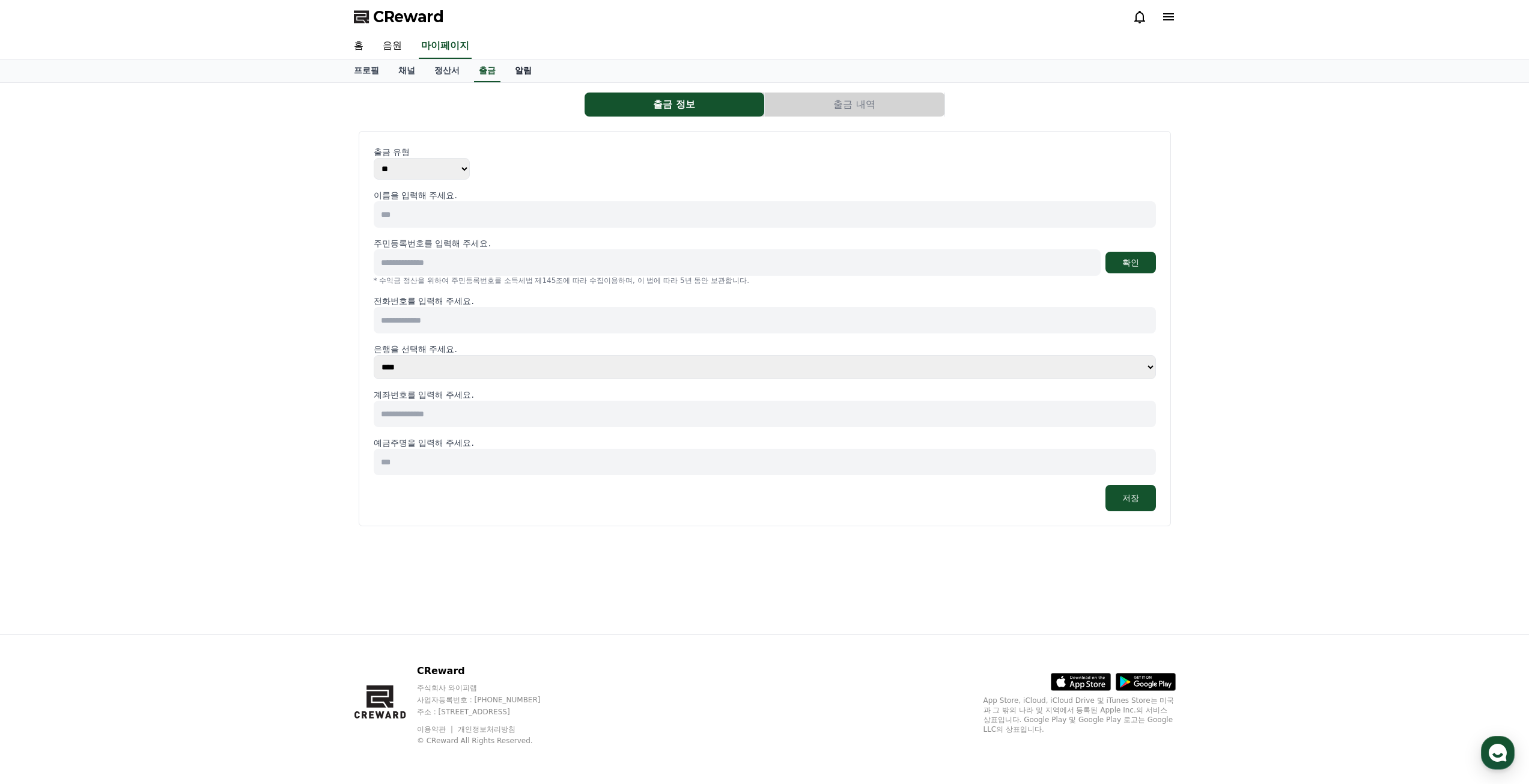
click at [525, 68] on link "알림" at bounding box center [523, 70] width 36 height 23
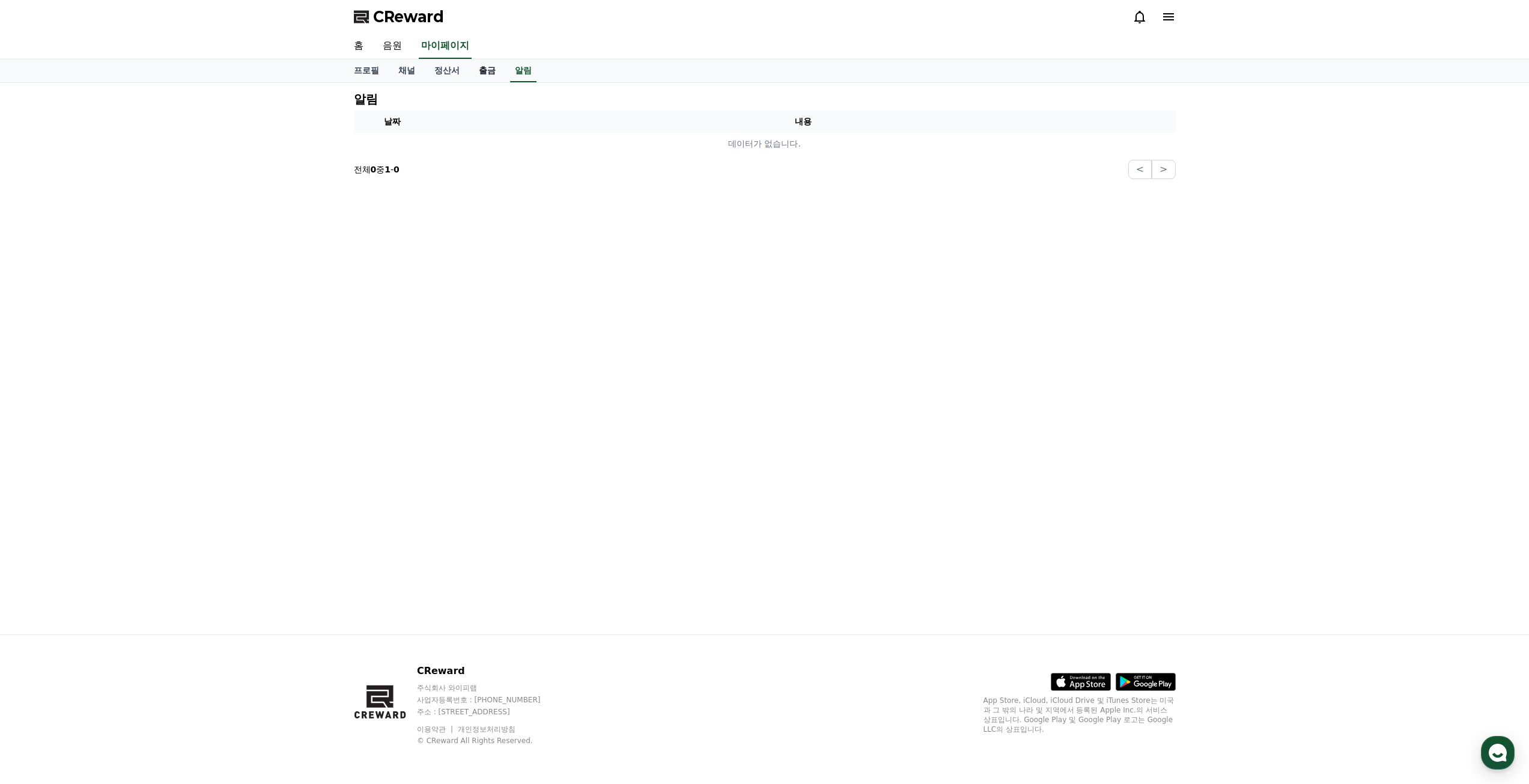
click at [481, 73] on link "출금" at bounding box center [488, 70] width 36 height 23
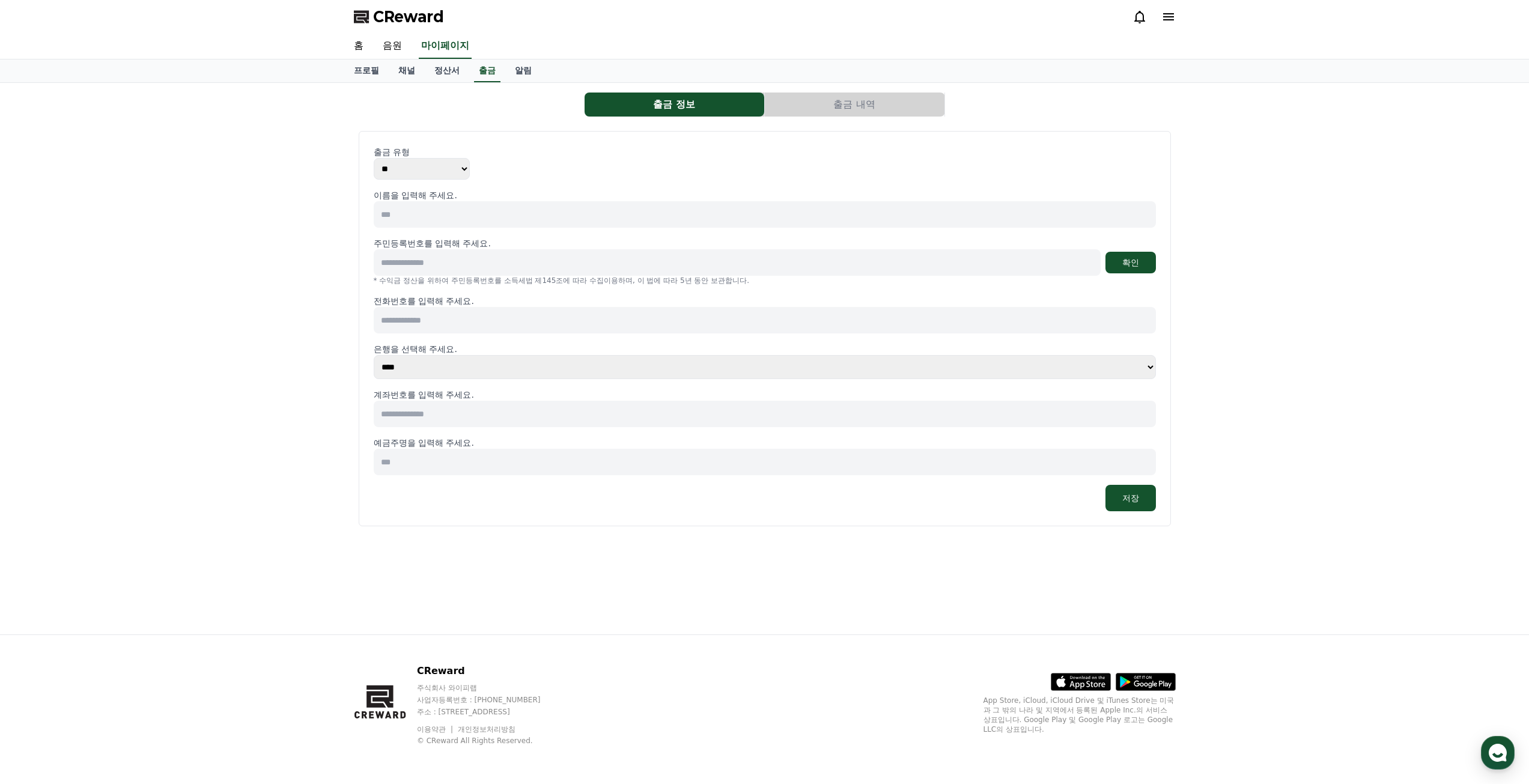
click at [482, 270] on input at bounding box center [737, 262] width 727 height 26
click at [461, 222] on input at bounding box center [764, 214] width 782 height 26
click at [456, 74] on link "정산서" at bounding box center [447, 70] width 45 height 23
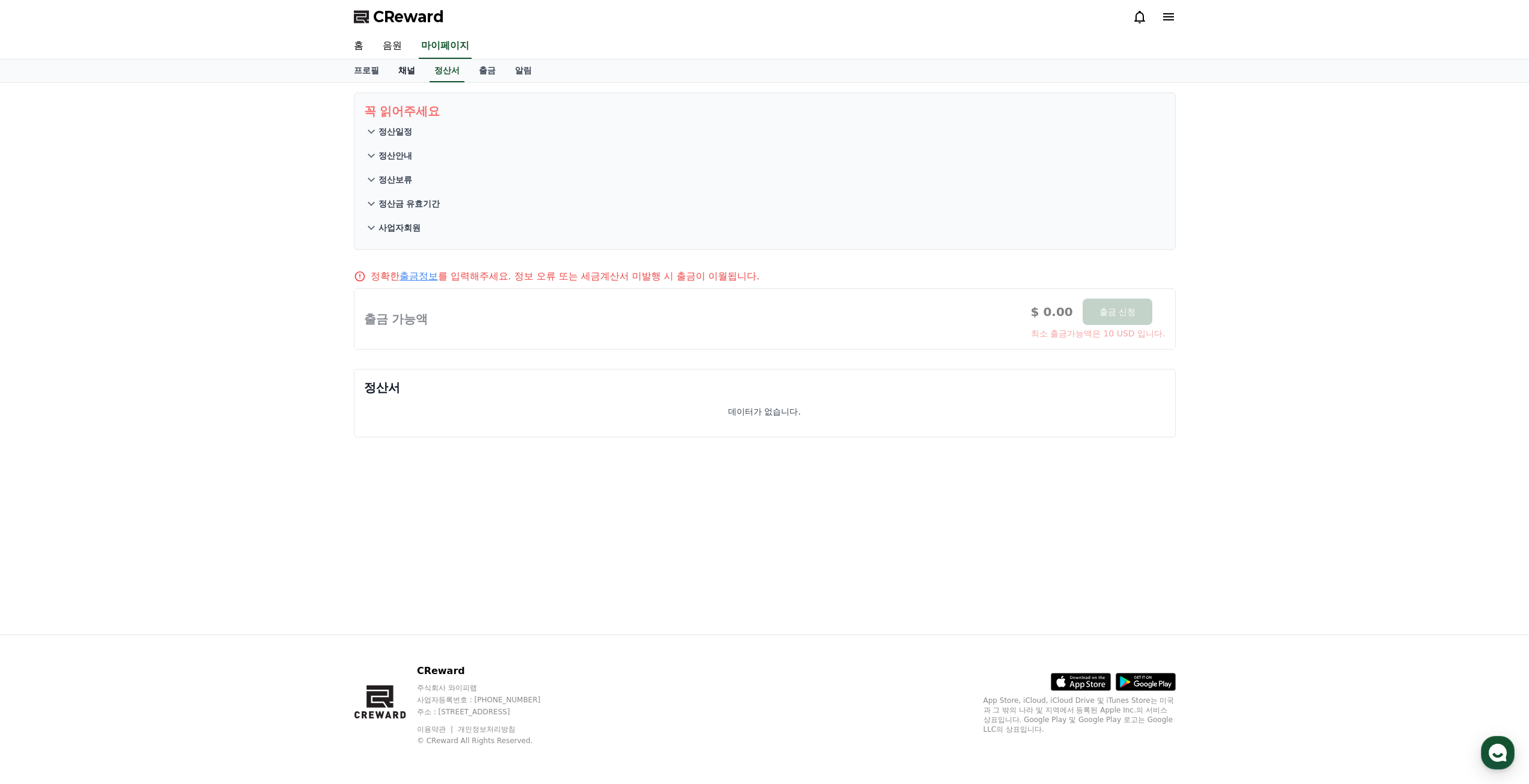
click at [409, 74] on link "채널" at bounding box center [407, 70] width 36 height 23
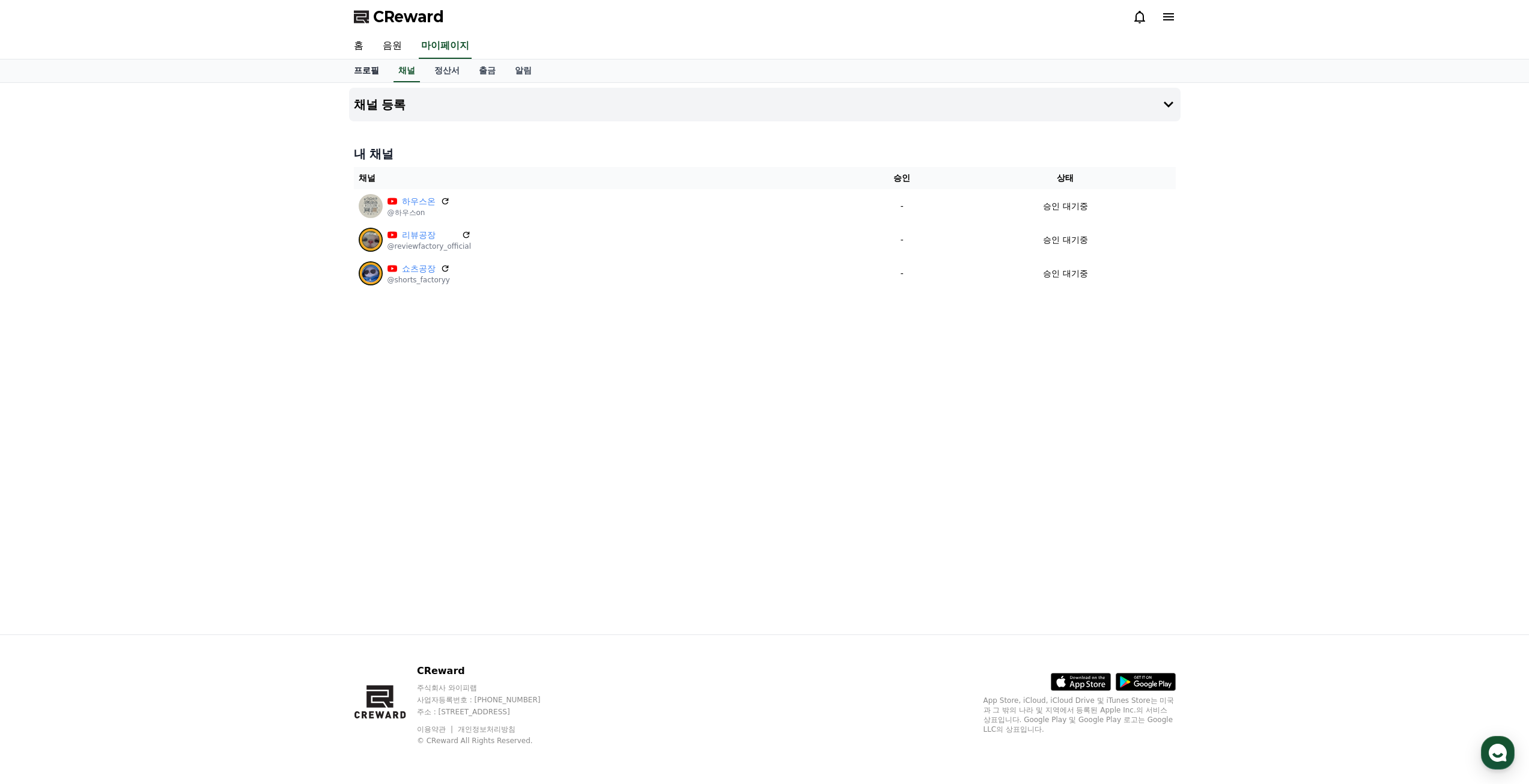
click at [382, 70] on link "프로필" at bounding box center [366, 70] width 45 height 23
select select "**********"
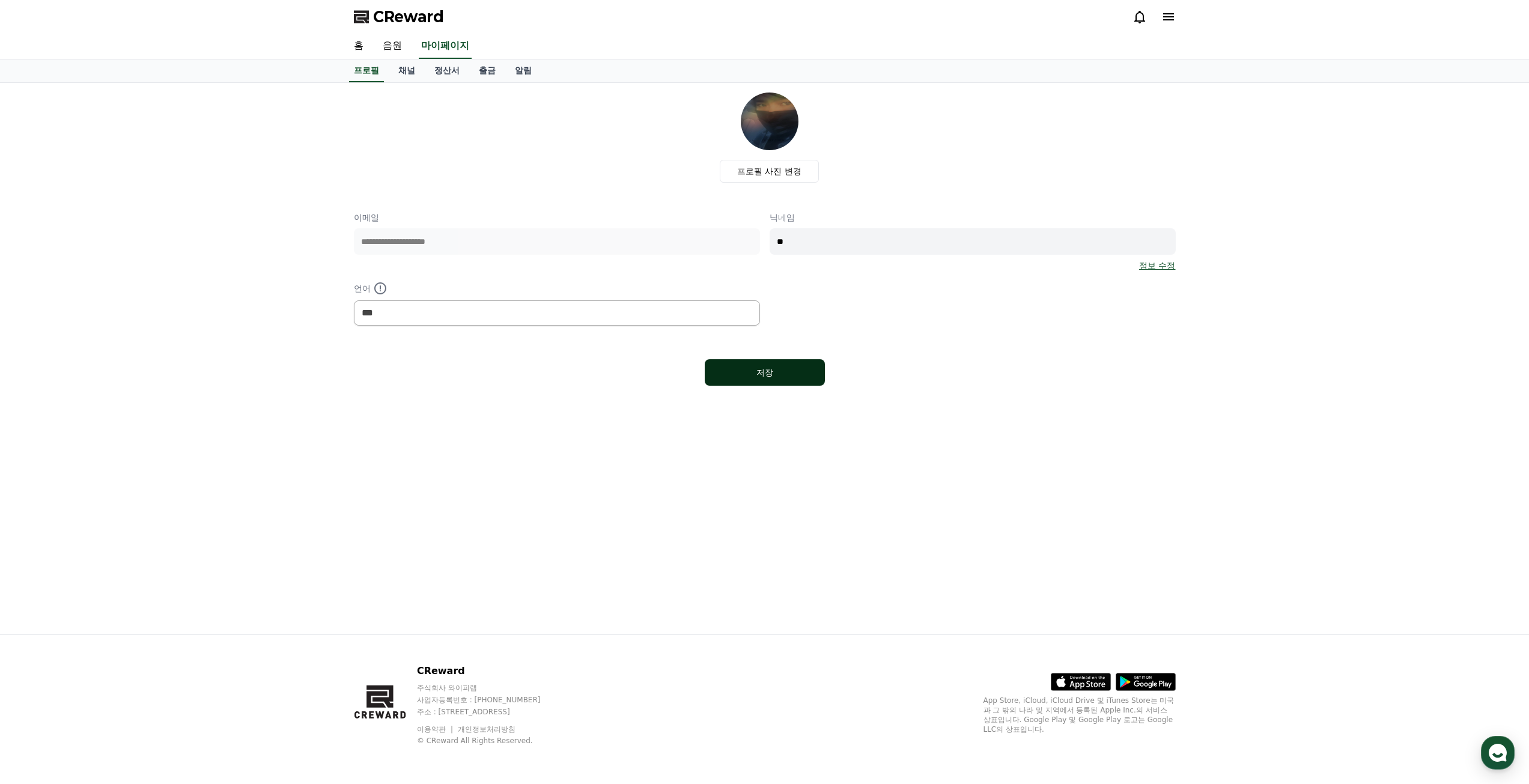
click at [719, 366] on button "저장" at bounding box center [765, 373] width 120 height 26
click at [394, 42] on link "음원" at bounding box center [392, 46] width 38 height 25
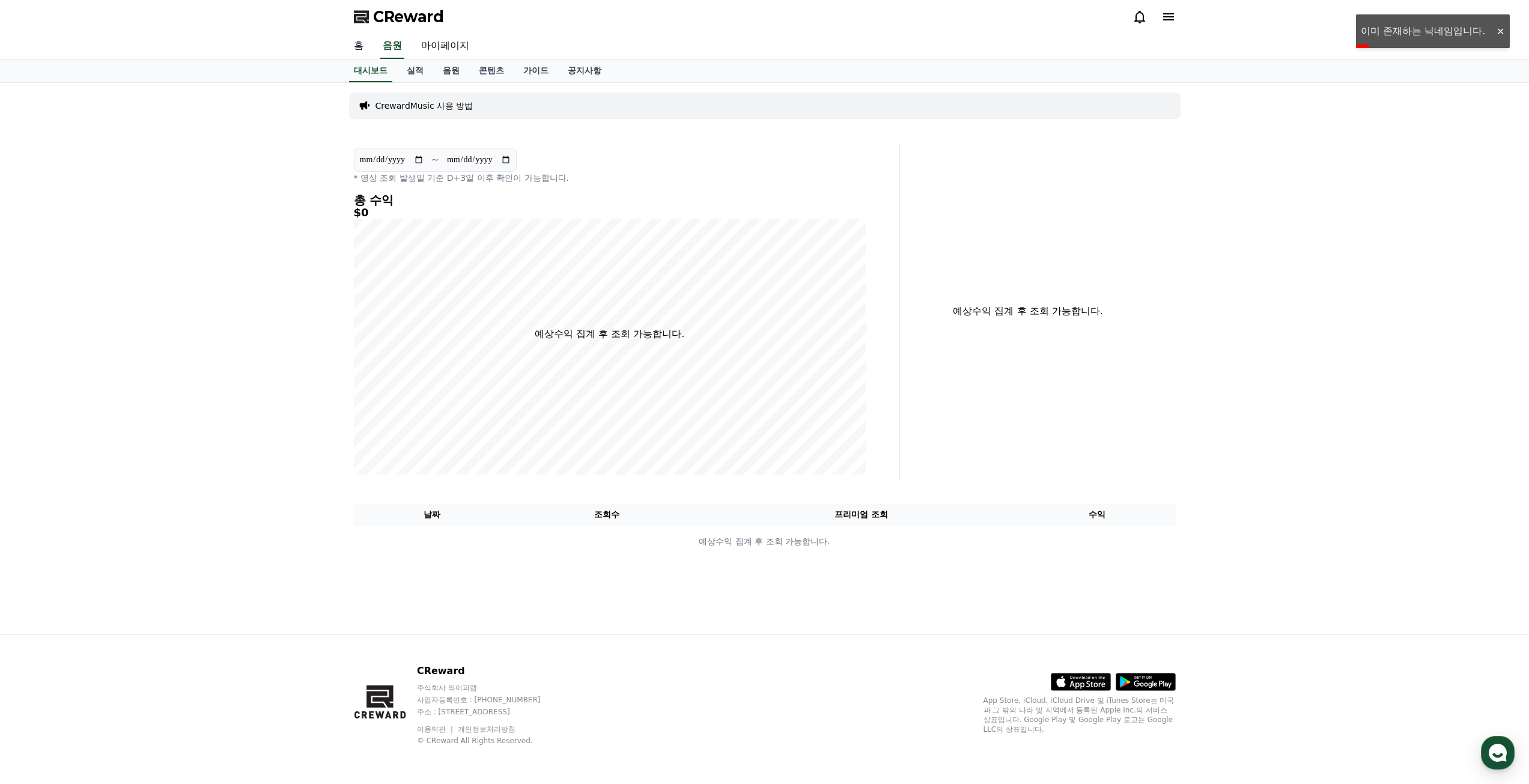
click at [358, 48] on link "홈" at bounding box center [358, 46] width 29 height 25
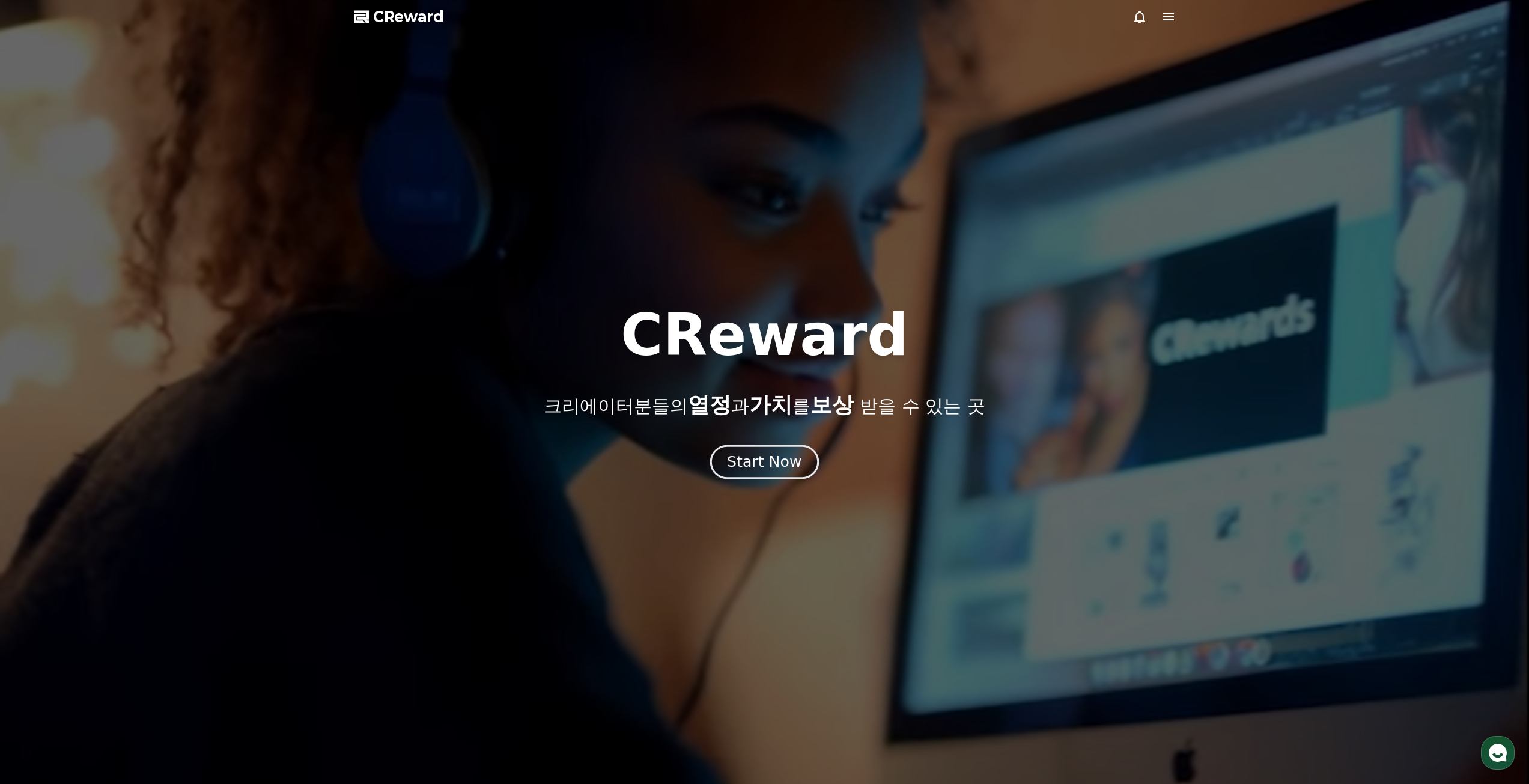
click at [772, 455] on div "Start Now" at bounding box center [764, 462] width 75 height 20
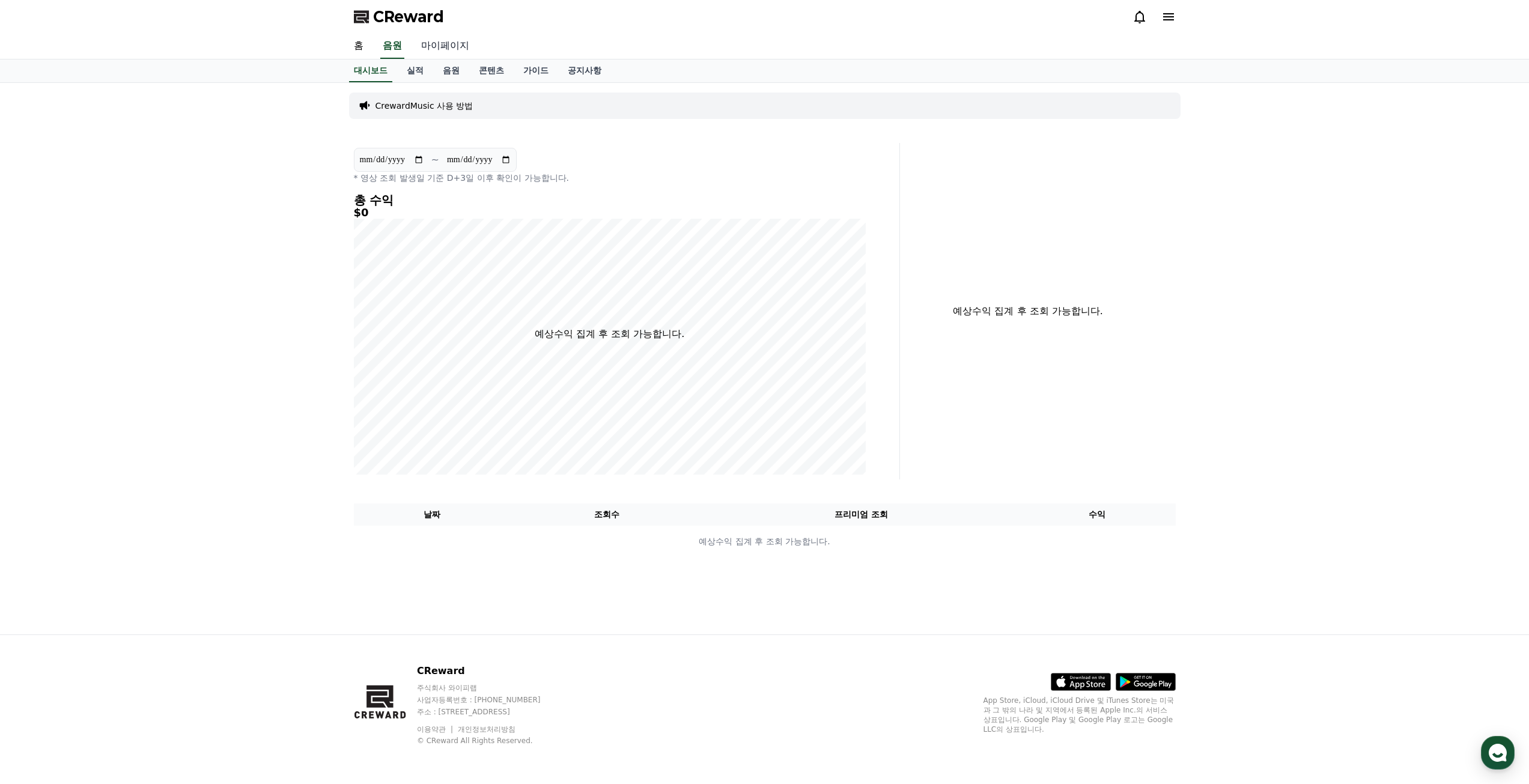
click at [447, 47] on link "마이페이지" at bounding box center [445, 46] width 68 height 25
select select "**********"
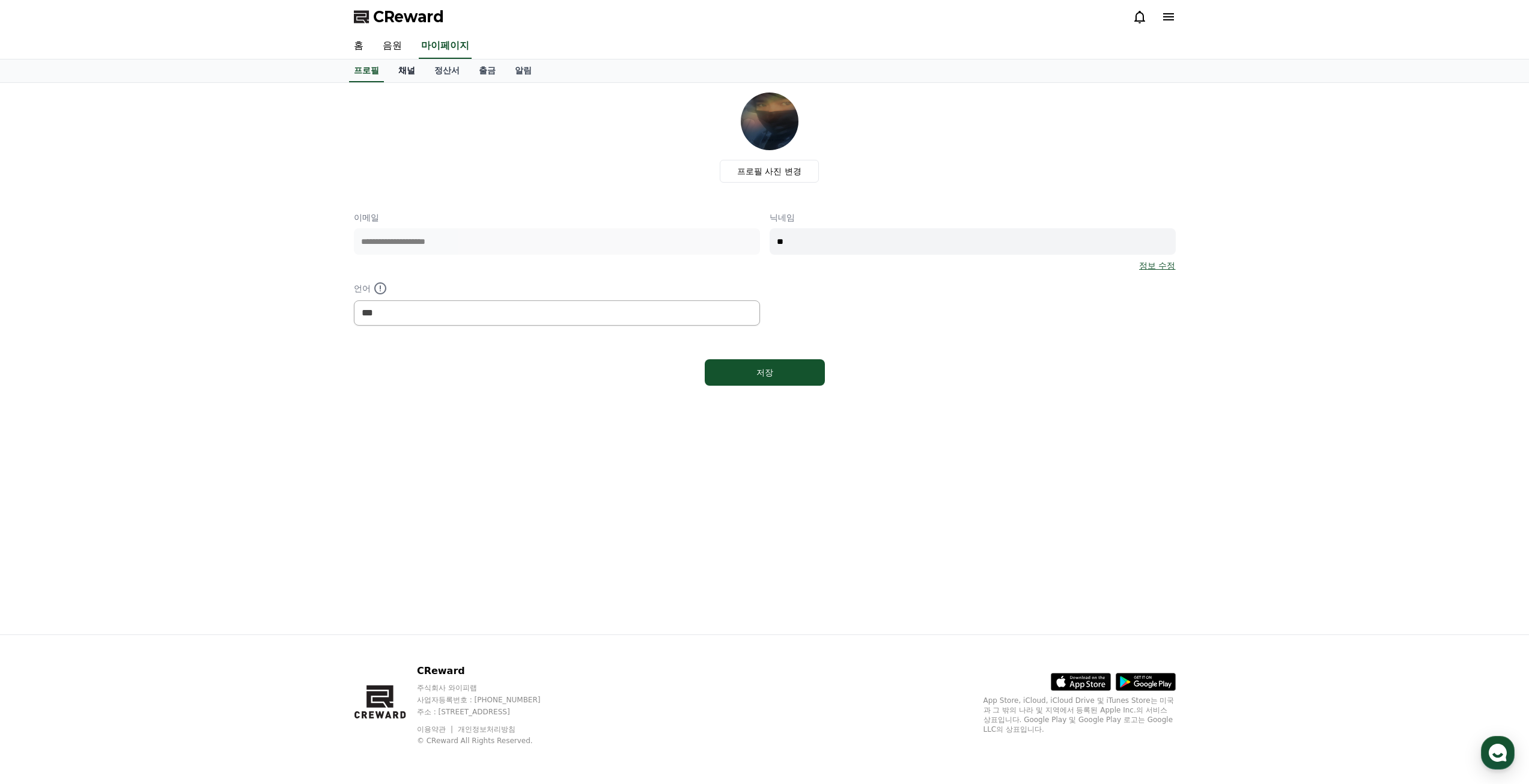
click at [404, 77] on link "채널" at bounding box center [407, 70] width 36 height 23
